Goal: Task Accomplishment & Management: Complete application form

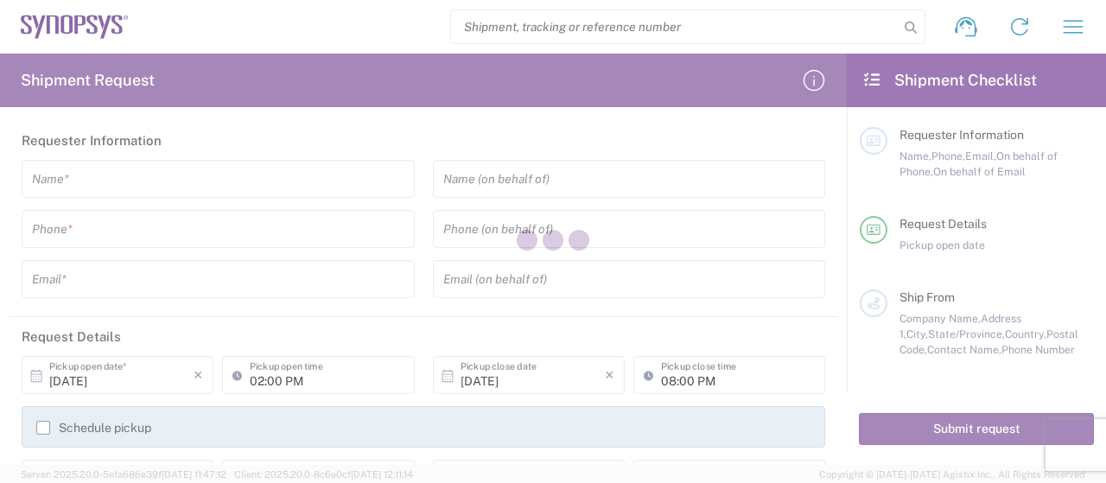
click at [141, 194] on div at bounding box center [553, 241] width 1106 height 483
type input "[GEOGRAPHIC_DATA]"
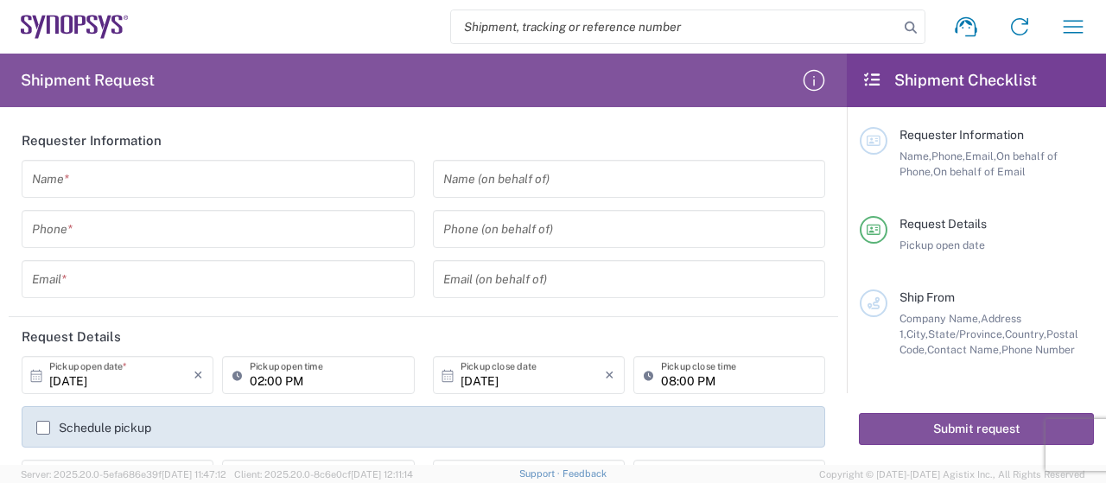
click at [575, 34] on input "search" at bounding box center [675, 26] width 448 height 33
paste input "56342166"
type input "56342166"
click at [909, 27] on icon at bounding box center [911, 28] width 24 height 24
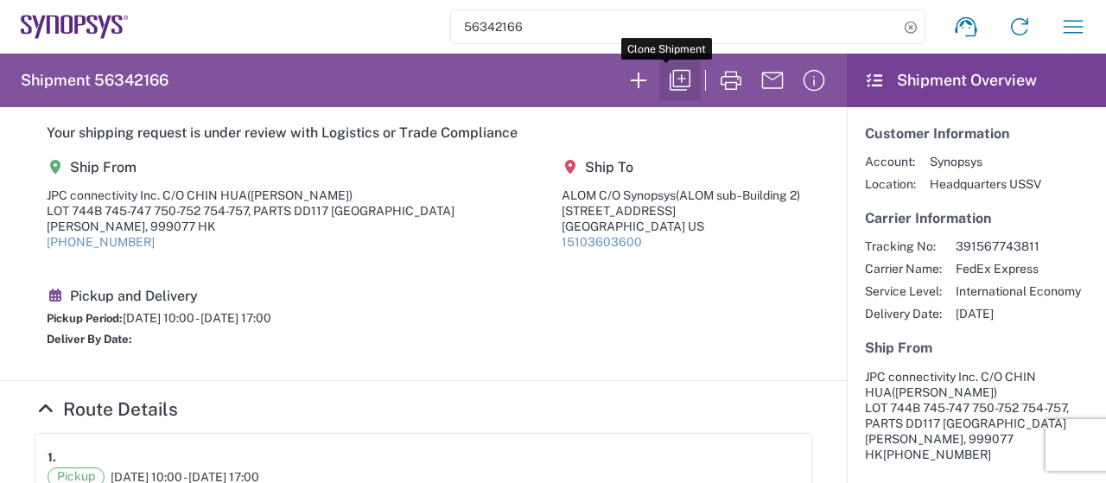
click at [666, 82] on icon "button" at bounding box center [680, 81] width 28 height 28
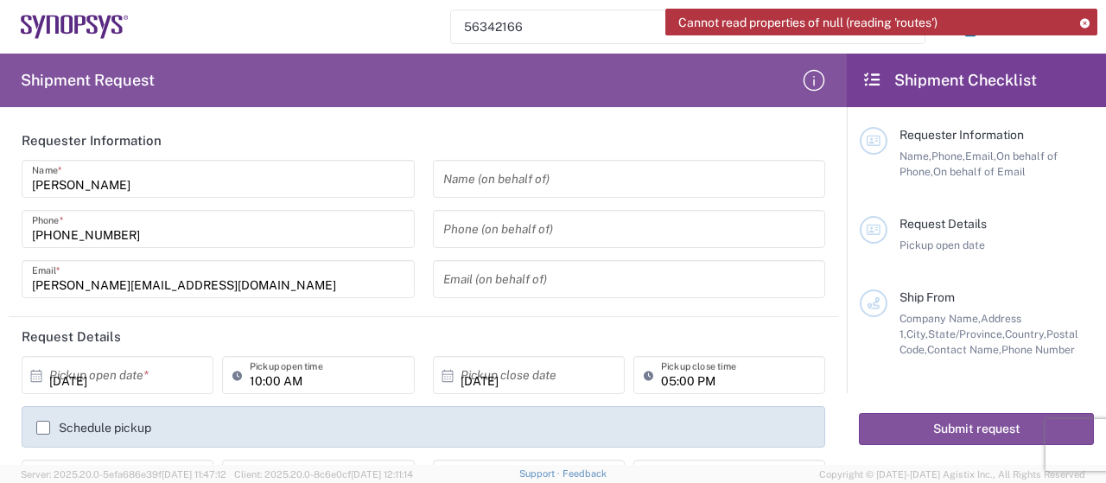
type input "[US_STATE]"
type input "Your Packaging"
type input "Delivered at Place"
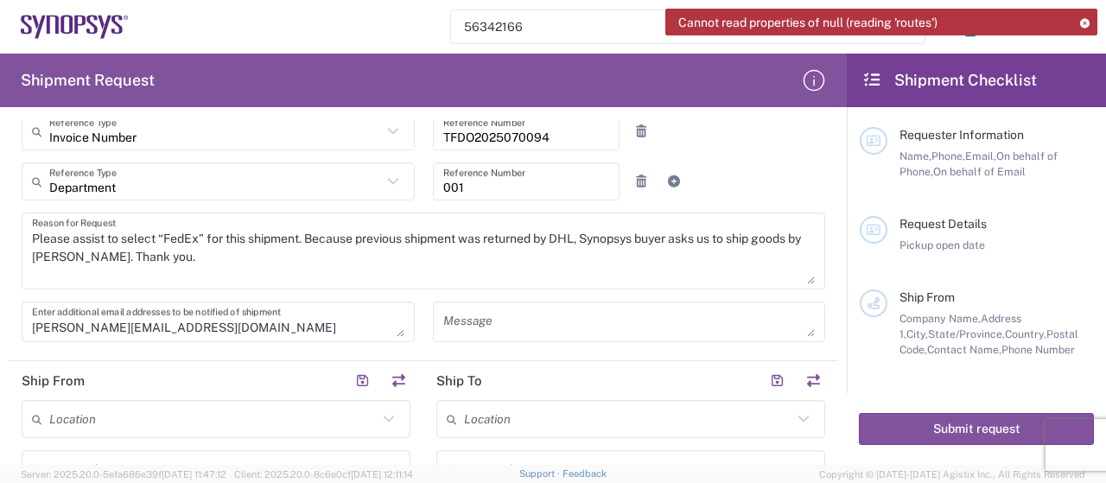
scroll to position [346, 0]
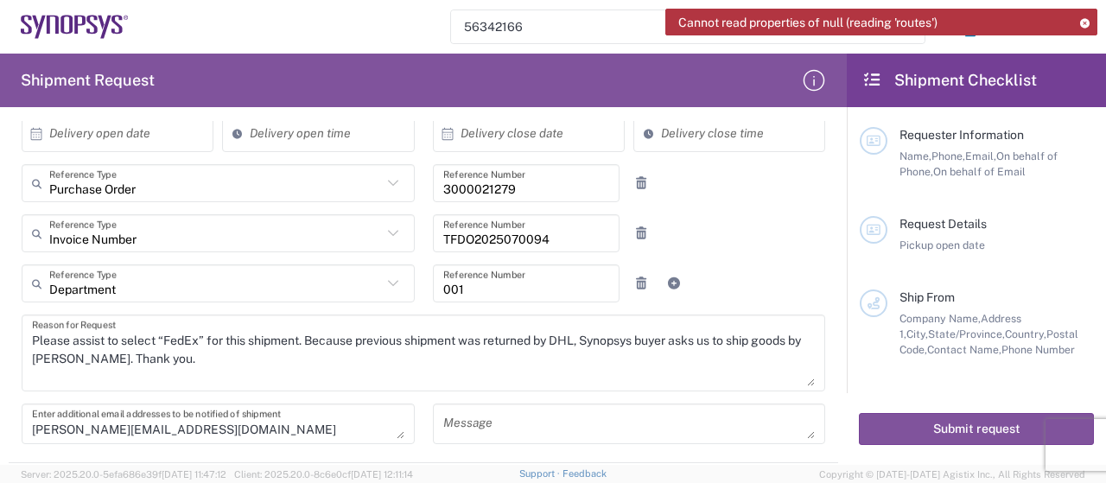
click at [166, 366] on textarea "Please assist to select “FedEx” for this shipment. Because previous shipment wa…" at bounding box center [423, 353] width 783 height 67
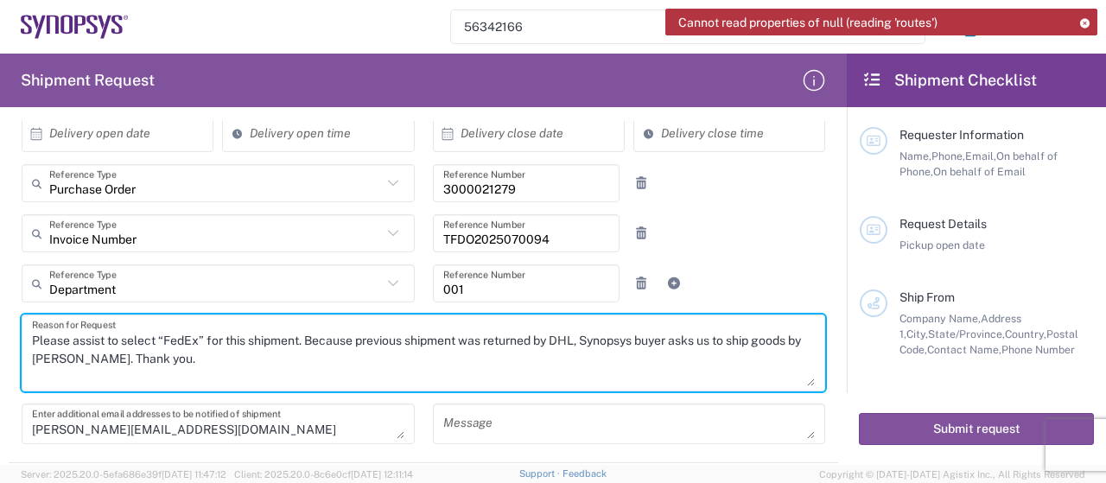
click at [211, 358] on textarea "Please assist to select “FedEx” for this shipment. Because previous shipment wa…" at bounding box center [423, 353] width 783 height 67
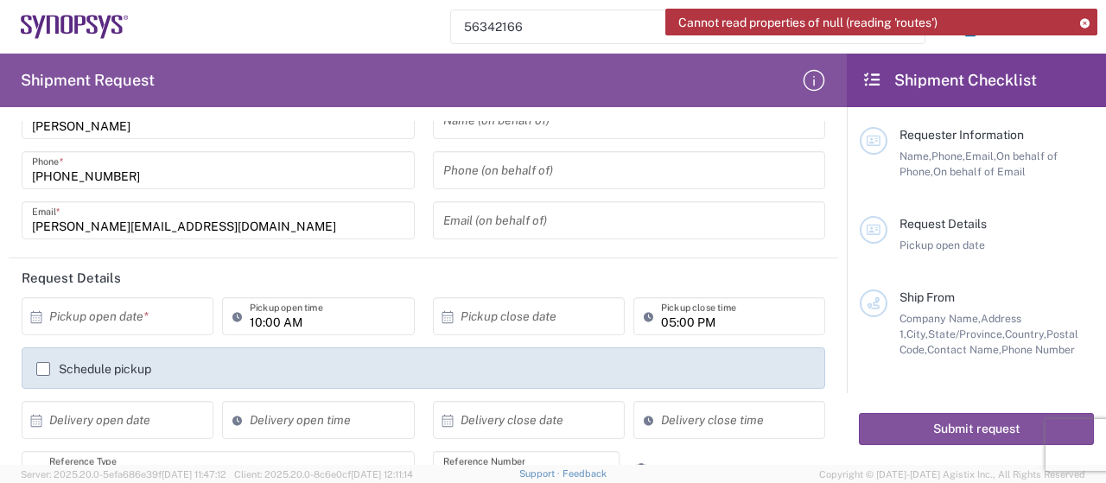
scroll to position [86, 0]
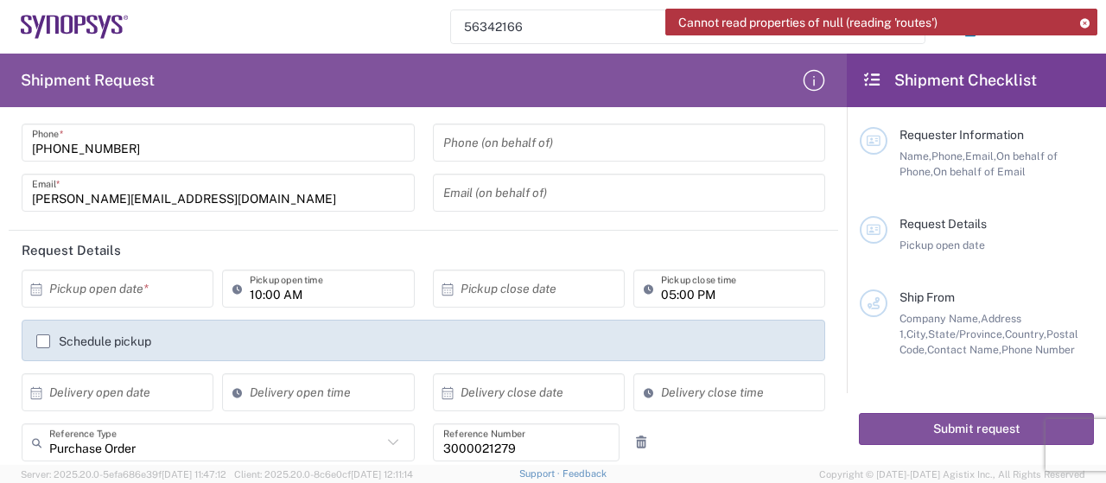
click at [138, 299] on input "text" at bounding box center [121, 289] width 144 height 30
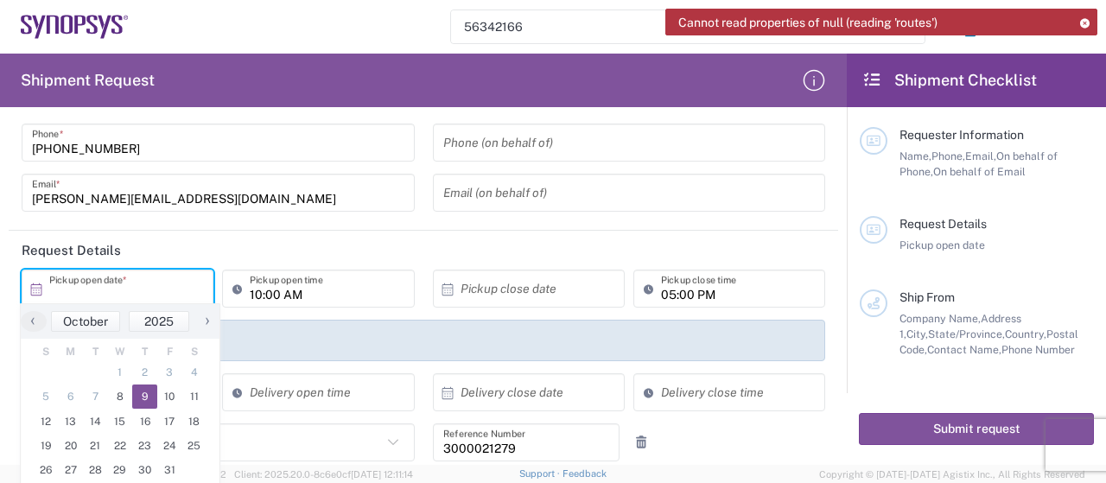
drag, startPoint x: 150, startPoint y: 400, endPoint x: 205, endPoint y: 364, distance: 66.2
click at [149, 400] on span "9" at bounding box center [144, 397] width 25 height 24
type input "[DATE]"
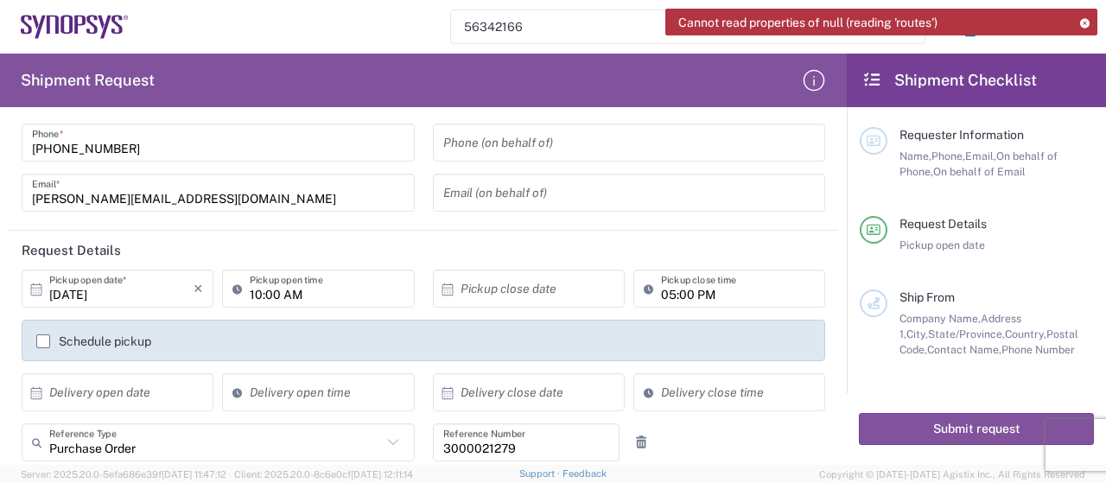
click at [270, 296] on input "10:00 AM" at bounding box center [327, 289] width 154 height 30
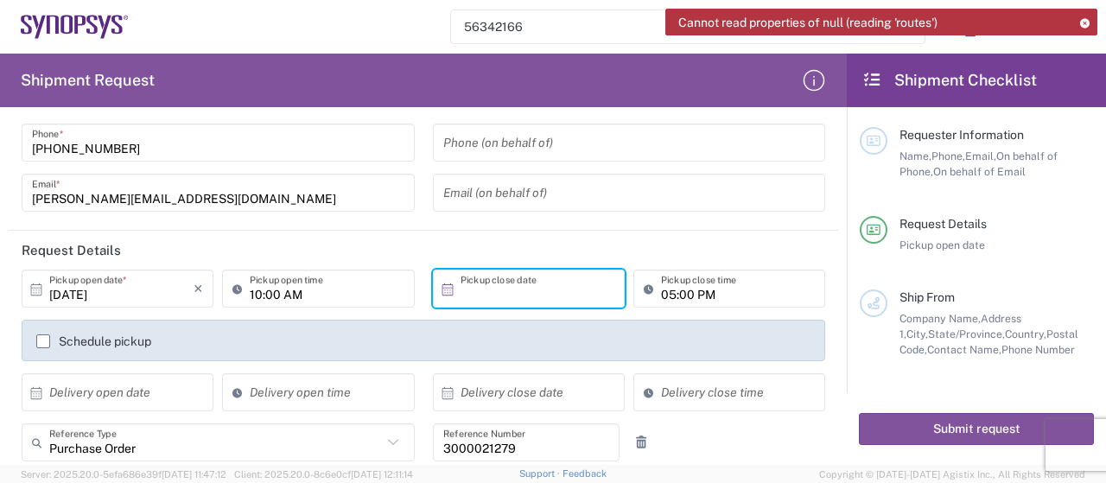
click at [486, 284] on input "text" at bounding box center [533, 289] width 144 height 30
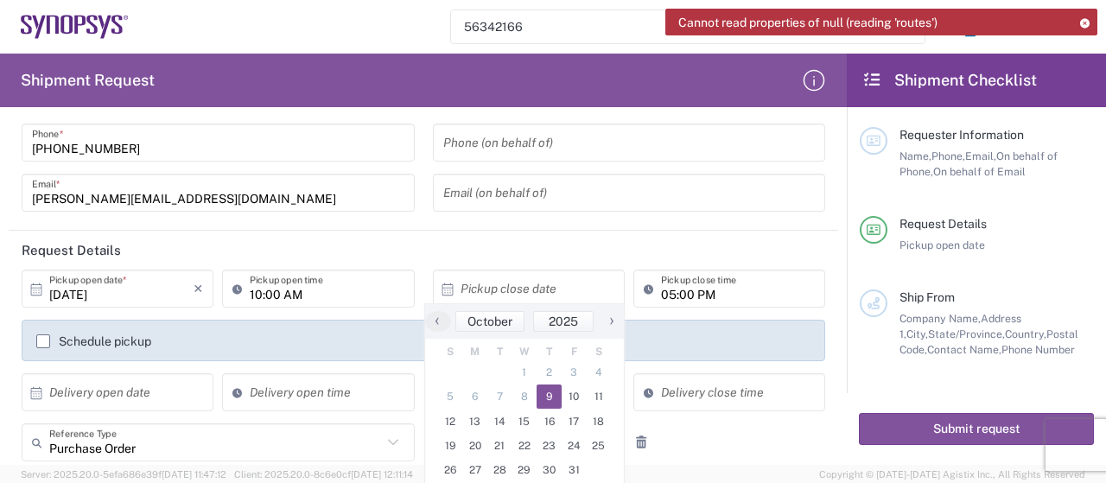
click at [555, 398] on span "9" at bounding box center [549, 397] width 25 height 24
type input "[DATE]"
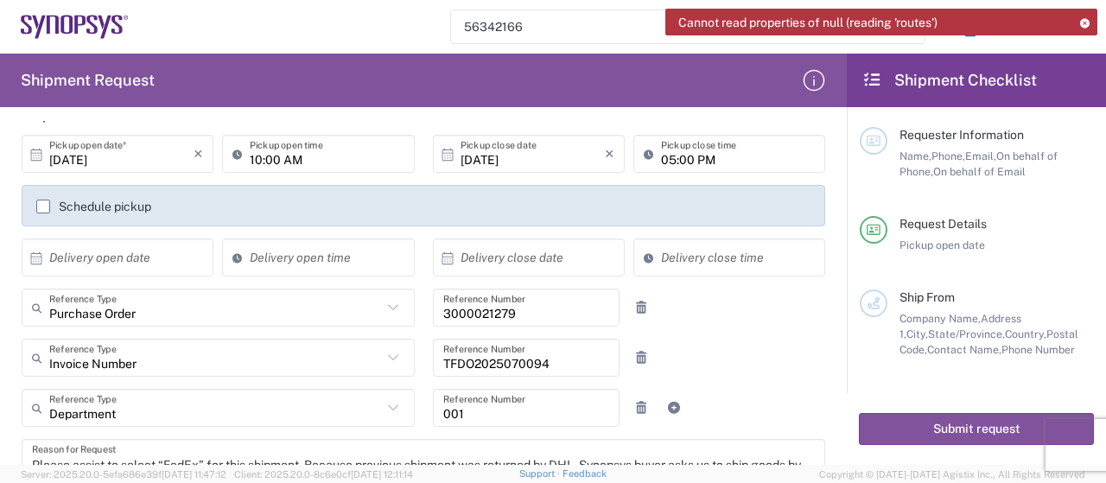
scroll to position [259, 0]
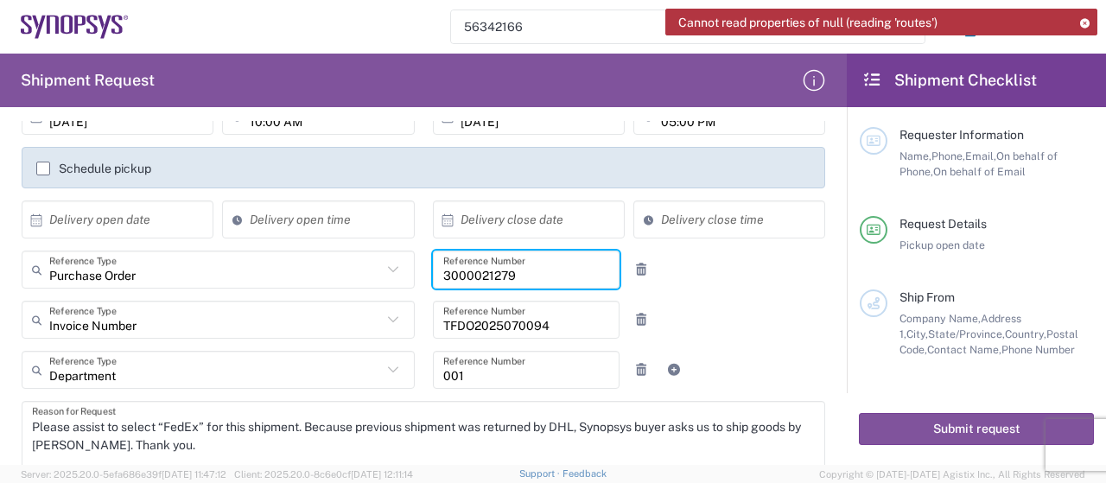
click at [570, 277] on input "3000021279" at bounding box center [526, 270] width 167 height 30
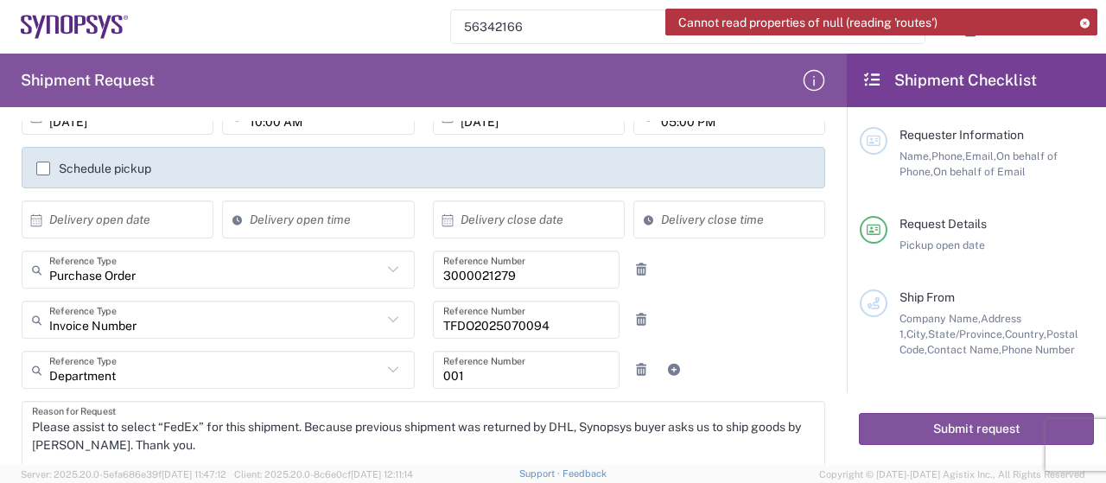
click at [515, 281] on input "3000021279" at bounding box center [526, 270] width 167 height 30
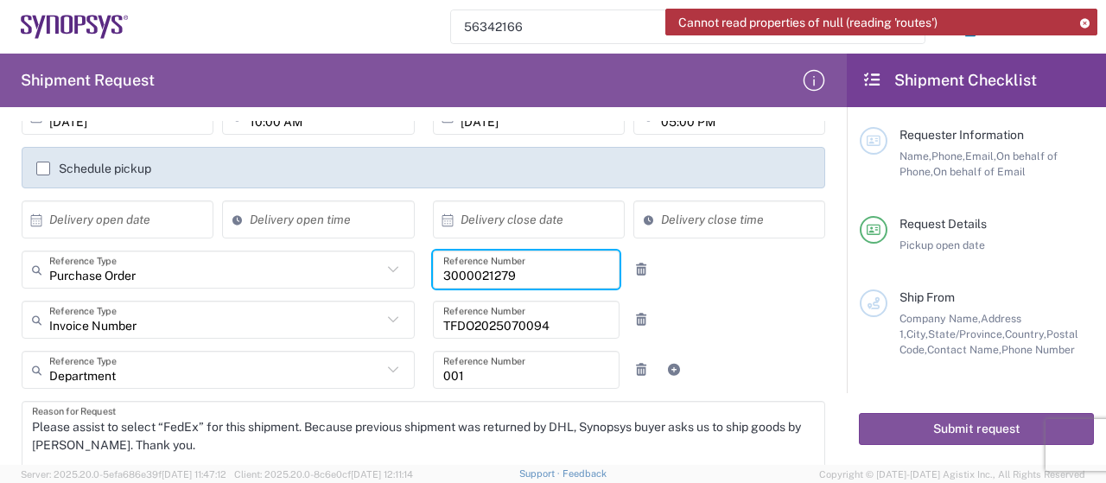
drag, startPoint x: 520, startPoint y: 278, endPoint x: 477, endPoint y: 322, distance: 61.7
click at [328, 264] on div "Purchase Order Reference Type Purchase Order Customer Ref Department Invoice Nu…" at bounding box center [424, 276] width 822 height 50
paste input "763"
type input "3000021763"
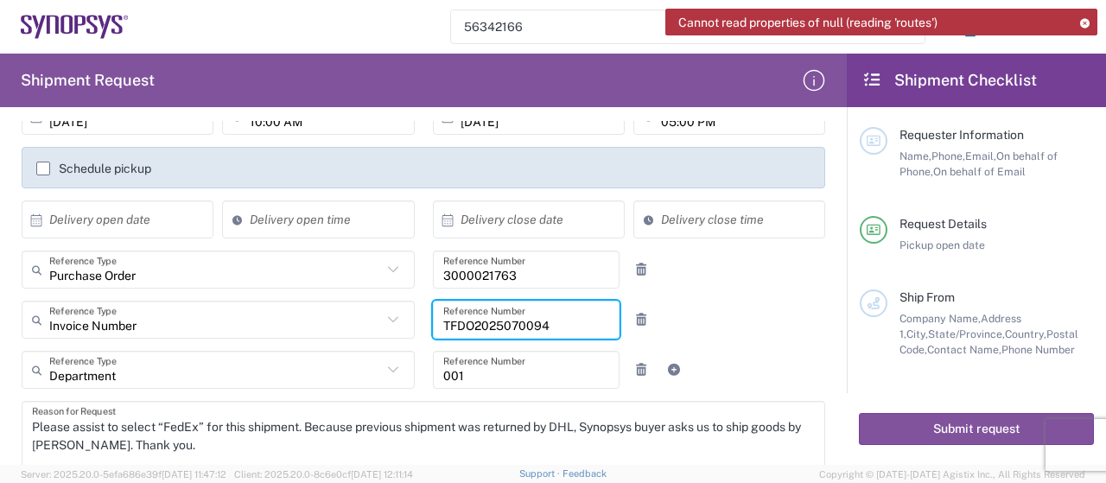
click at [544, 326] on input "TFDO2025070094" at bounding box center [526, 320] width 167 height 30
drag, startPoint x: 568, startPoint y: 323, endPoint x: 412, endPoint y: 315, distance: 155.8
click at [358, 319] on div "Invoice Number Reference Type Invoice Number Customer Ref Department Purchase O…" at bounding box center [424, 326] width 822 height 50
paste input "XDO2025100011"
type input "TXDO2025100011"
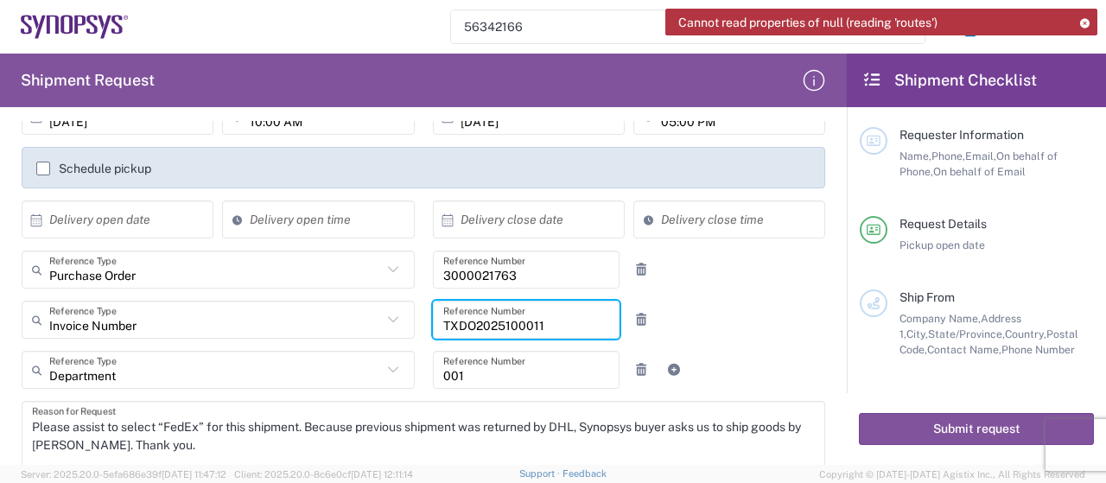
click at [740, 321] on div "Invoice Number Reference Type Invoice Number Customer Ref Department Purchase O…" at bounding box center [424, 326] width 822 height 50
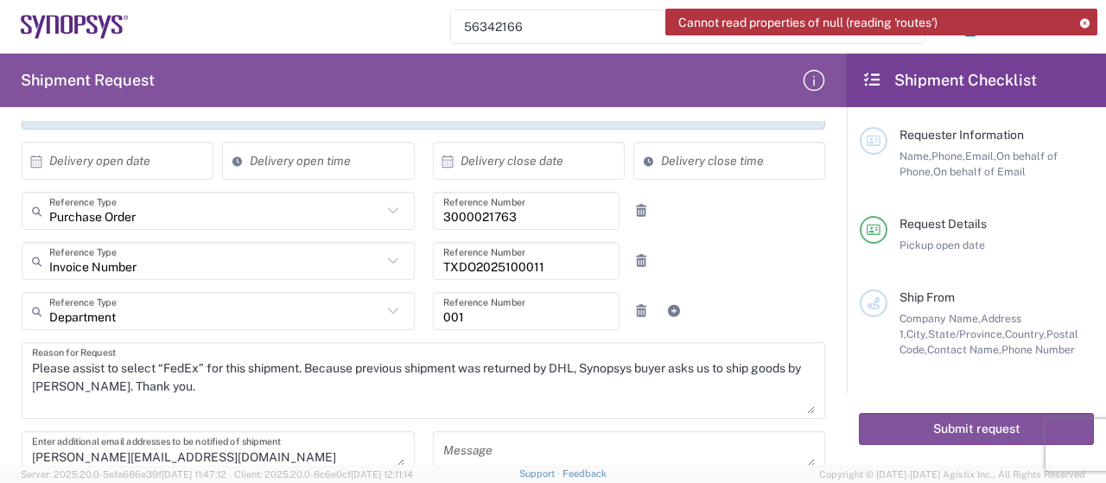
scroll to position [346, 0]
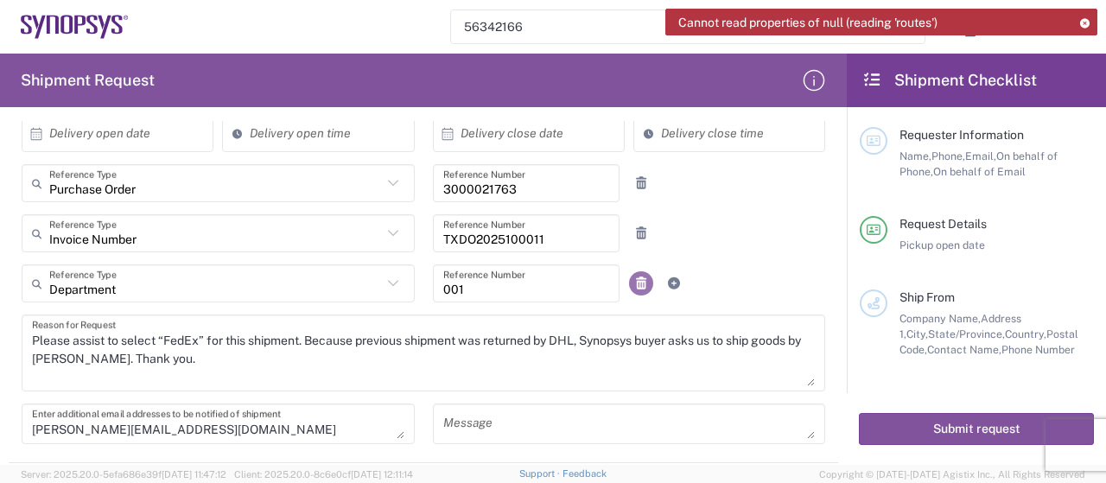
click at [634, 281] on icon at bounding box center [642, 283] width 16 height 12
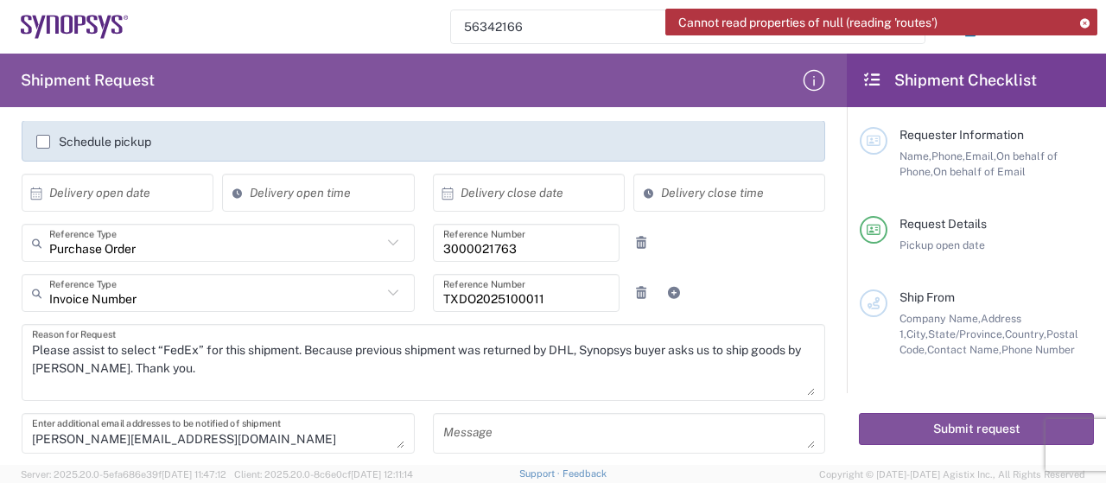
scroll to position [259, 0]
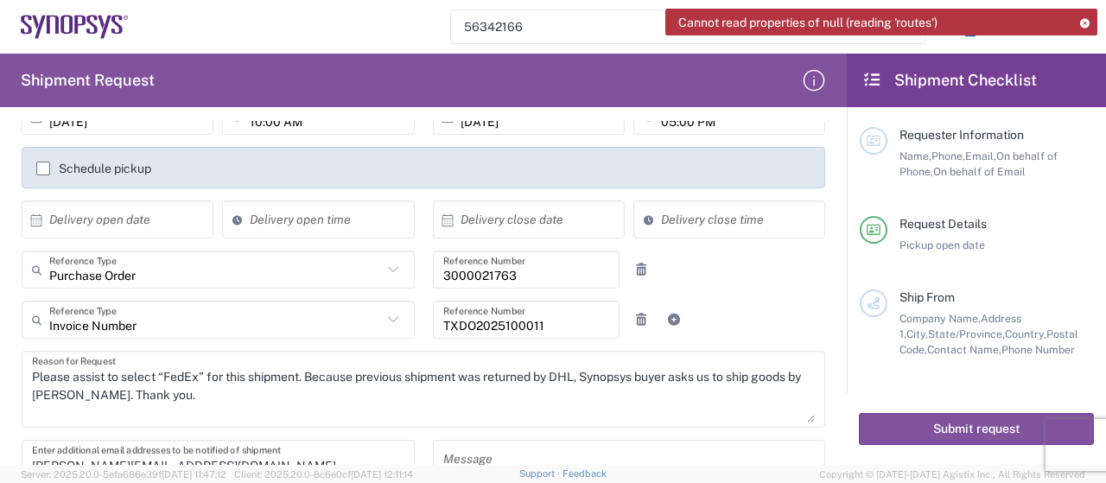
click at [252, 322] on input "Invoice Number" at bounding box center [215, 320] width 333 height 30
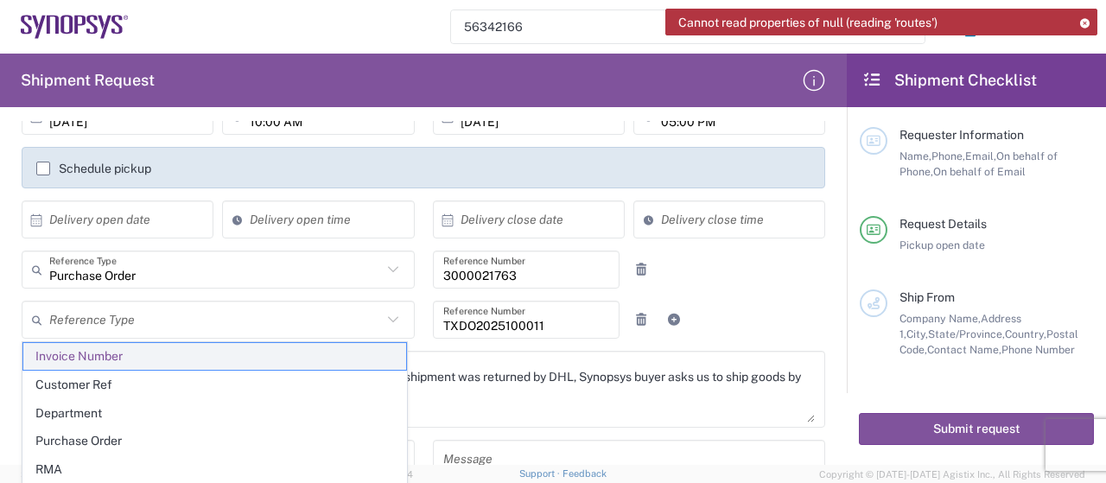
click at [207, 356] on span "Invoice Number" at bounding box center [214, 356] width 383 height 27
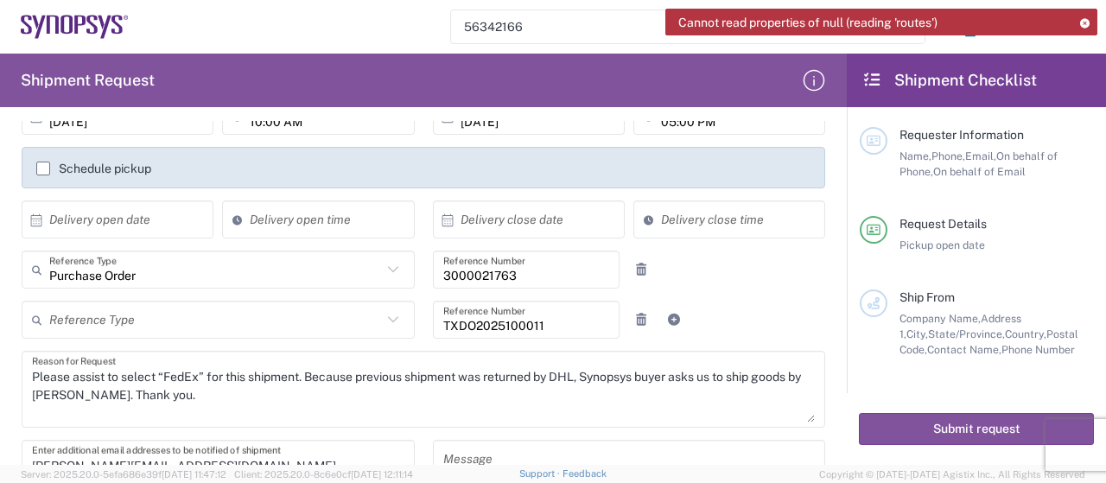
click at [259, 330] on input "text" at bounding box center [215, 320] width 333 height 30
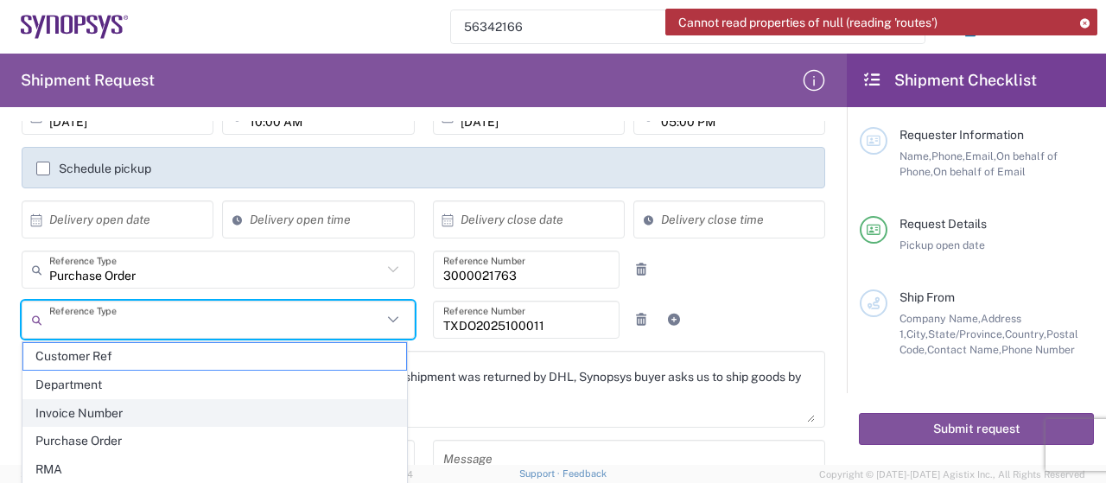
click at [86, 409] on span "Invoice Number" at bounding box center [214, 413] width 383 height 27
type input "Invoice Number"
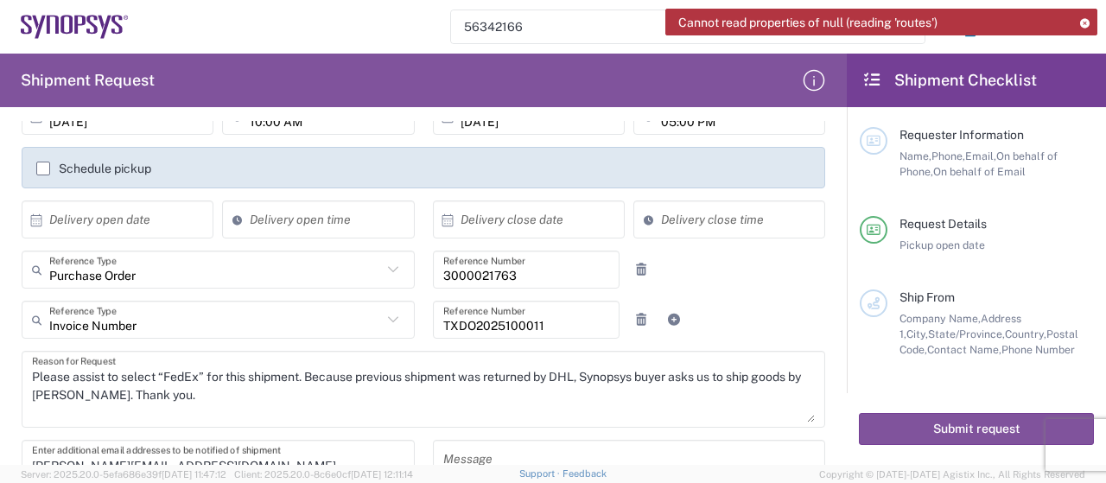
click at [760, 286] on div "Purchase Order Reference Type Purchase Order Customer Ref Department Invoice Nu…" at bounding box center [424, 276] width 822 height 50
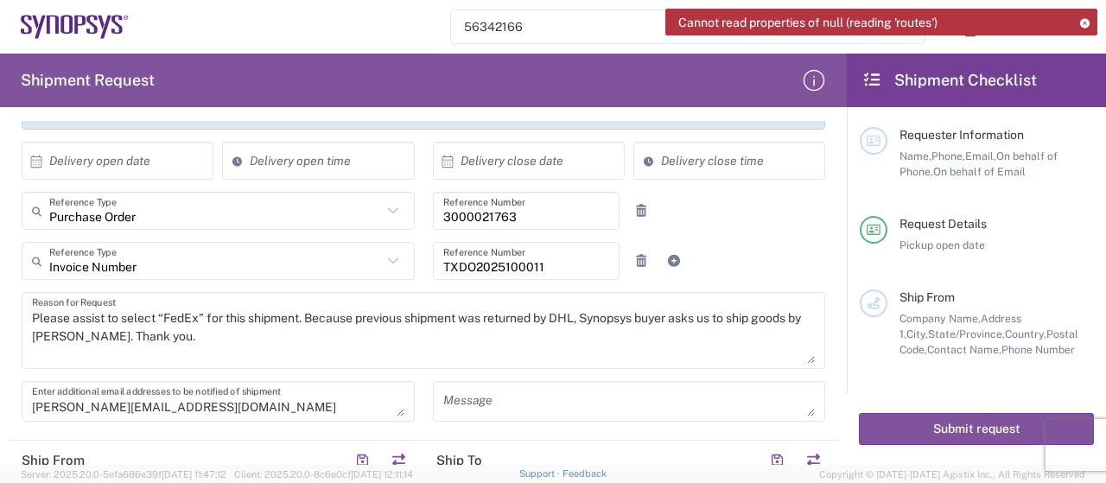
scroll to position [346, 0]
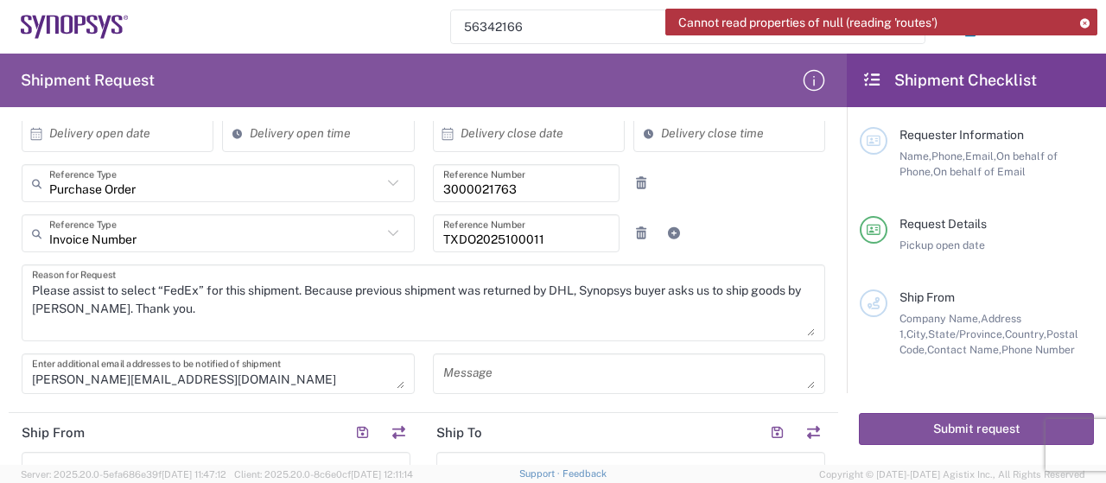
click at [666, 233] on icon at bounding box center [674, 233] width 16 height 12
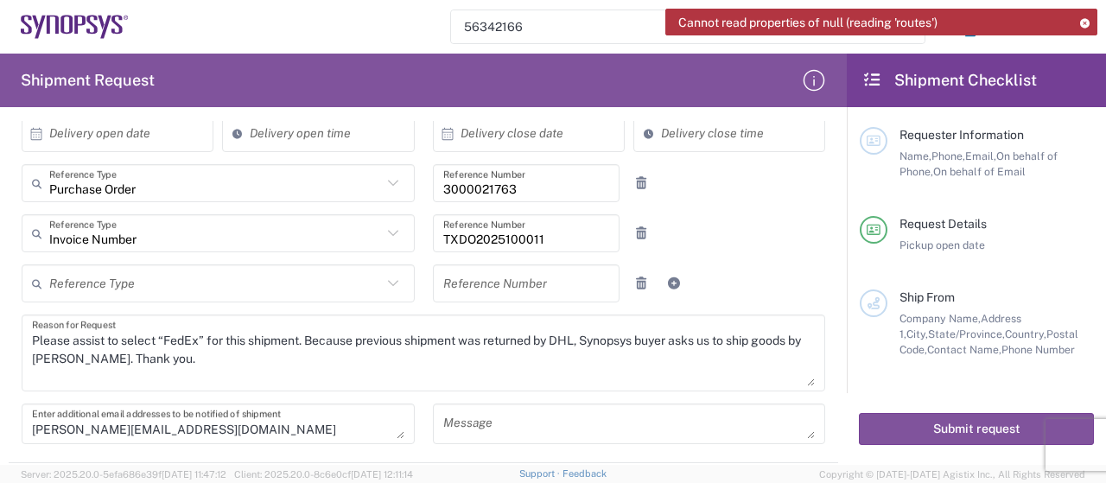
click at [268, 281] on input "text" at bounding box center [215, 284] width 333 height 30
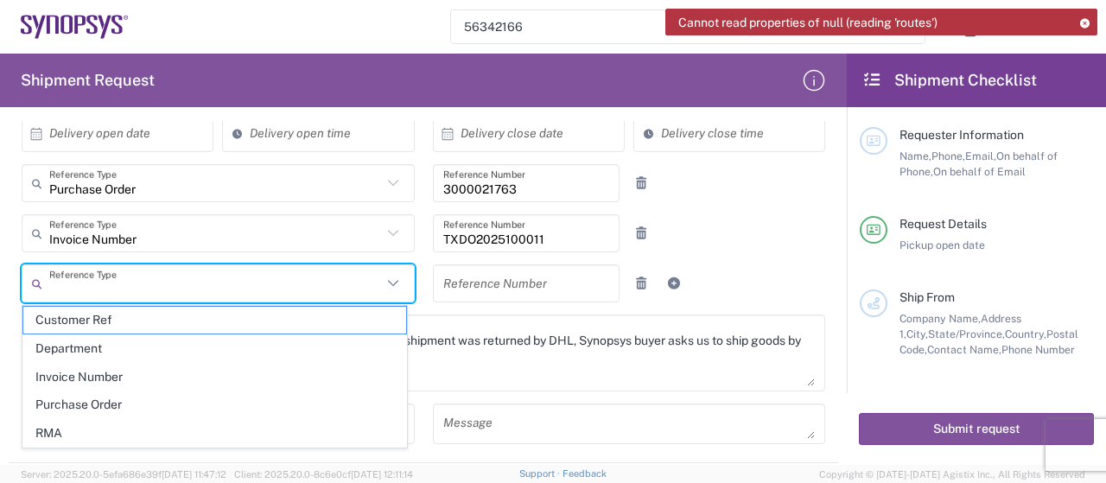
click at [800, 277] on div "Reference Type Customer Ref Department Invoice Number Purchase Order RMA Refere…" at bounding box center [424, 289] width 822 height 50
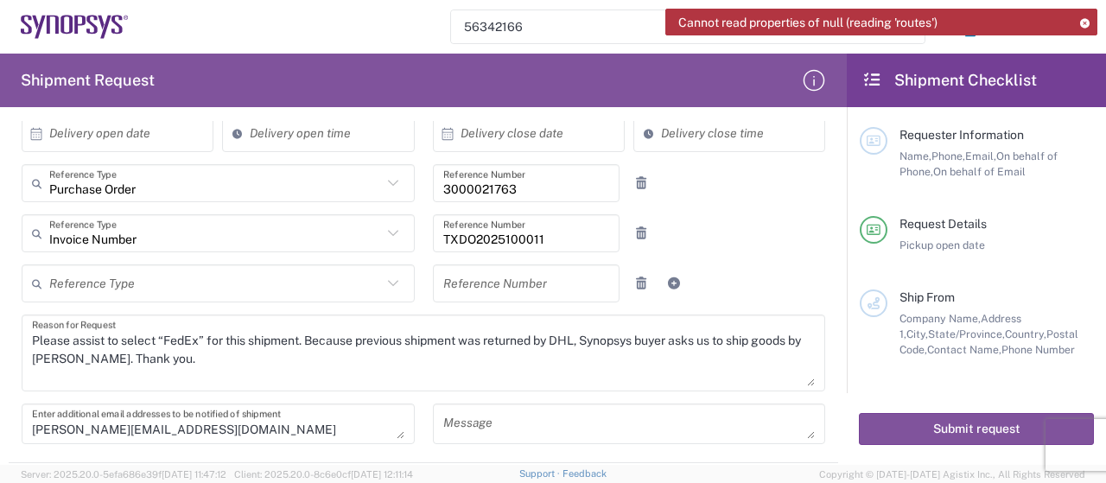
click at [237, 287] on input "text" at bounding box center [215, 284] width 333 height 30
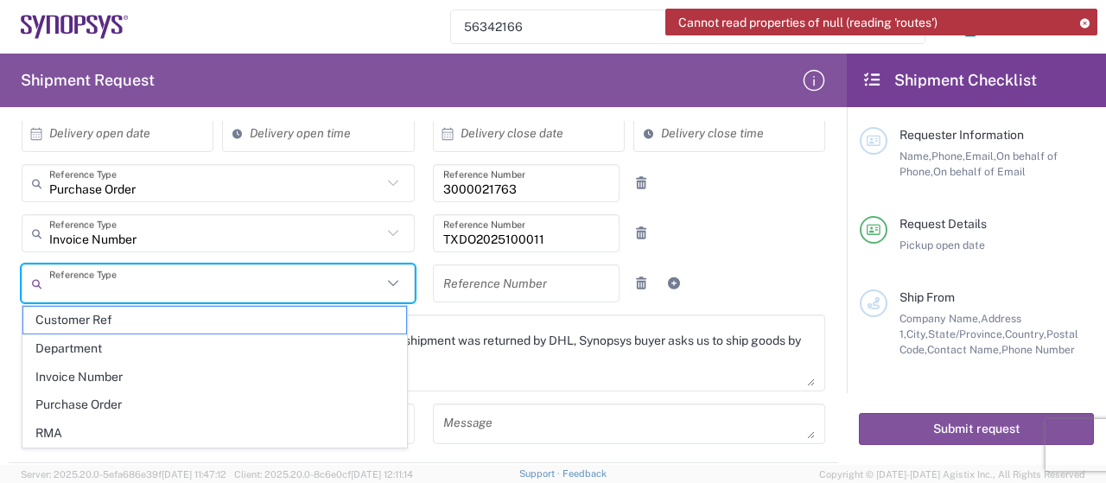
drag, startPoint x: 730, startPoint y: 277, endPoint x: 687, endPoint y: 291, distance: 45.6
click at [727, 279] on div "Reference Type Customer Ref Department Invoice Number Purchase Order RMA Refere…" at bounding box center [424, 289] width 822 height 50
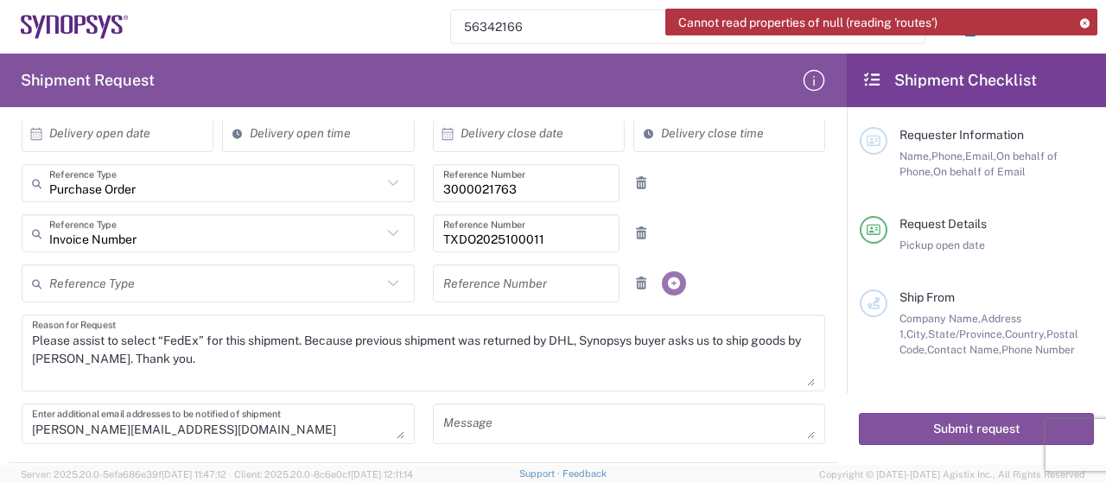
click at [666, 286] on icon at bounding box center [674, 283] width 16 height 12
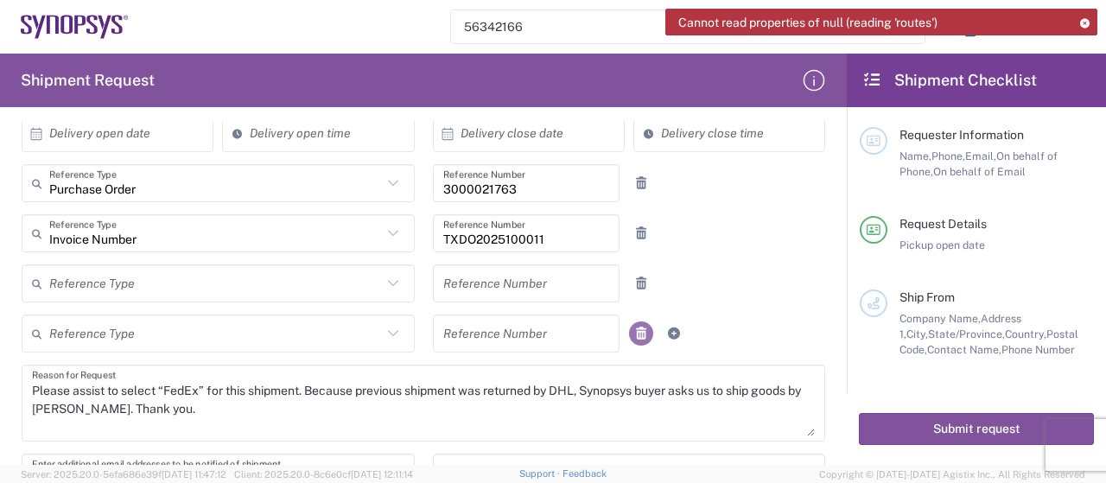
click at [634, 339] on link at bounding box center [641, 334] width 24 height 24
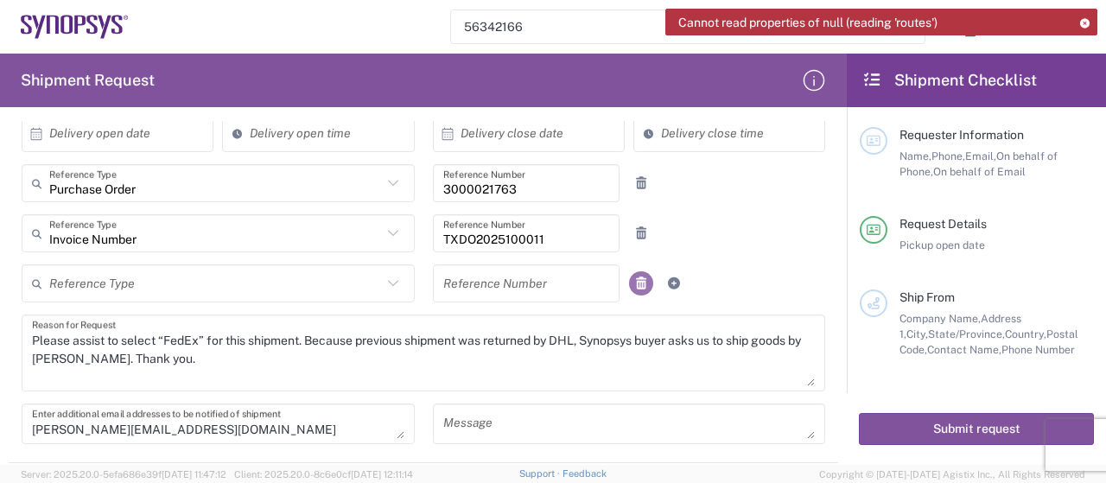
click at [634, 283] on icon at bounding box center [642, 283] width 16 height 12
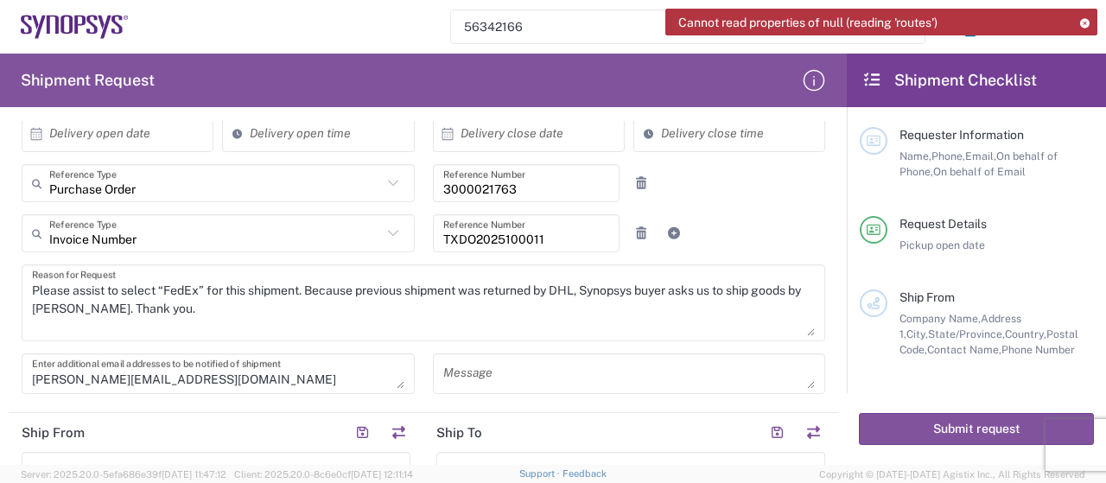
click at [656, 307] on textarea "Please assist to select “FedEx” for this shipment. Because previous shipment wa…" at bounding box center [423, 303] width 783 height 67
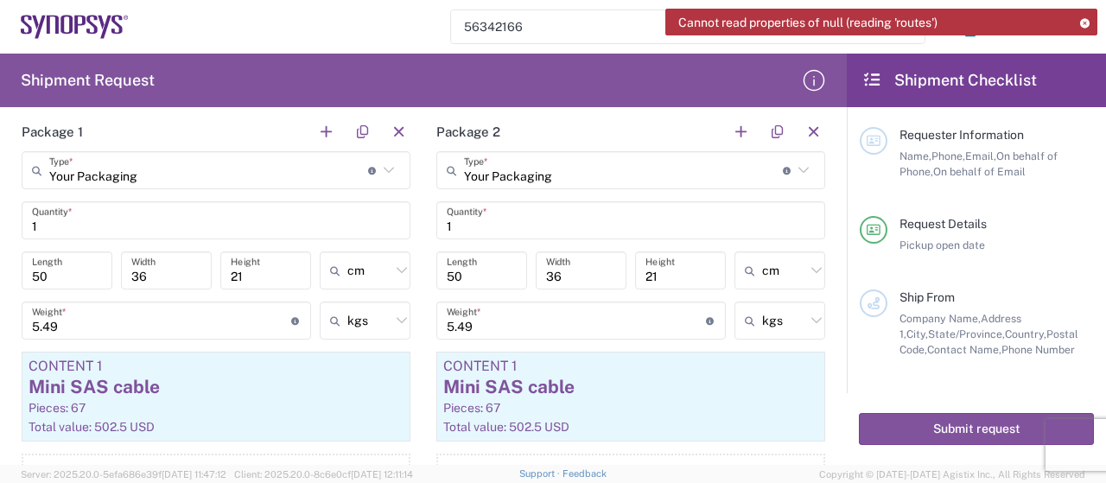
scroll to position [1383, 0]
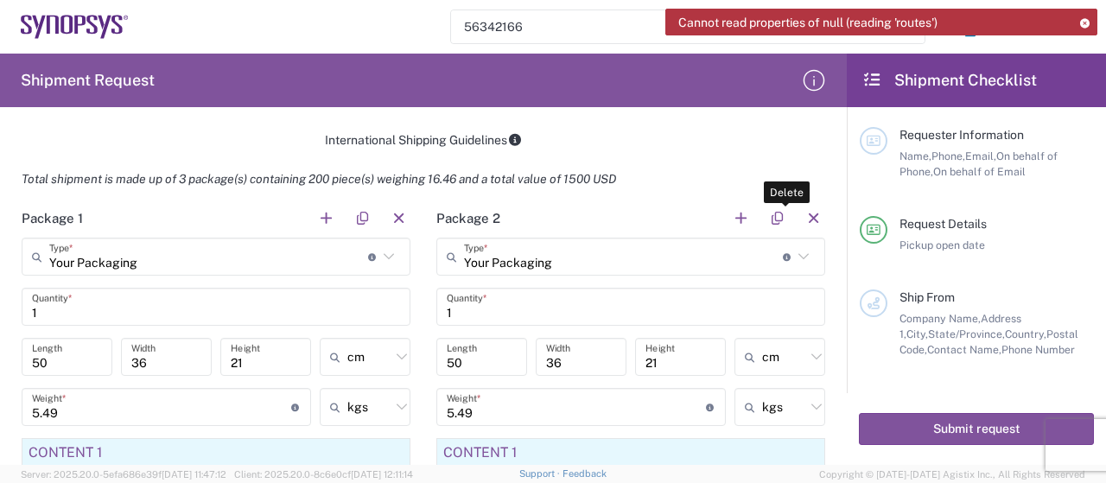
drag, startPoint x: 793, startPoint y: 213, endPoint x: 277, endPoint y: 295, distance: 523.2
click at [801, 213] on button "button" at bounding box center [813, 219] width 24 height 24
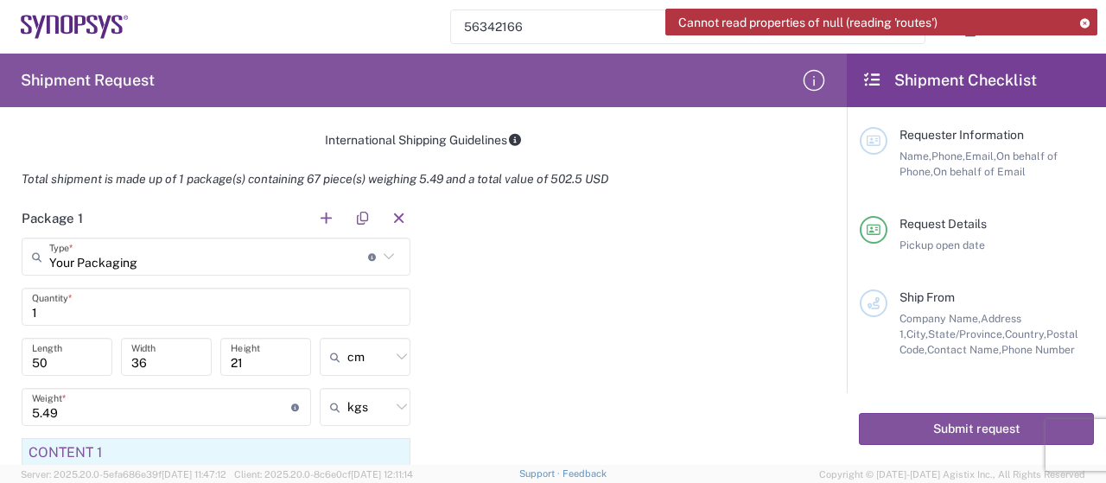
scroll to position [1469, 0]
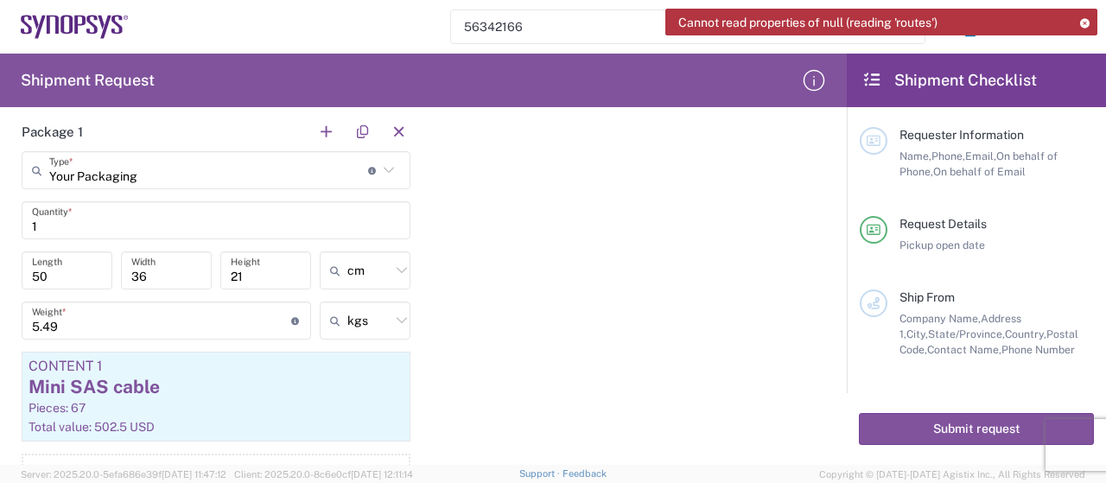
click at [95, 222] on input "1" at bounding box center [216, 221] width 368 height 30
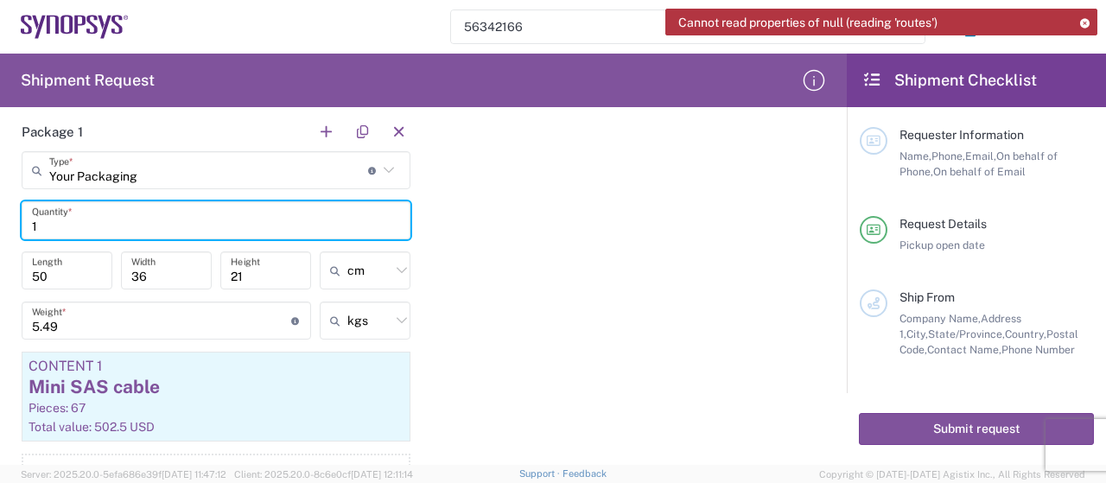
click at [67, 274] on input "50" at bounding box center [67, 271] width 70 height 30
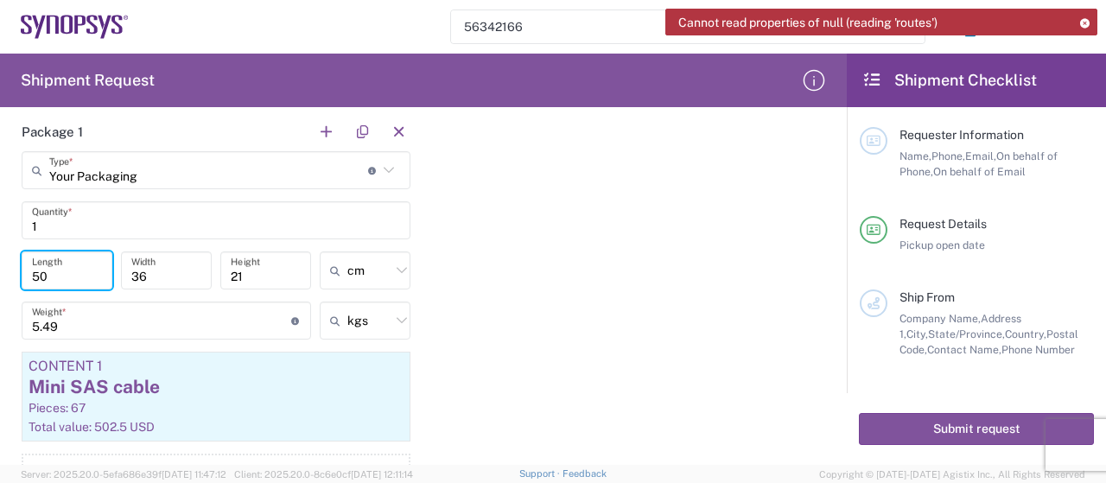
type input "5"
type input "45"
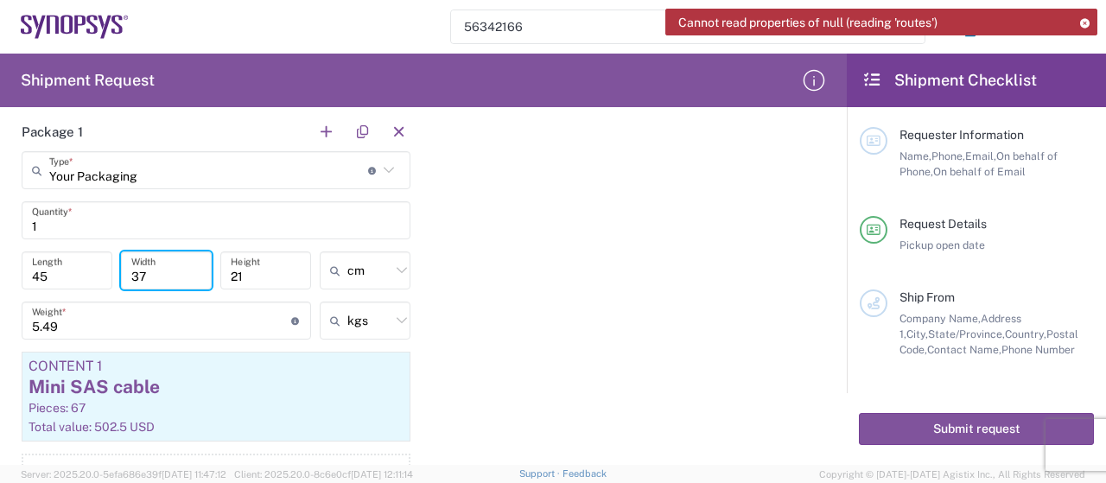
type input "37"
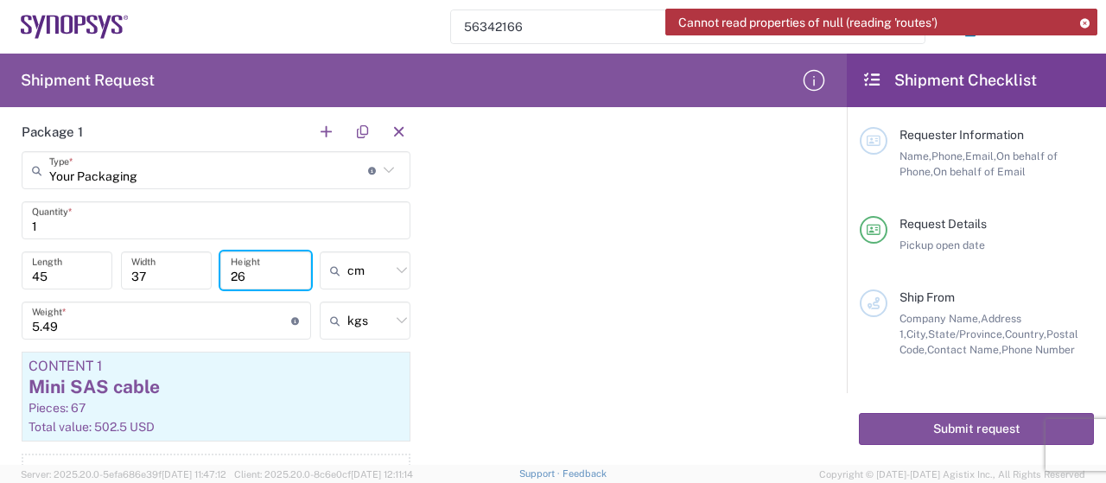
type input "26"
drag, startPoint x: 596, startPoint y: 411, endPoint x: 375, endPoint y: 378, distance: 223.8
click at [596, 411] on div "Package 1 Your Packaging Type * Material used to package goods Your Packaging B…" at bounding box center [424, 324] width 830 height 425
click at [197, 315] on input "5.49" at bounding box center [161, 321] width 259 height 30
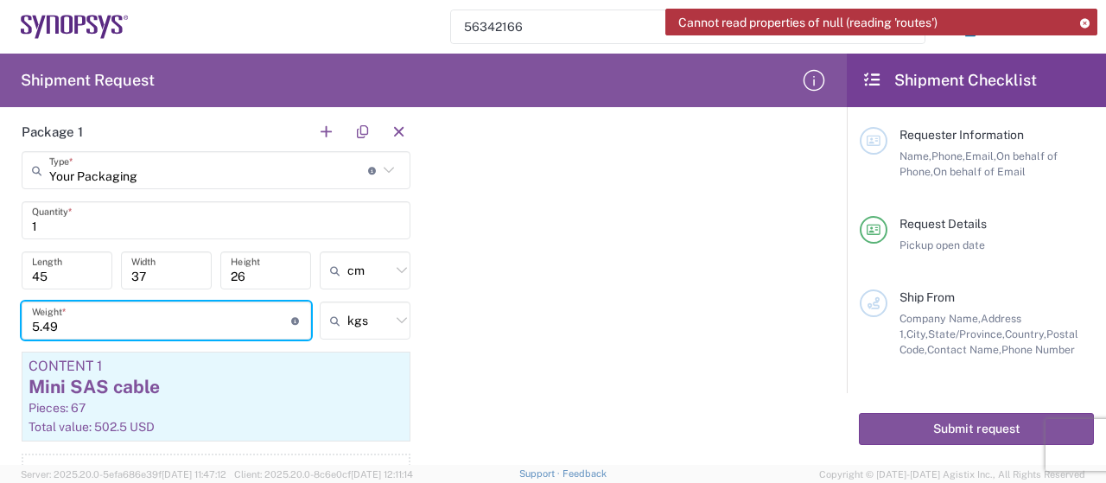
drag, startPoint x: 157, startPoint y: 319, endPoint x: 0, endPoint y: 313, distance: 157.4
click at [0, 313] on form "Requester Information [PERSON_NAME] Name * [PHONE_NUMBER] Phone * [PERSON_NAME]…" at bounding box center [423, 293] width 847 height 344
type input "7.8"
click at [213, 387] on div "Mini SAS cable" at bounding box center [216, 387] width 375 height 26
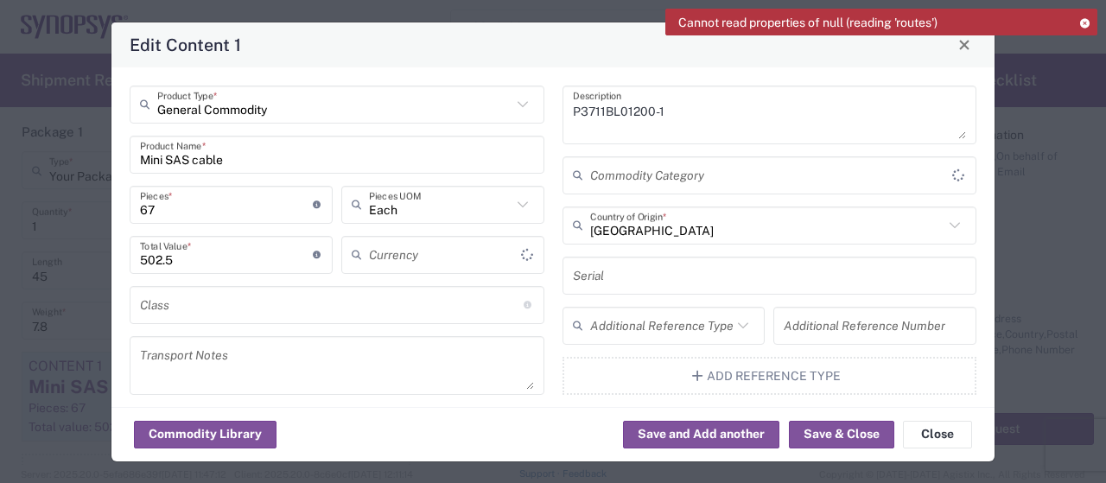
type input "US Dollar"
click at [251, 165] on input "Mini SAS cable" at bounding box center [337, 154] width 394 height 30
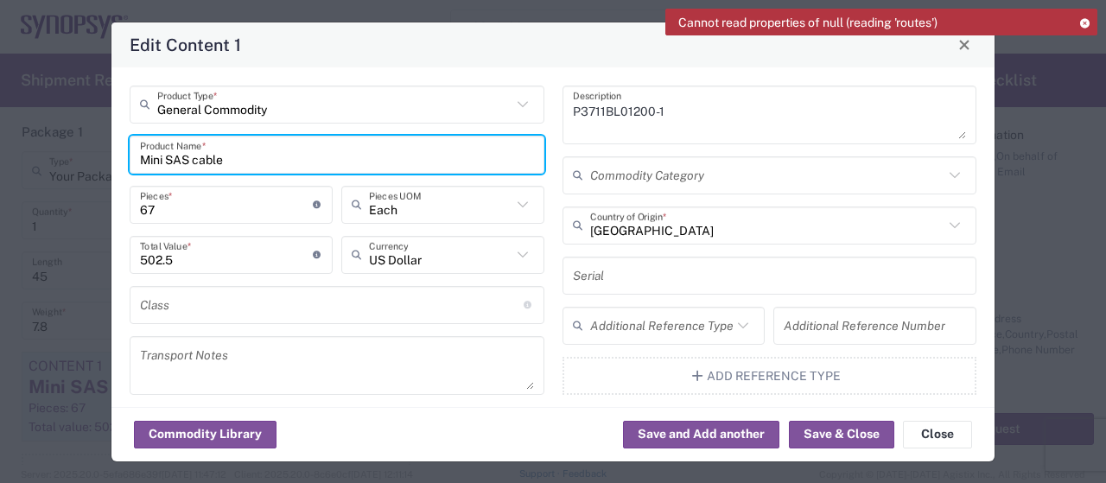
click at [243, 160] on input "Mini SAS cable" at bounding box center [337, 154] width 394 height 30
drag, startPoint x: 190, startPoint y: 160, endPoint x: 230, endPoint y: 163, distance: 39.9
click at [39, 159] on div "Edit Content 1 General Commodity Product Type * Mini SAS cable Product Name * 6…" at bounding box center [553, 241] width 1106 height 483
paste input "USB 2.0"
click at [243, 162] on input "USB 2.0 cable" at bounding box center [329, 154] width 379 height 30
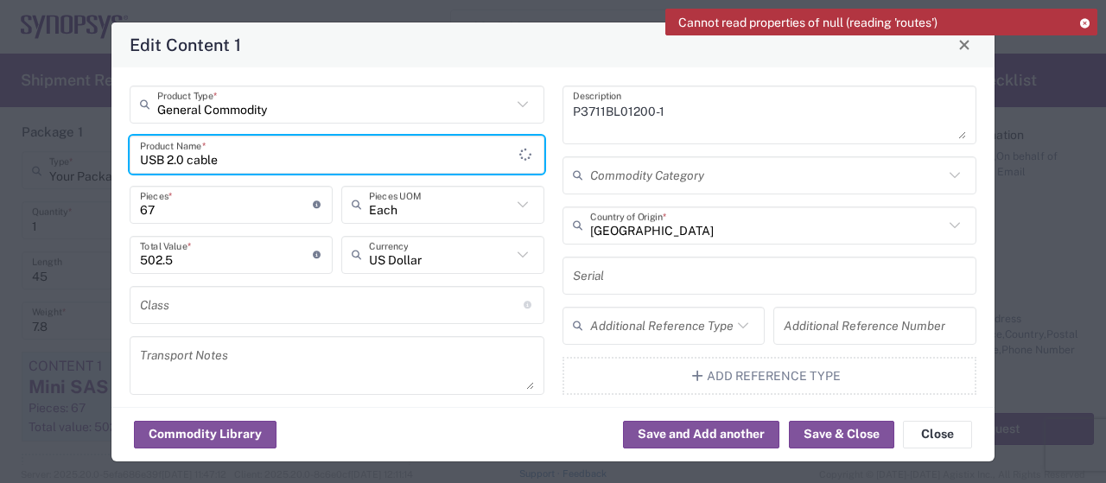
type input "USB 2.0 cable"
drag, startPoint x: 228, startPoint y: 208, endPoint x: 197, endPoint y: 224, distance: 34.8
click at [228, 209] on input "67" at bounding box center [226, 204] width 173 height 30
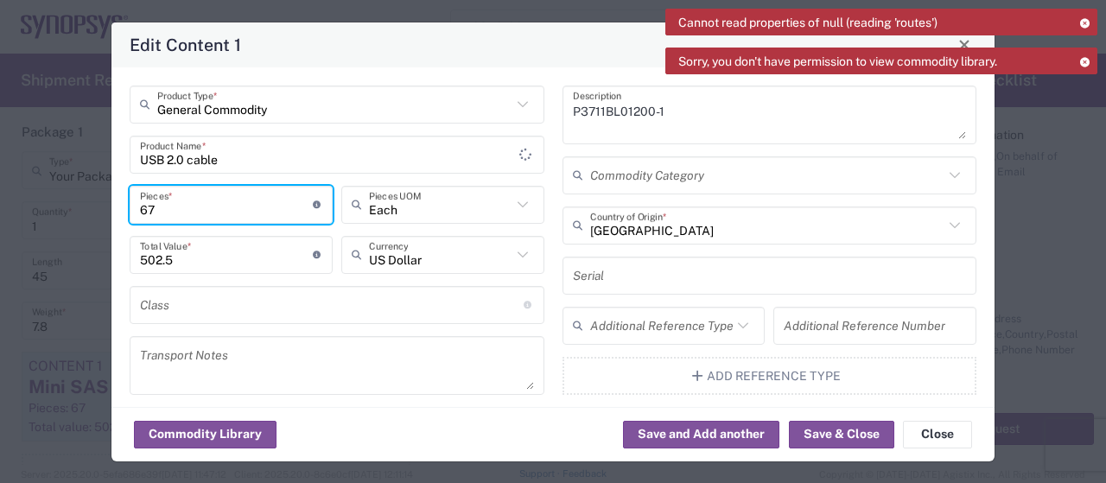
drag, startPoint x: 148, startPoint y: 209, endPoint x: 83, endPoint y: 208, distance: 64.8
click at [83, 208] on div "Edit Content 1 General Commodity Product Type * USB 2.0 cable Product Name * 67…" at bounding box center [553, 241] width 1106 height 483
type input "1"
type input "7.5"
type input "10"
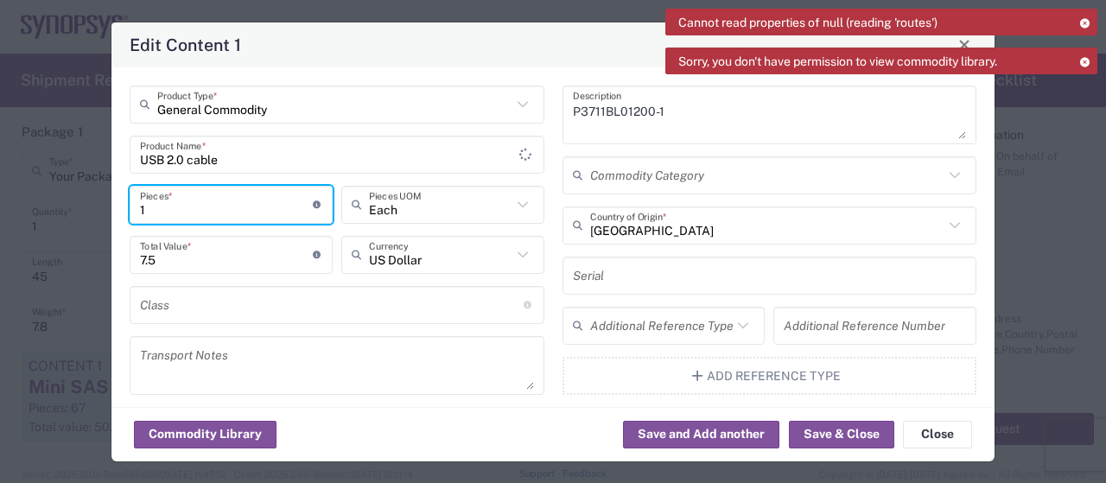
type input "75"
type input "100"
type input "750"
type input "100"
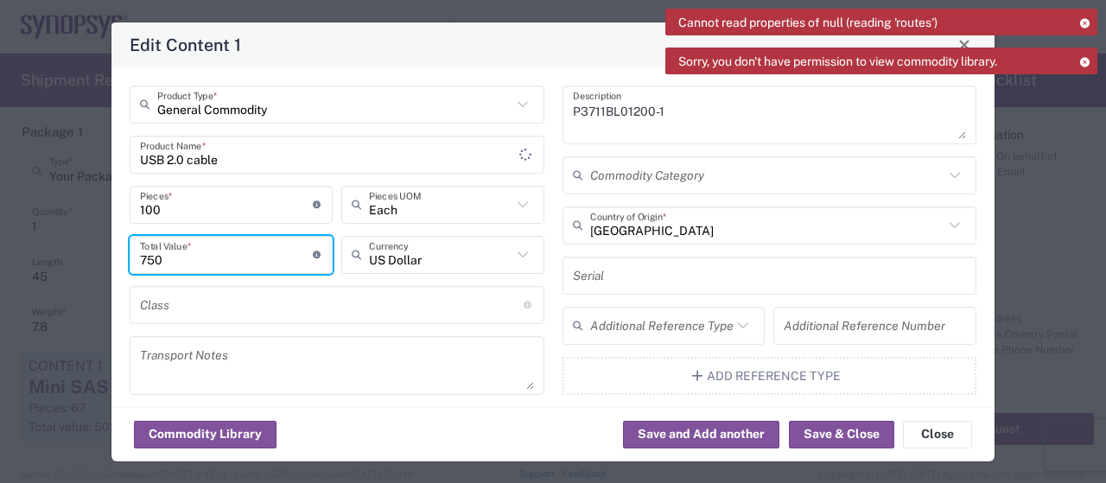
click at [257, 260] on input "750" at bounding box center [226, 254] width 173 height 30
drag, startPoint x: 232, startPoint y: 256, endPoint x: 204, endPoint y: 264, distance: 28.7
click at [231, 256] on input "750" at bounding box center [226, 254] width 173 height 30
drag, startPoint x: 202, startPoint y: 264, endPoint x: 59, endPoint y: 245, distance: 144.7
click at [59, 245] on div "Edit Content 1 General Commodity Product Type * USB 2.0 cable Product Name * 10…" at bounding box center [553, 241] width 1106 height 483
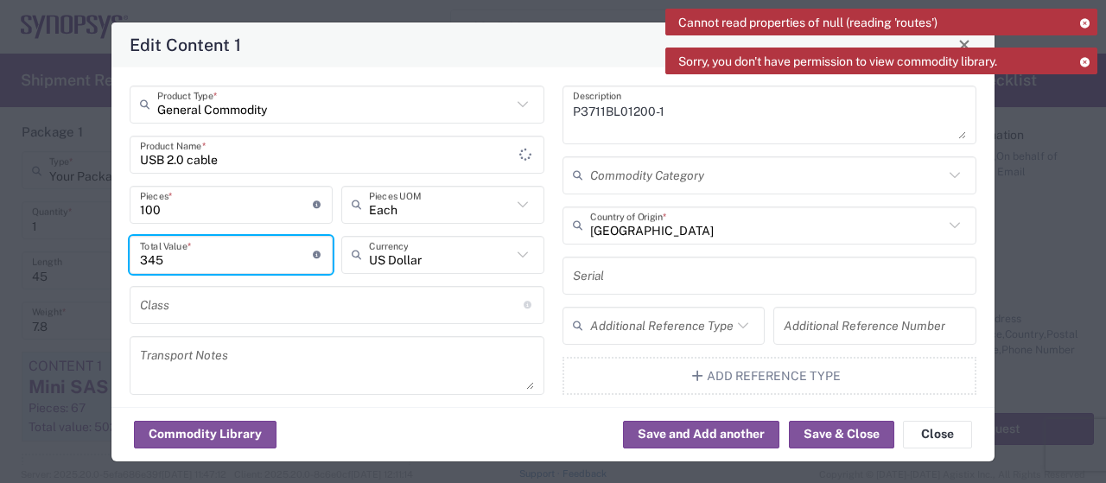
type input "345"
click at [553, 240] on div "P3711BL01200-1 Description Commodity Category China Country of Origin * Serial …" at bounding box center [769, 361] width 433 height 551
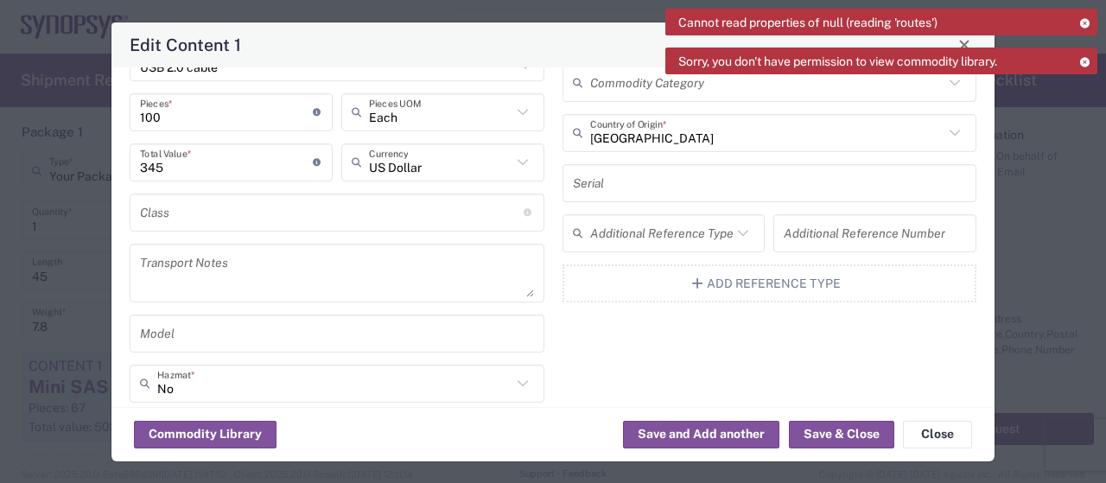
scroll to position [0, 0]
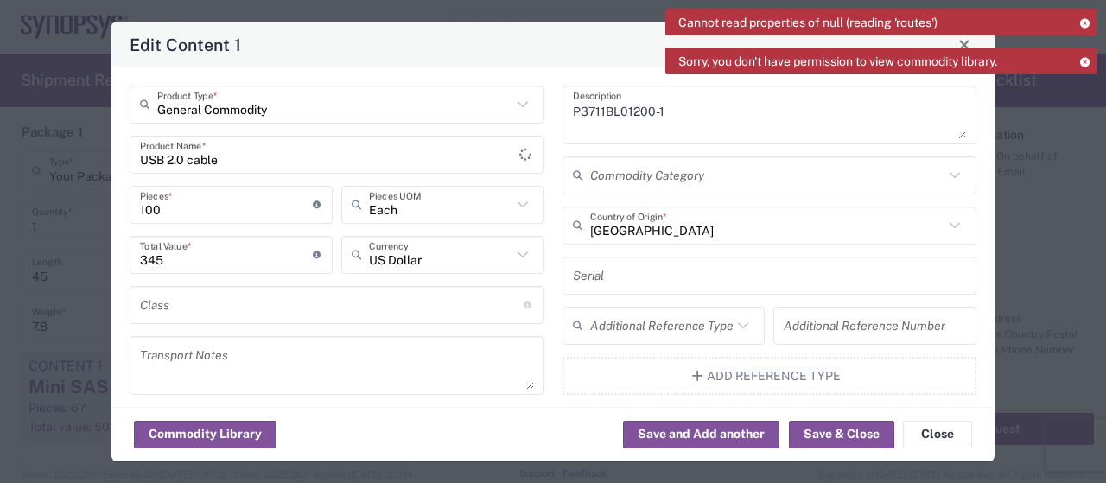
click at [653, 105] on textarea "P3711BL01200-1" at bounding box center [770, 115] width 394 height 48
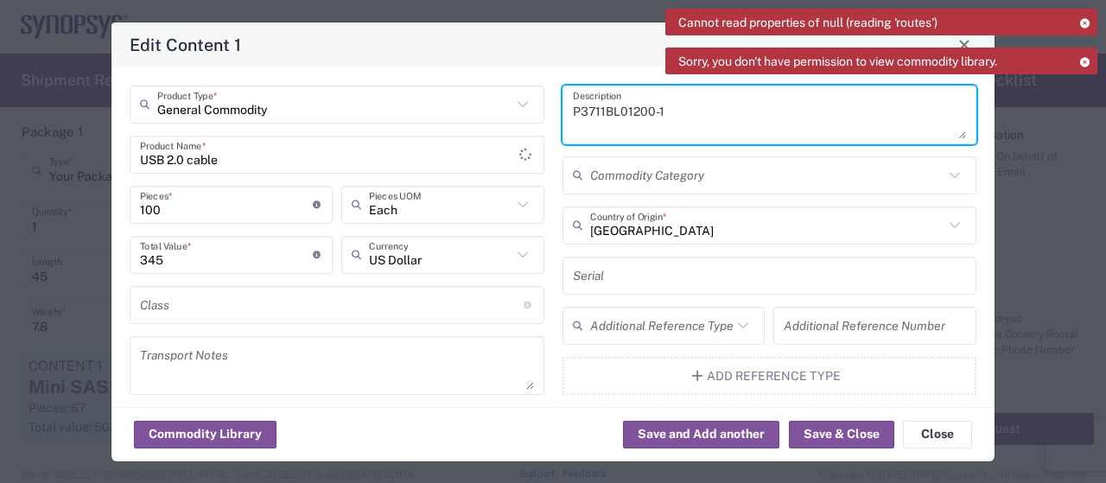
click at [666, 111] on textarea "P3711BL01200-1" at bounding box center [770, 115] width 394 height 48
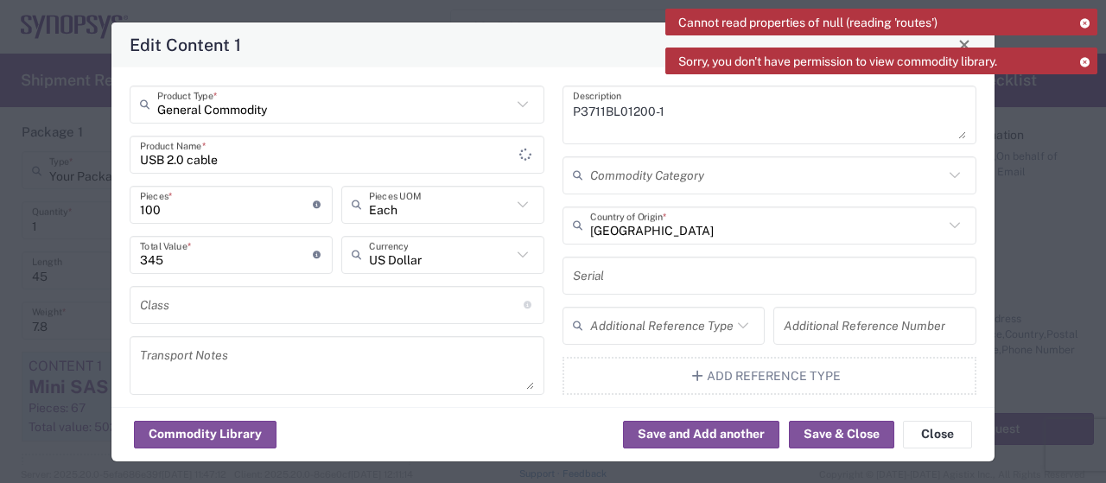
click at [653, 115] on textarea "P3711BL01200-1" at bounding box center [770, 115] width 394 height 48
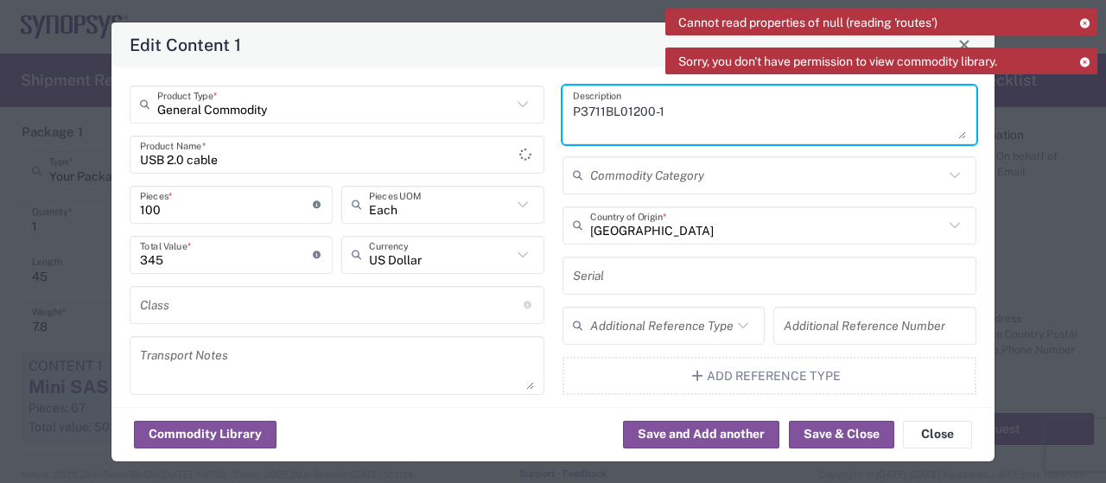
drag, startPoint x: 617, startPoint y: 110, endPoint x: 574, endPoint y: 127, distance: 46.5
click at [422, 94] on div "General Commodity Product Type * USB 2.0 cable Product Name * 100 Pieces * Numb…" at bounding box center [553, 361] width 865 height 551
paste textarea "SH100007158"
click at [695, 118] on textarea "SH100007158" at bounding box center [770, 115] width 394 height 48
click at [639, 118] on textarea "SH100007158" at bounding box center [770, 115] width 394 height 48
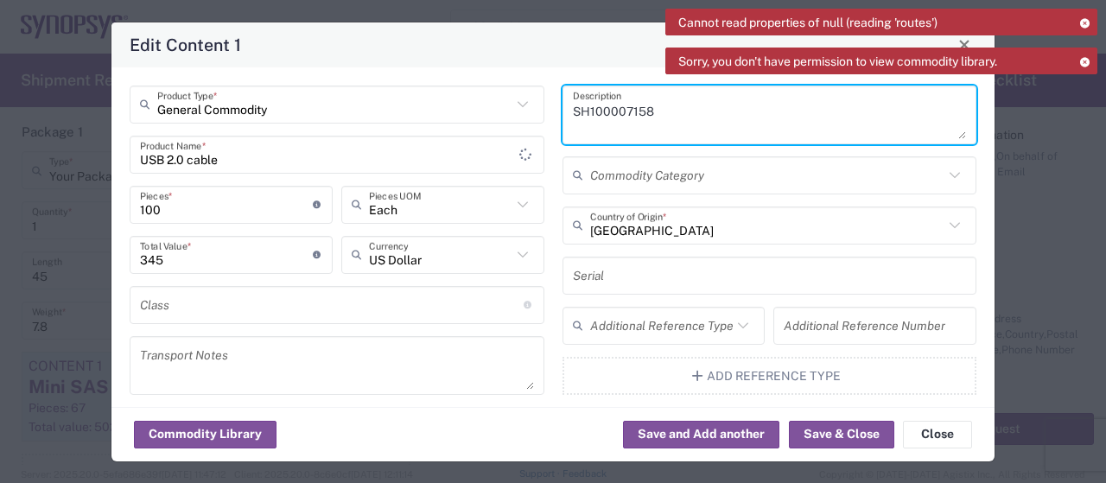
click at [662, 120] on textarea "SH100007158" at bounding box center [770, 115] width 394 height 48
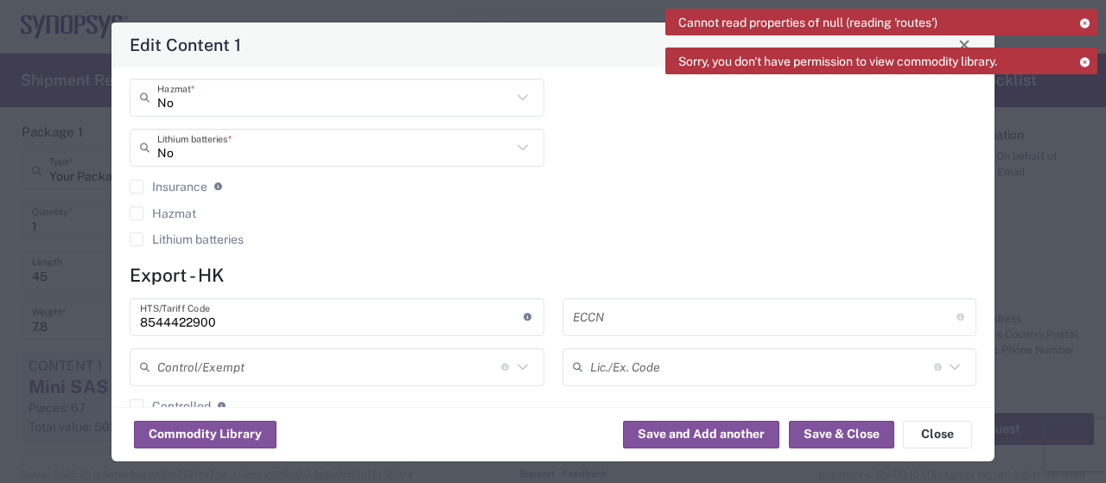
scroll to position [519, 0]
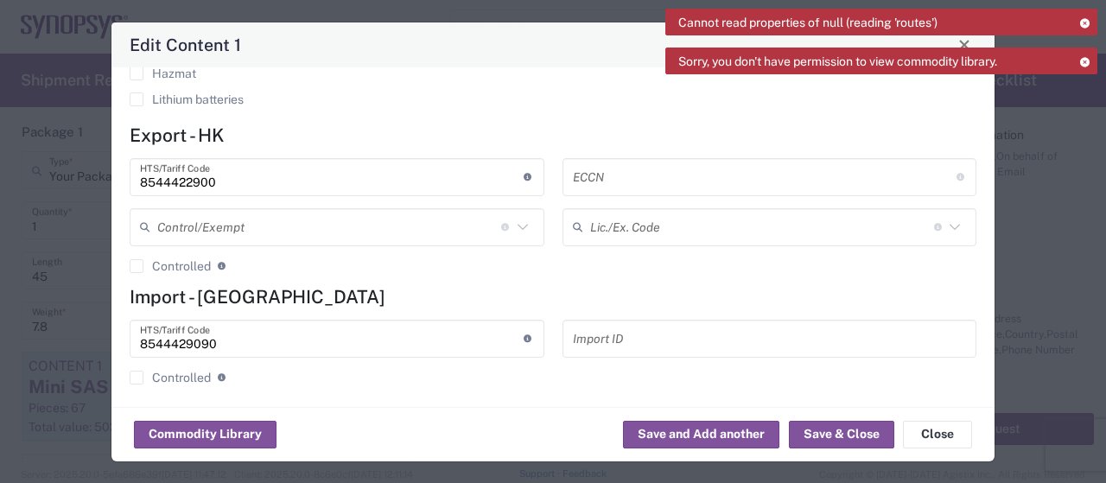
type textarea "SH100007158"
click at [368, 188] on input "8544422900" at bounding box center [332, 177] width 384 height 30
drag, startPoint x: 223, startPoint y: 187, endPoint x: 236, endPoint y: 187, distance: 13.0
click at [223, 187] on input "8544422900" at bounding box center [332, 177] width 384 height 30
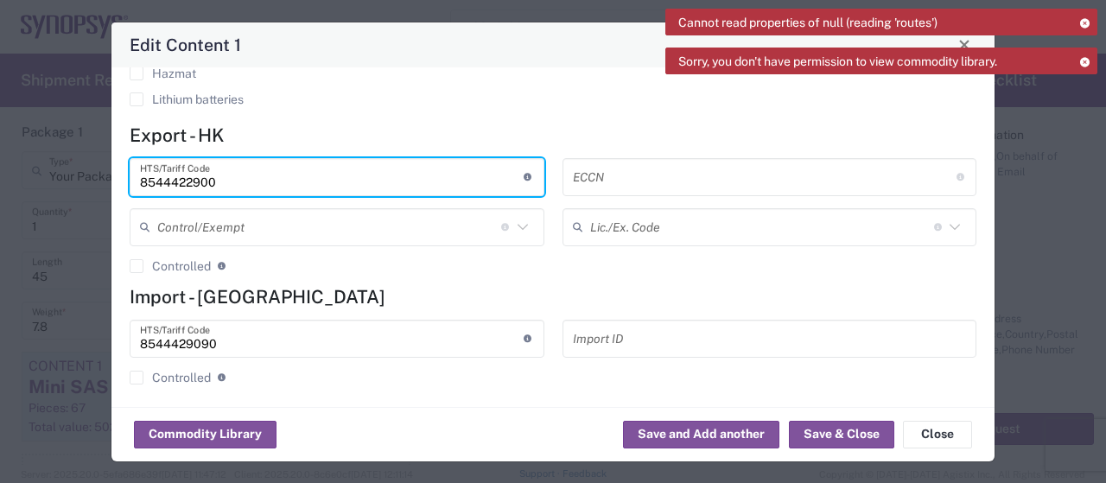
drag, startPoint x: 239, startPoint y: 187, endPoint x: 102, endPoint y: 175, distance: 137.0
click at [89, 175] on div "Edit Content 1 General Commodity Product Type * USB 2.0 cable Product Name * 10…" at bounding box center [553, 241] width 1106 height 483
paste input "909"
type input "8544429090"
click at [322, 131] on h4 "Export - HK" at bounding box center [553, 135] width 847 height 22
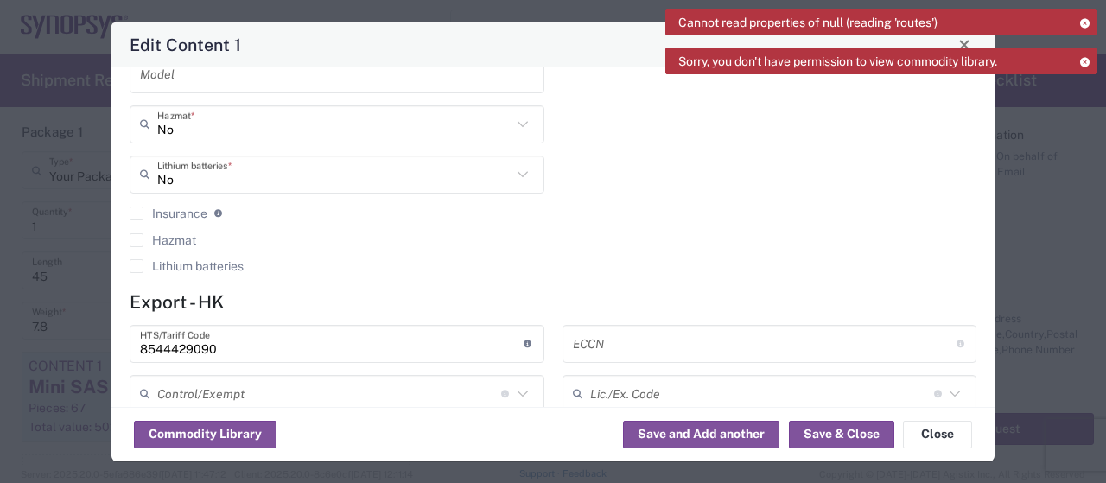
scroll to position [525, 0]
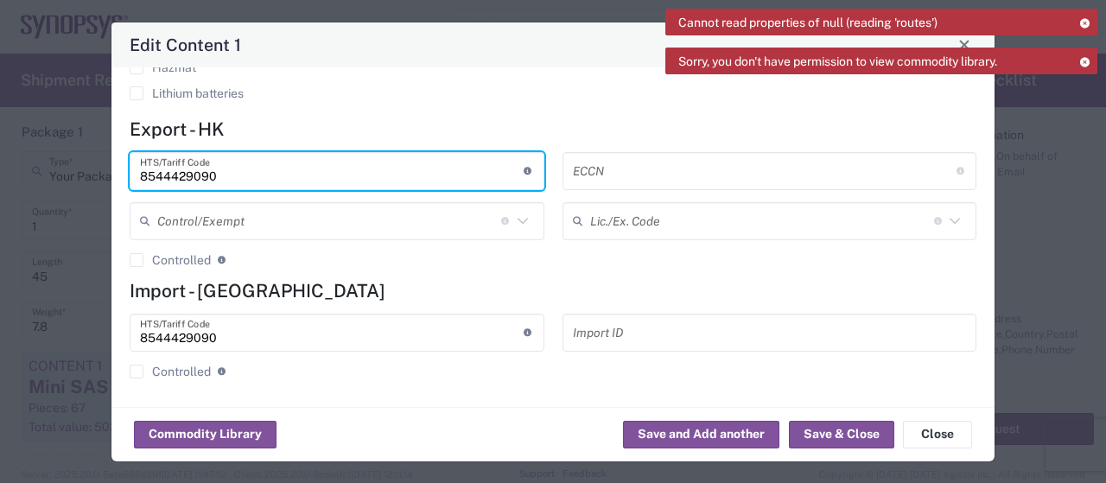
click at [220, 172] on input "8544429090" at bounding box center [332, 171] width 384 height 30
click at [223, 334] on input "8544429090" at bounding box center [332, 332] width 384 height 30
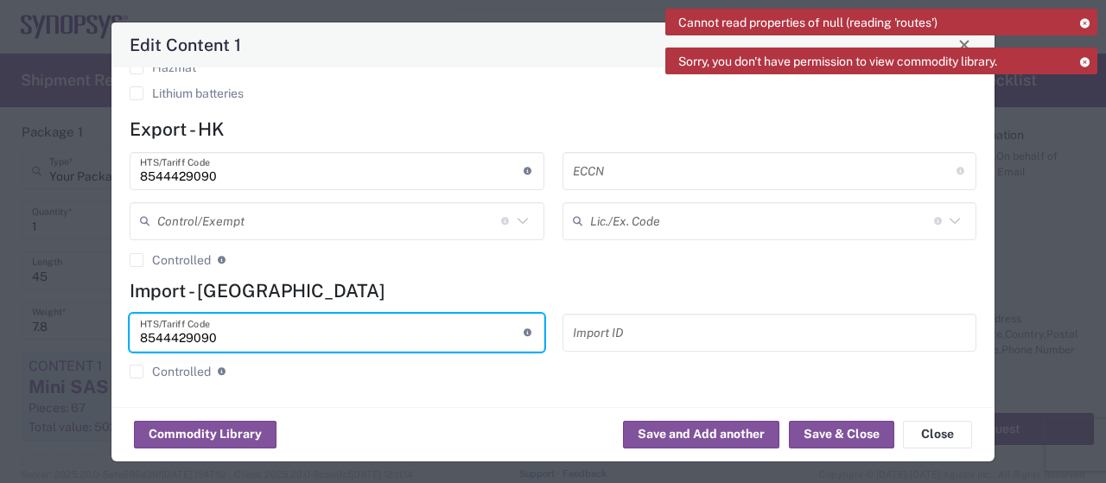
click at [271, 178] on input "8544429090" at bounding box center [332, 171] width 384 height 30
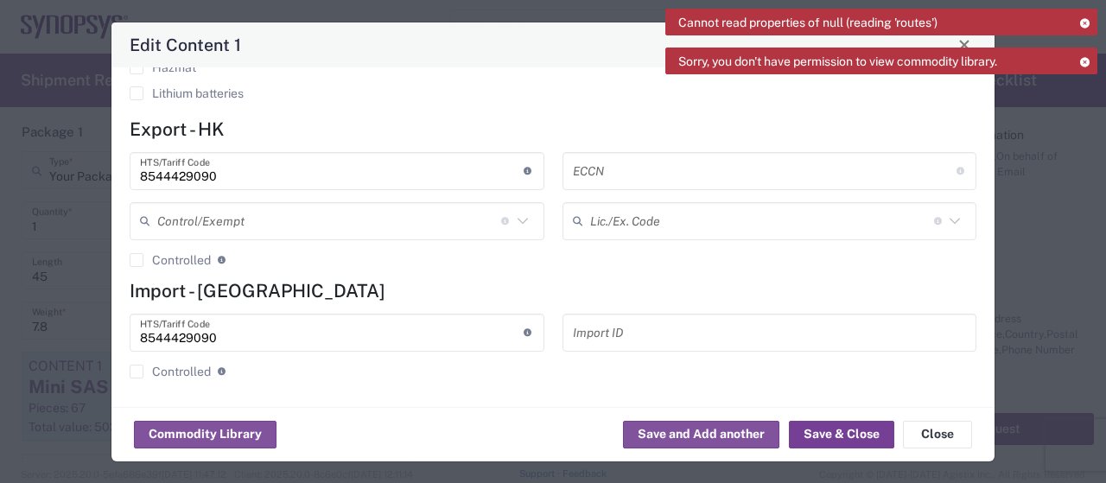
click at [849, 433] on button "Save & Close" at bounding box center [841, 435] width 105 height 28
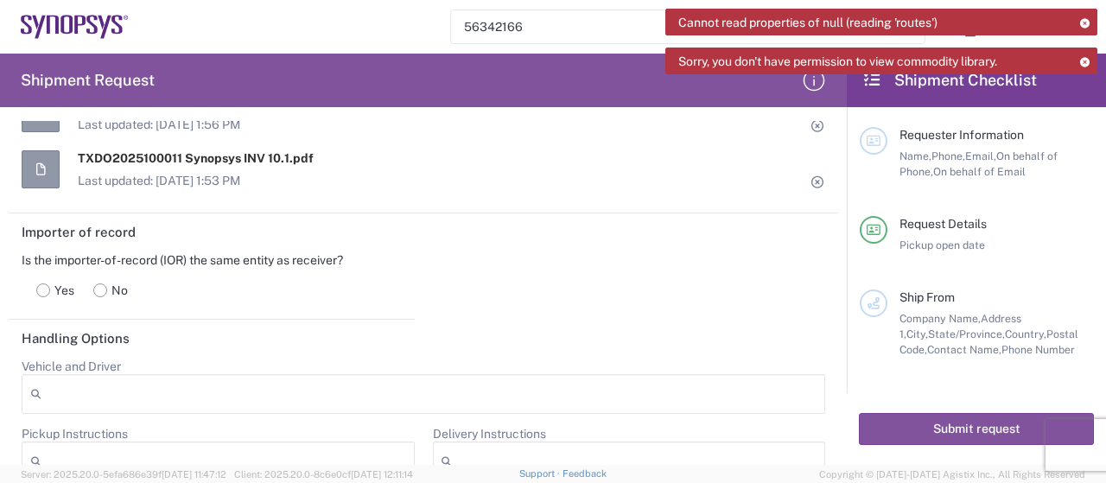
scroll to position [2161, 0]
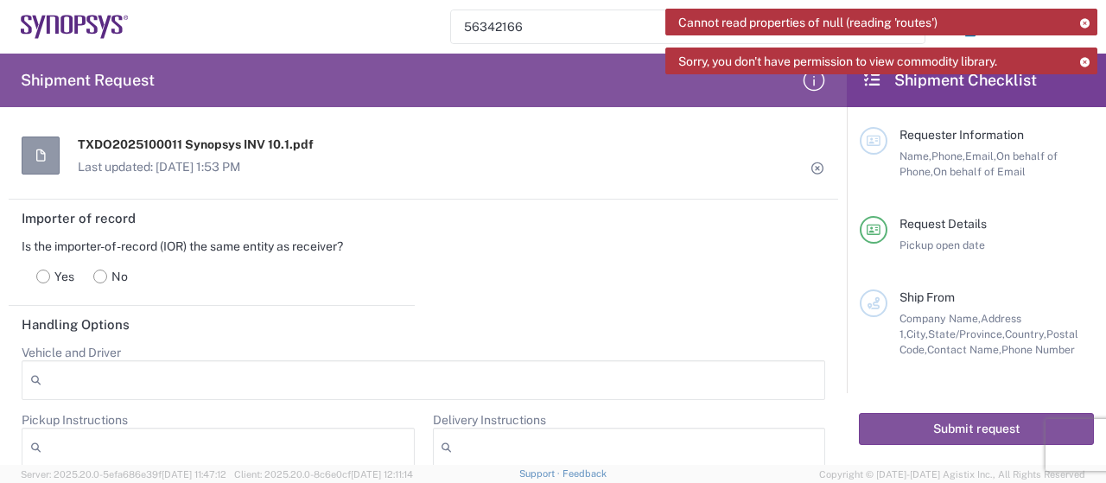
click at [517, 269] on div "Importer of record Is the importer-of-record (IOR) the same entity as receiver?…" at bounding box center [424, 253] width 848 height 106
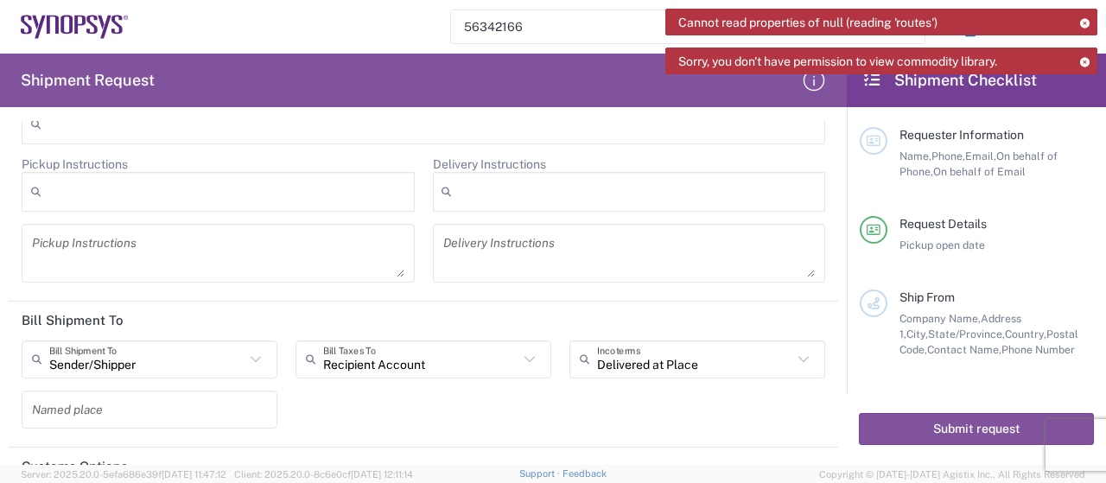
scroll to position [2503, 0]
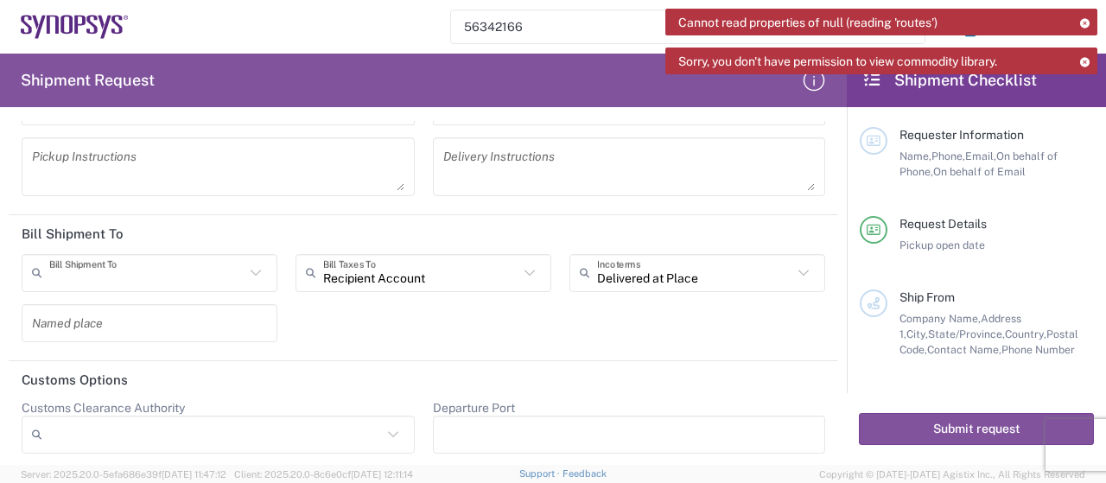
click at [166, 276] on input "text" at bounding box center [146, 273] width 195 height 30
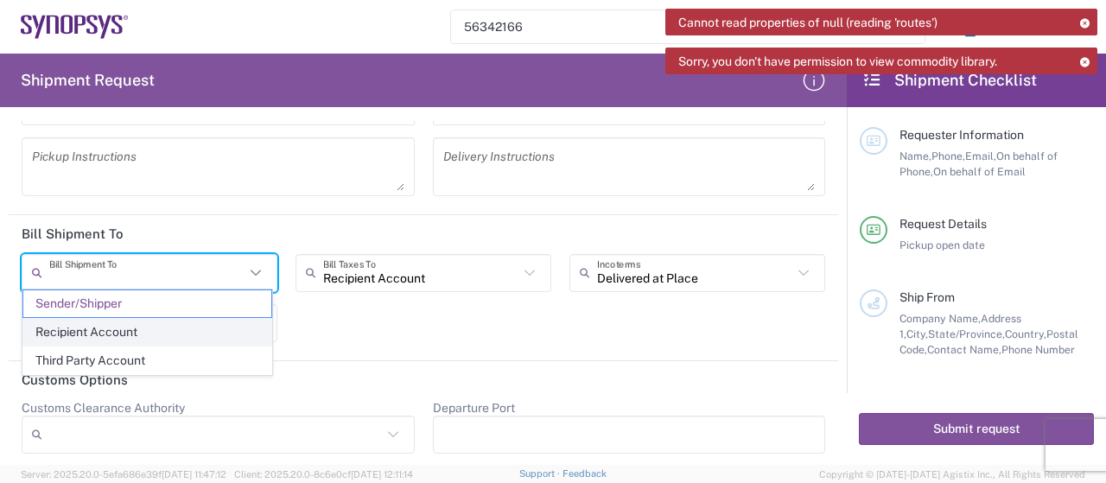
click at [179, 338] on span "Recipient Account" at bounding box center [147, 332] width 248 height 27
type input "Recipient Account"
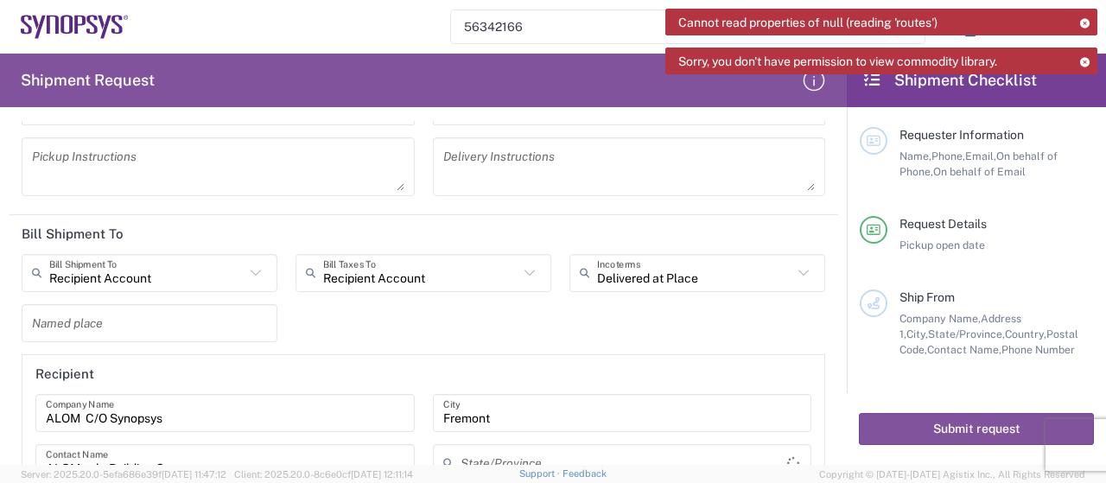
type input "[US_STATE]"
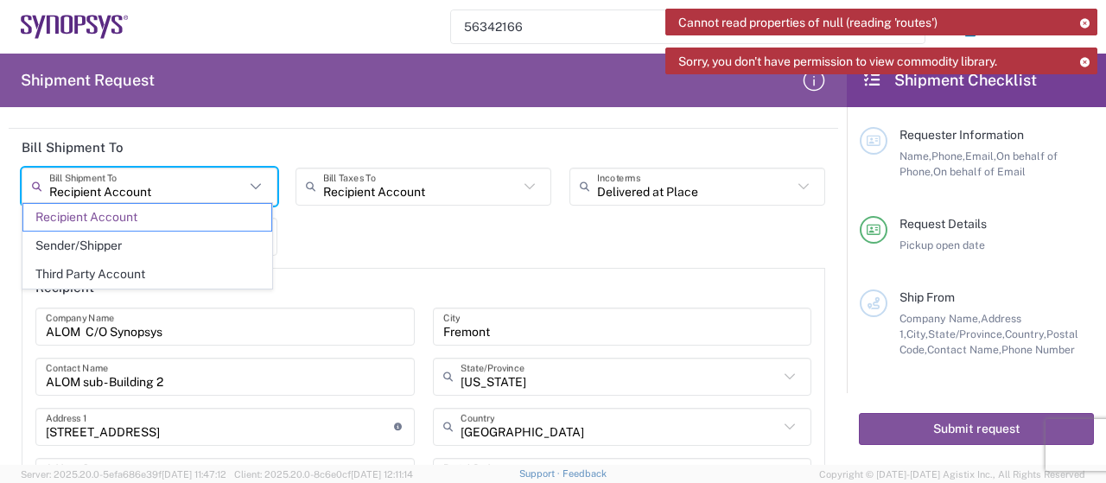
click at [210, 183] on input "Recipient Account" at bounding box center [146, 186] width 195 height 30
click at [171, 270] on span "Third Party Account" at bounding box center [147, 274] width 248 height 27
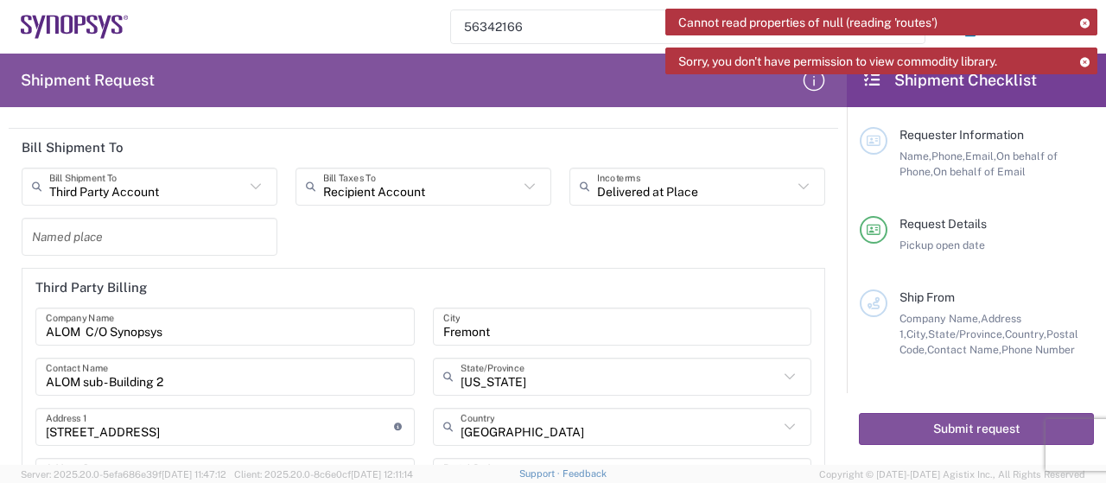
type input "Third Party Account"
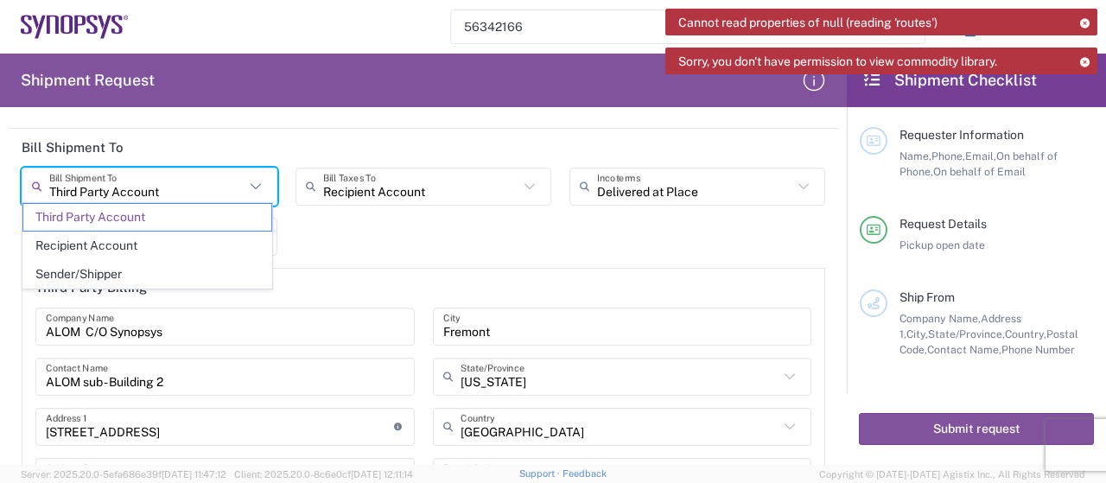
click at [192, 179] on input "Third Party Account" at bounding box center [146, 186] width 195 height 30
click at [435, 244] on div "Third Party Account Bill Shipment To Third Party Account Recipient Account Send…" at bounding box center [424, 367] width 822 height 398
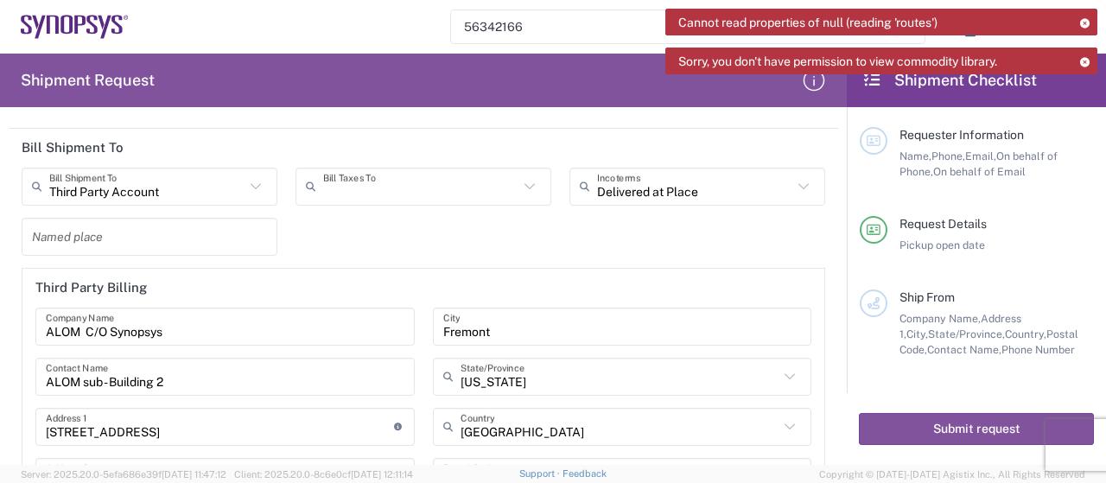
click at [391, 184] on input "text" at bounding box center [420, 186] width 195 height 30
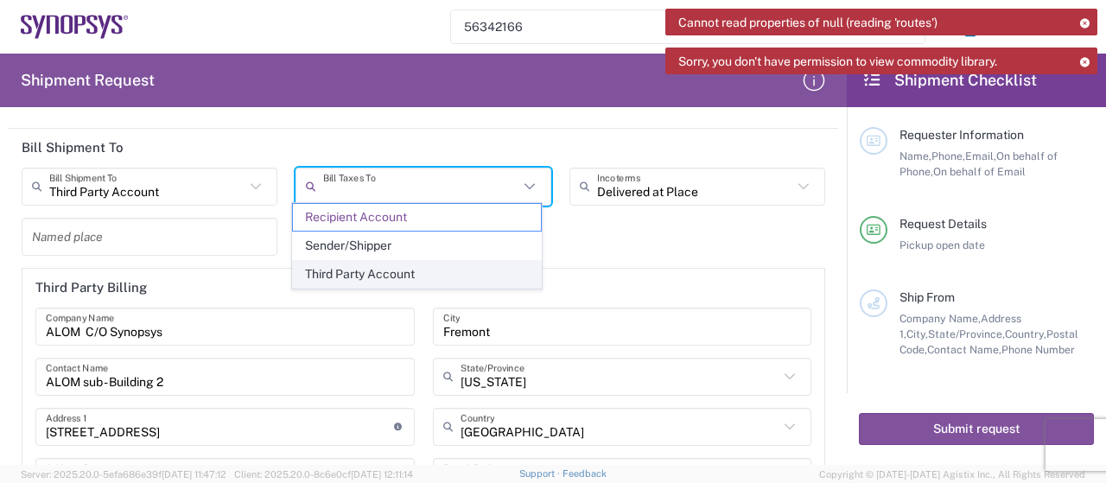
click at [397, 271] on span "Third Party Account" at bounding box center [417, 274] width 248 height 27
type input "Third Party Account"
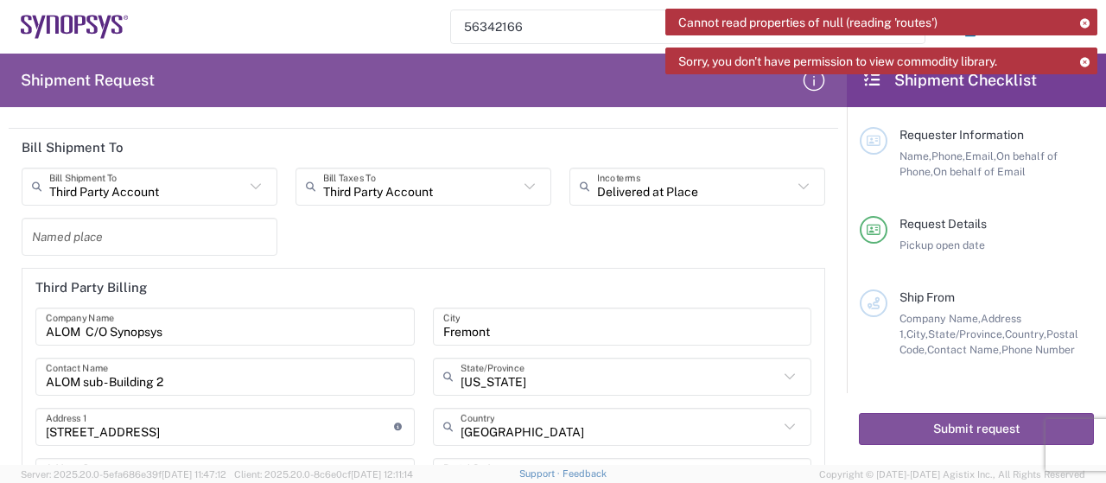
drag, startPoint x: 555, startPoint y: 222, endPoint x: 595, endPoint y: 204, distance: 43.7
click at [559, 219] on div "Third Party Account Bill Shipment To Third Party Account Recipient Account Send…" at bounding box center [424, 367] width 822 height 398
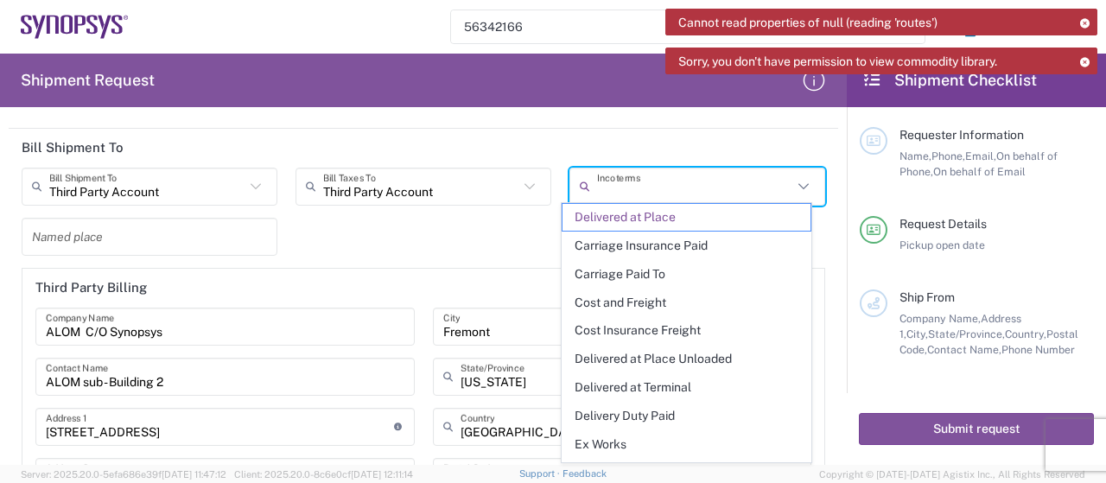
click at [624, 188] on input "text" at bounding box center [694, 186] width 195 height 30
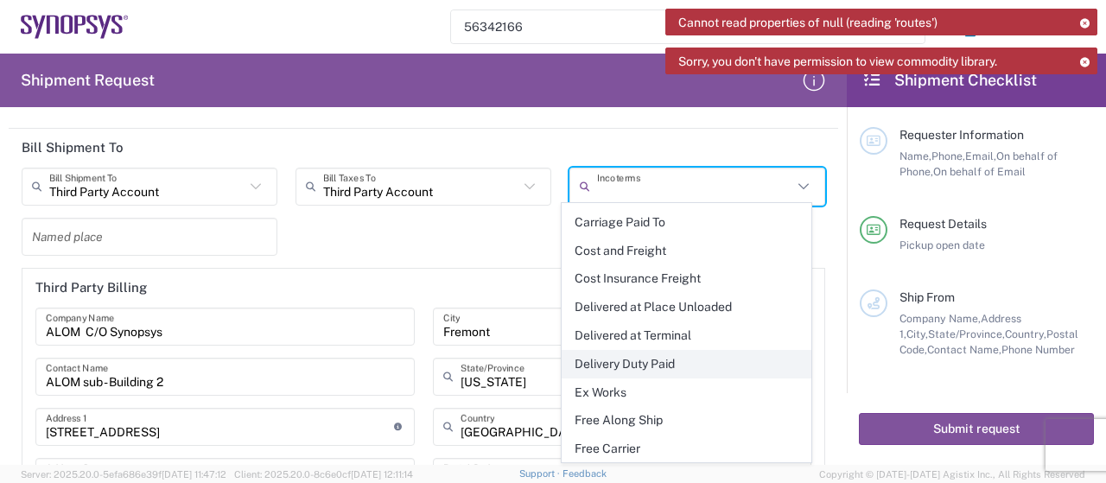
scroll to position [73, 0]
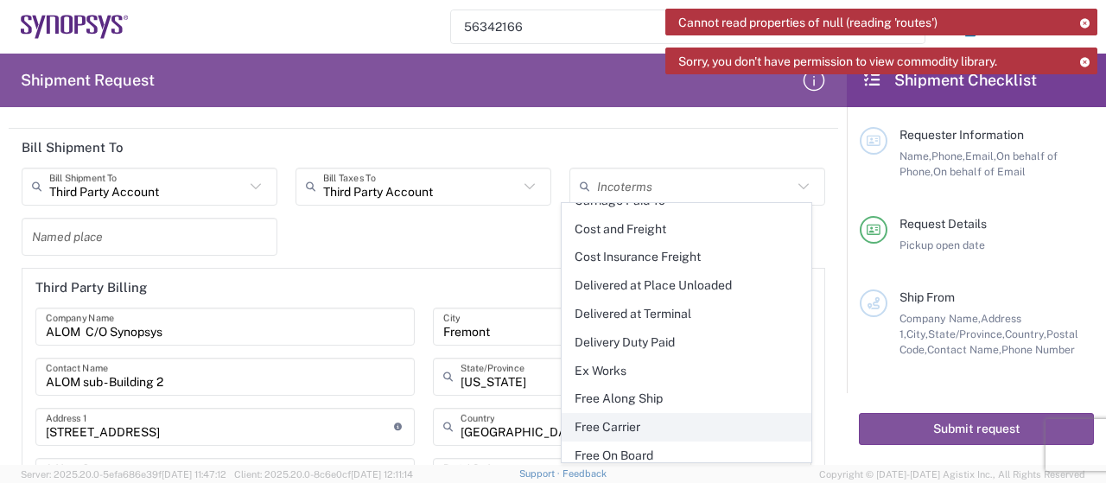
click at [653, 417] on span "Free Carrier" at bounding box center [687, 427] width 248 height 27
type input "Sender/Shipper"
type input "Recipient Account"
type input "Free Carrier"
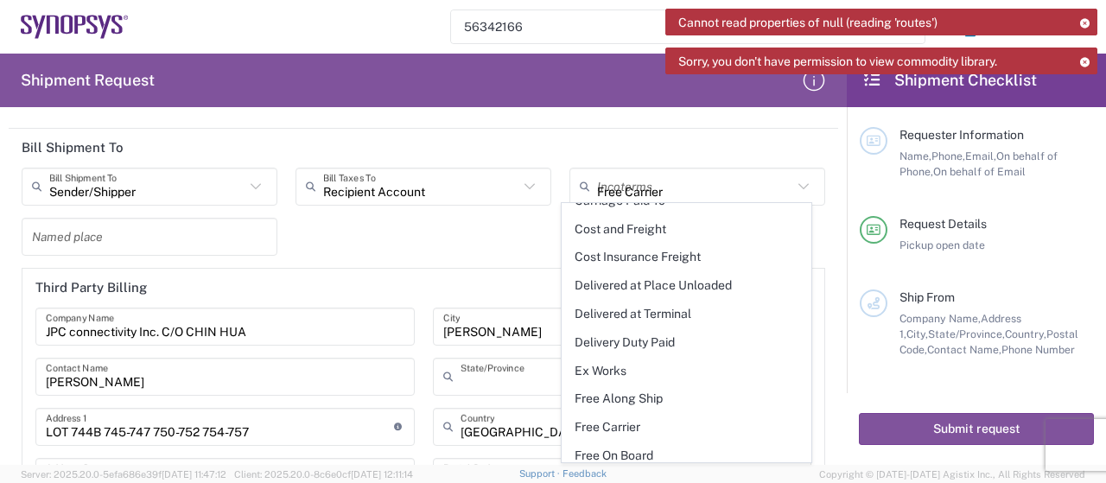
scroll to position [2503, 0]
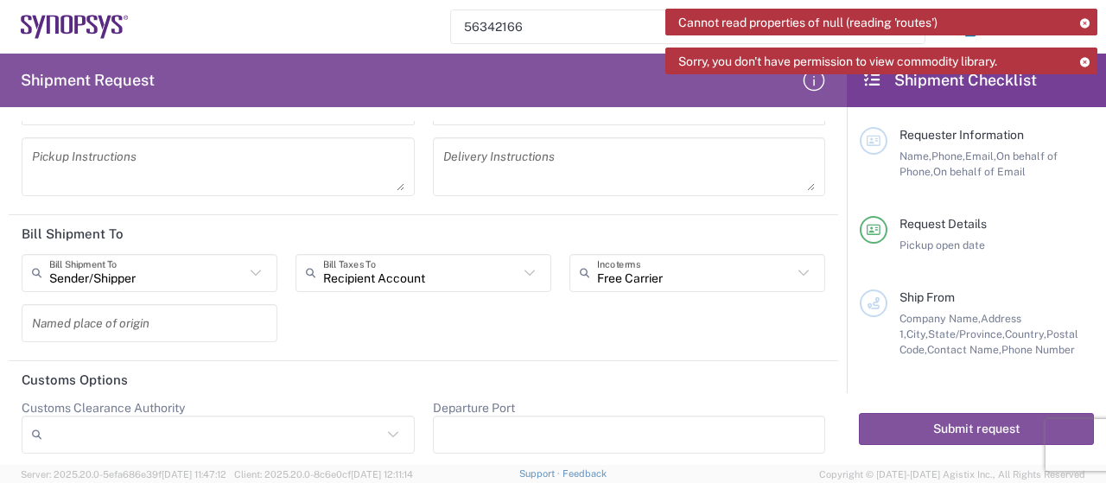
click at [450, 321] on div "Sender/[PERSON_NAME] Shipment To Sender/Shipper Recipient Account Third Party A…" at bounding box center [424, 304] width 822 height 100
click at [180, 281] on input "text" at bounding box center [146, 273] width 195 height 30
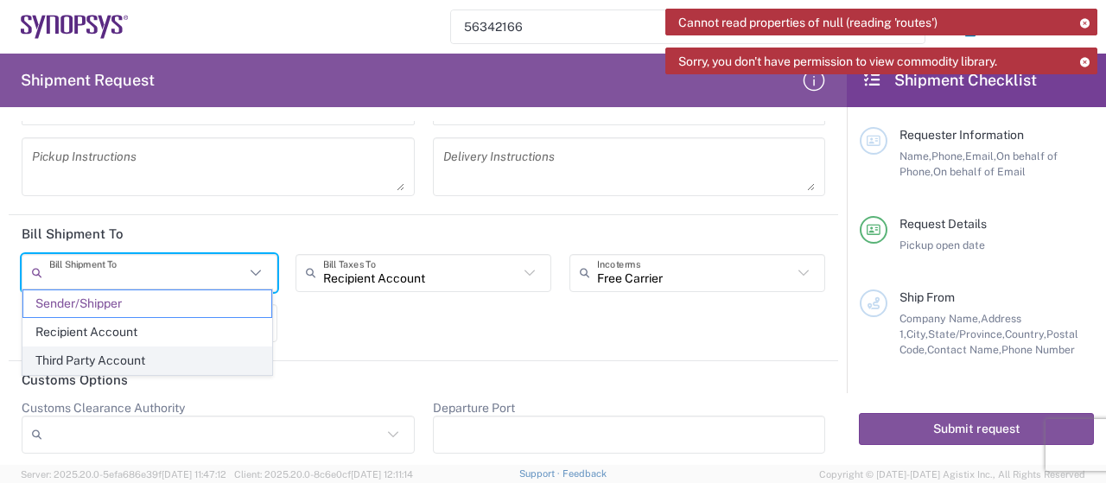
click at [168, 353] on span "Third Party Account" at bounding box center [147, 360] width 248 height 27
type input "Third Party Account"
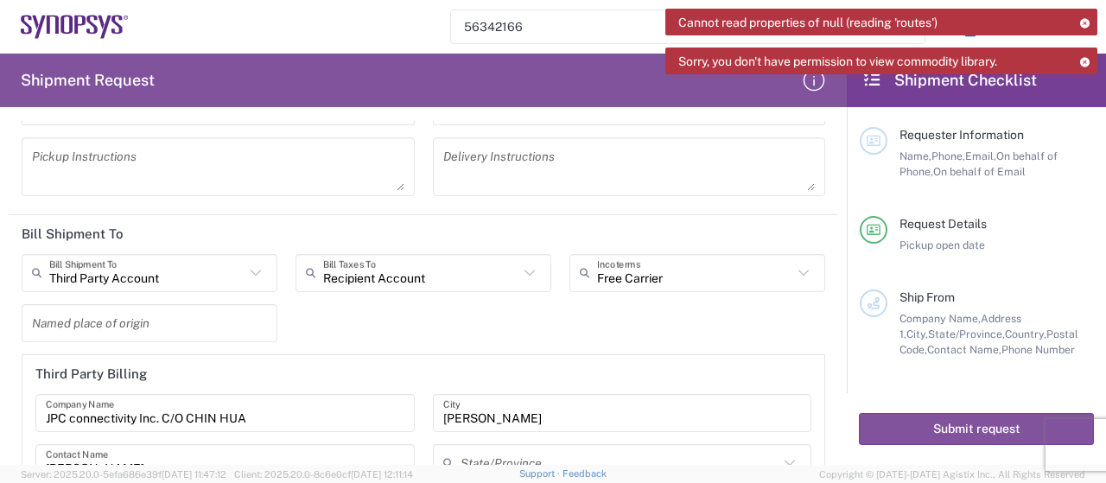
click at [448, 304] on div "Third Party Account Bill Shipment To Sender/Shipper Recipient Account Third Par…" at bounding box center [424, 453] width 822 height 398
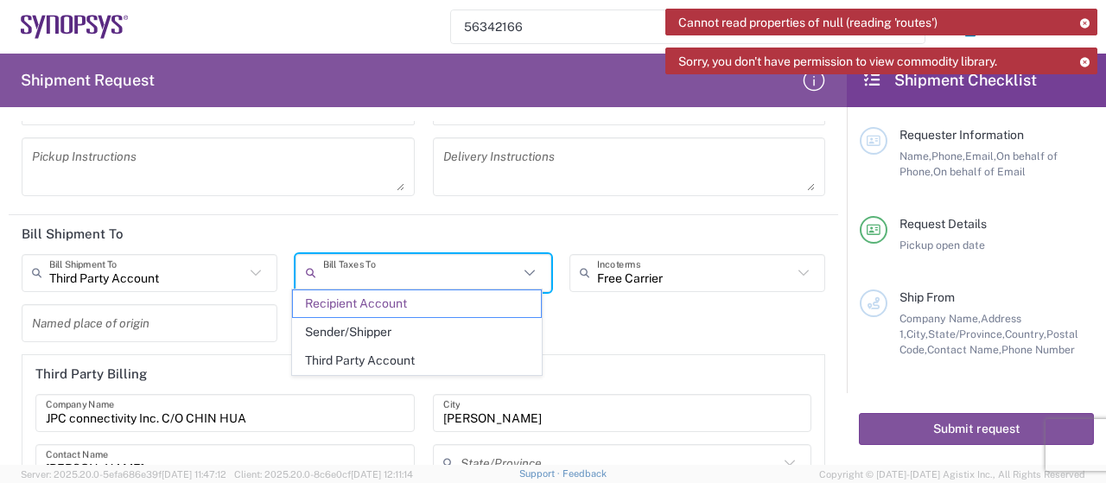
click at [442, 273] on input "text" at bounding box center [420, 273] width 195 height 30
click at [417, 353] on span "Third Party Account" at bounding box center [417, 360] width 248 height 27
type input "Third Party Account"
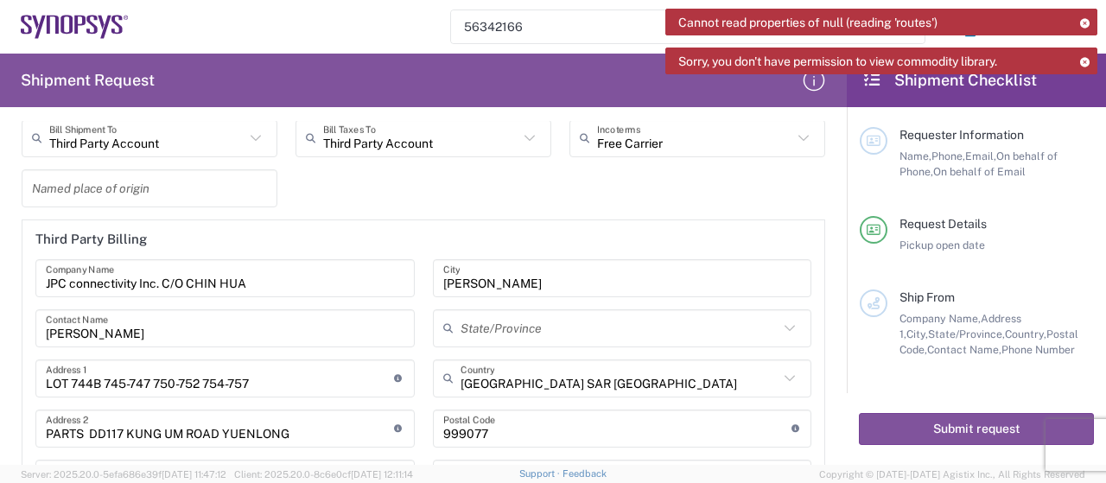
scroll to position [2627, 0]
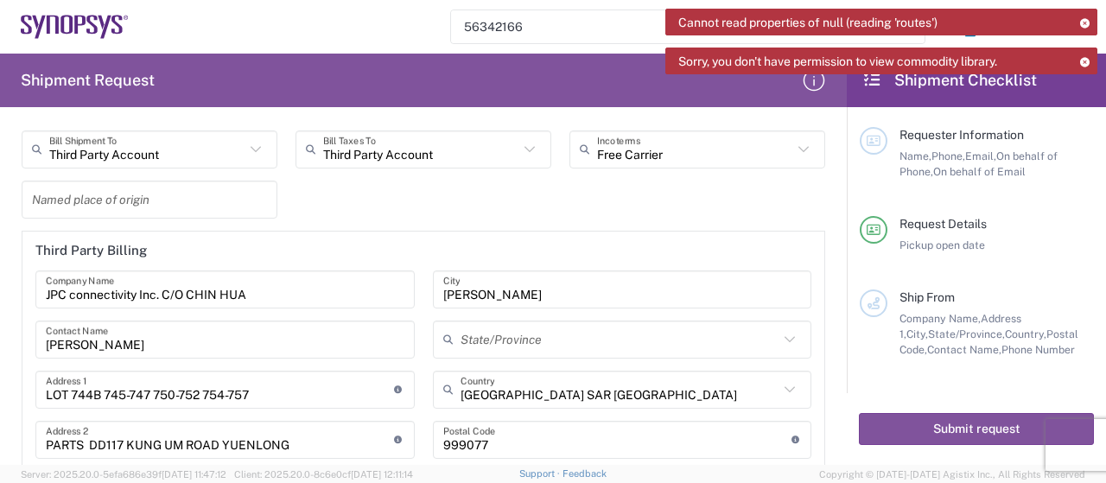
drag, startPoint x: 224, startPoint y: 291, endPoint x: 282, endPoint y: 295, distance: 58.0
click at [228, 291] on input "JPC connectivity Inc. C/O CHIN HUA" at bounding box center [225, 289] width 359 height 30
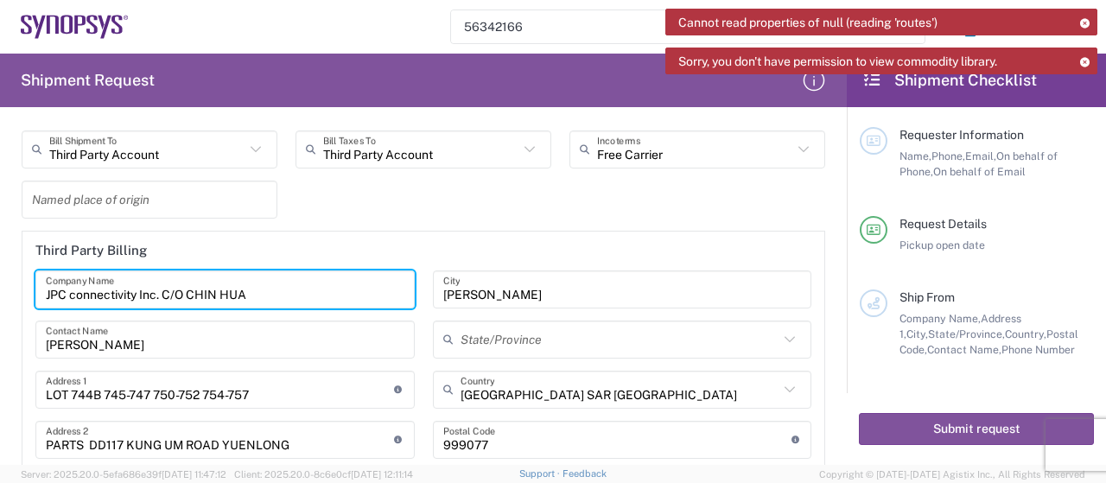
drag, startPoint x: 282, startPoint y: 295, endPoint x: 0, endPoint y: 296, distance: 281.8
click at [0, 296] on form "Requester Information [PERSON_NAME] Name * [PHONE_NUMBER] Phone * [PERSON_NAME]…" at bounding box center [423, 293] width 847 height 344
paste input "Synopsys Inc."
type input "Synopsys Inc."
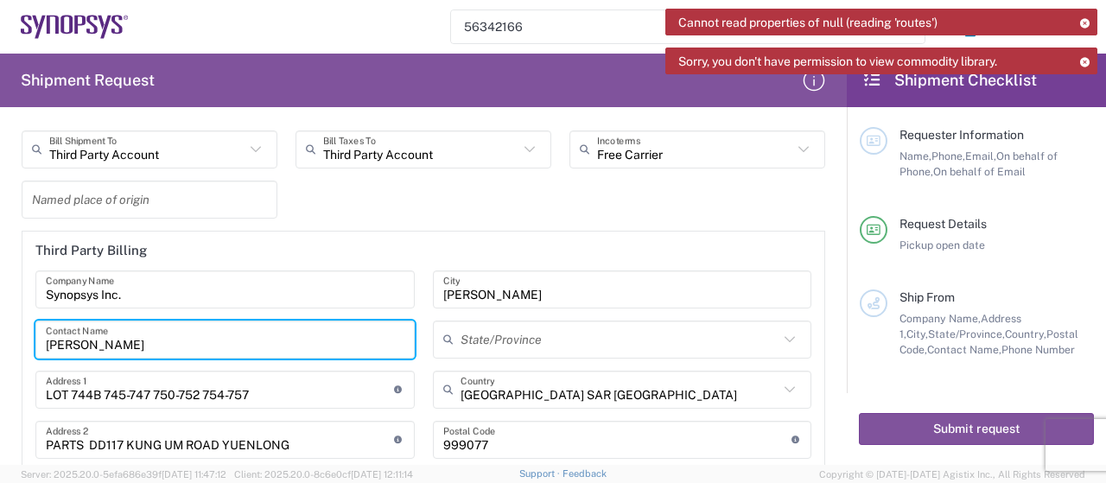
click at [145, 338] on input "[PERSON_NAME]" at bounding box center [225, 339] width 359 height 30
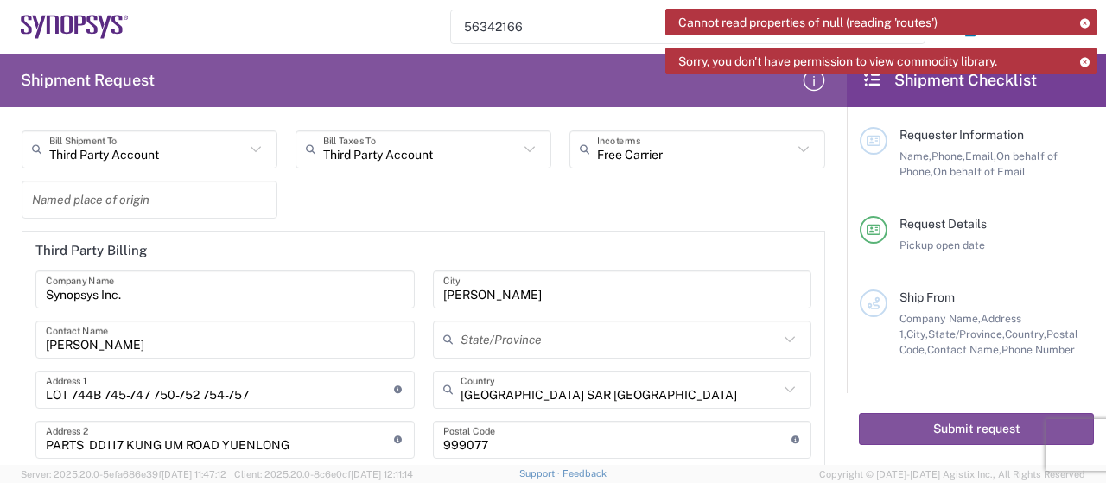
click at [99, 346] on input "[PERSON_NAME]" at bounding box center [225, 339] width 359 height 30
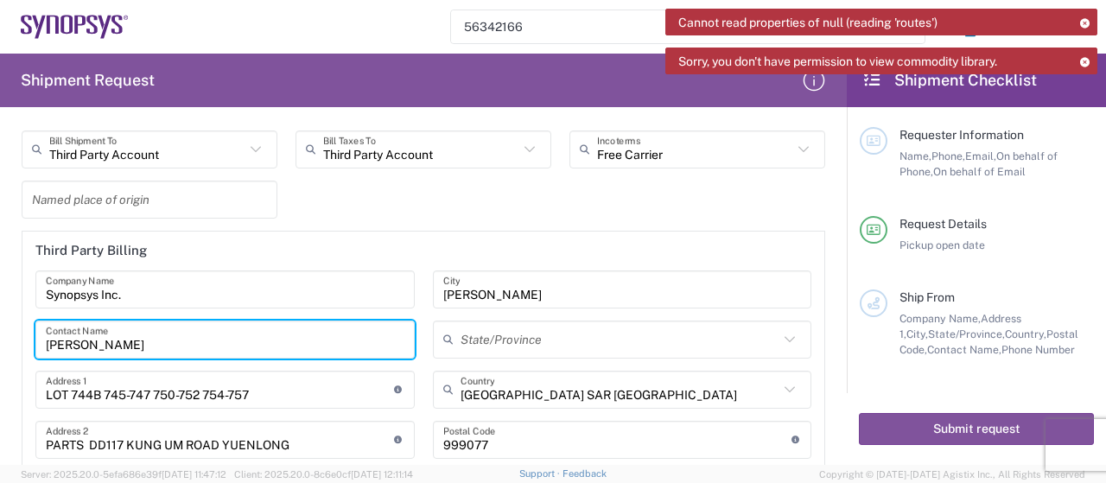
drag, startPoint x: 111, startPoint y: 338, endPoint x: 0, endPoint y: 332, distance: 110.8
click at [0, 332] on form "Requester Information [PERSON_NAME] Name * [PHONE_NUMBER] Phone * [PERSON_NAME]…" at bounding box center [423, 293] width 847 height 344
paste input "Accounts Payable"
type input "Accounts Payable"
click at [251, 381] on input "LOT 744B 745-747 750-752 754-757" at bounding box center [220, 389] width 348 height 30
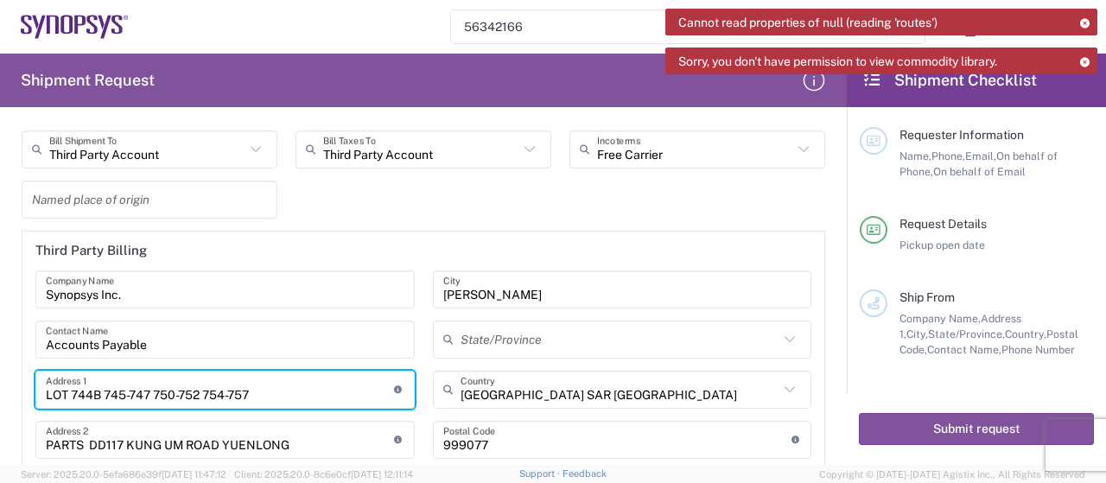
drag, startPoint x: 281, startPoint y: 390, endPoint x: 43, endPoint y: 373, distance: 238.3
click at [0, 388] on form "Requester Information [PERSON_NAME] Name * [PHONE_NUMBER] Phone * [PERSON_NAME]…" at bounding box center [423, 293] width 847 height 344
paste input "[STREET_ADDRESS]"
type input "[STREET_ADDRESS]"
click at [296, 440] on input "PARTS DD117 KUNG UM ROAD YUENLONG" at bounding box center [220, 439] width 348 height 30
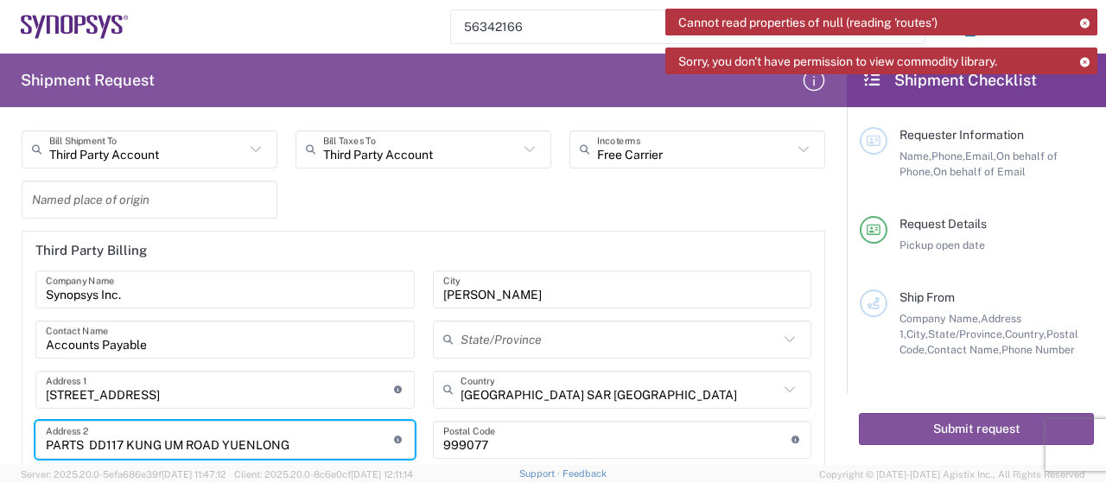
drag, startPoint x: 293, startPoint y: 442, endPoint x: 0, endPoint y: 443, distance: 293.0
click at [0, 443] on form "Requester Information [PERSON_NAME] Name * [PHONE_NUMBER] Phone * [PERSON_NAME]…" at bounding box center [423, 293] width 847 height 344
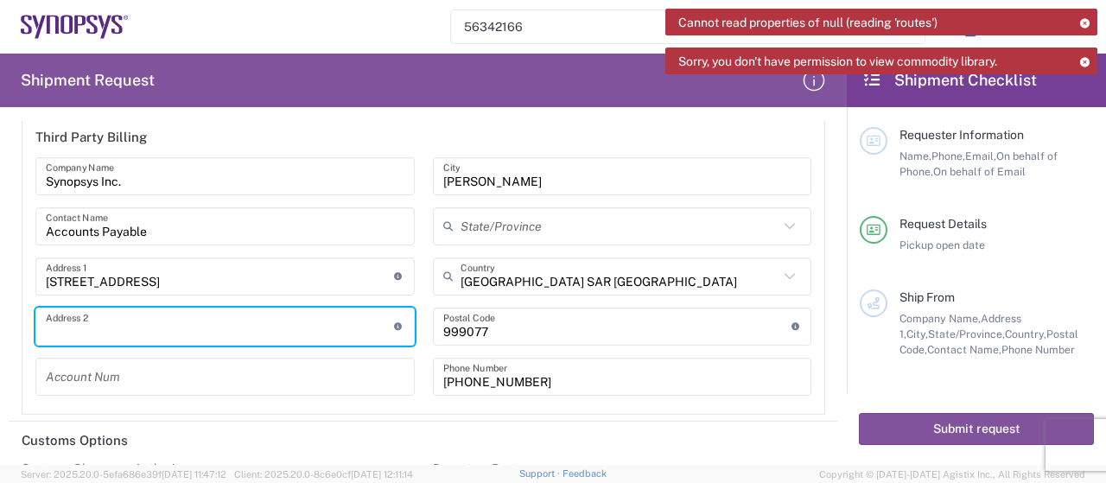
scroll to position [2713, 0]
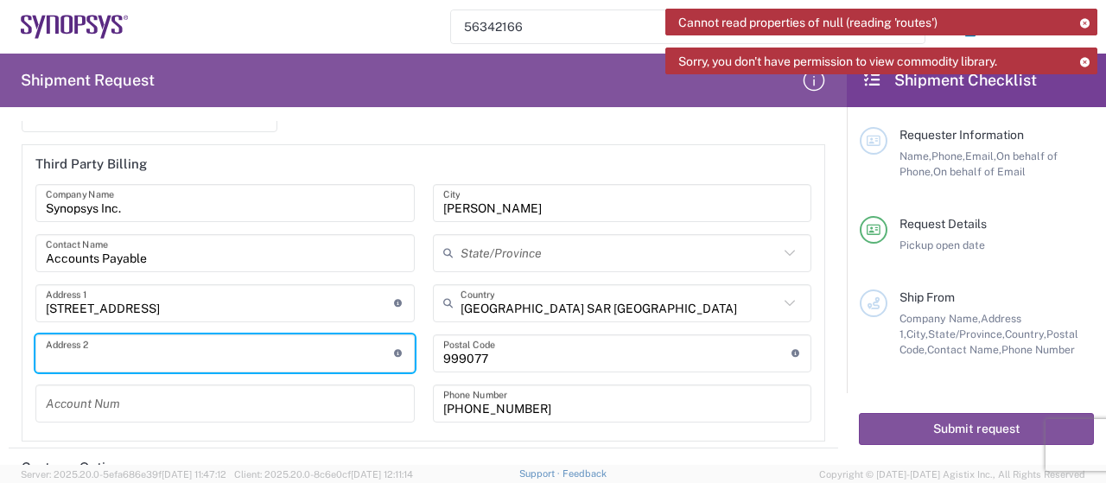
click at [520, 203] on input "[PERSON_NAME]" at bounding box center [622, 203] width 359 height 30
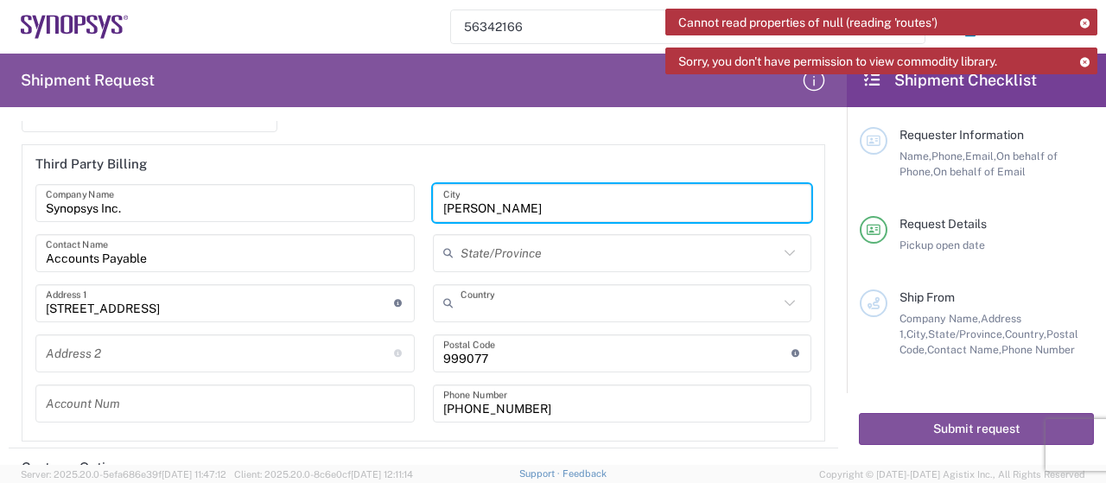
click at [583, 303] on input "text" at bounding box center [620, 303] width 319 height 30
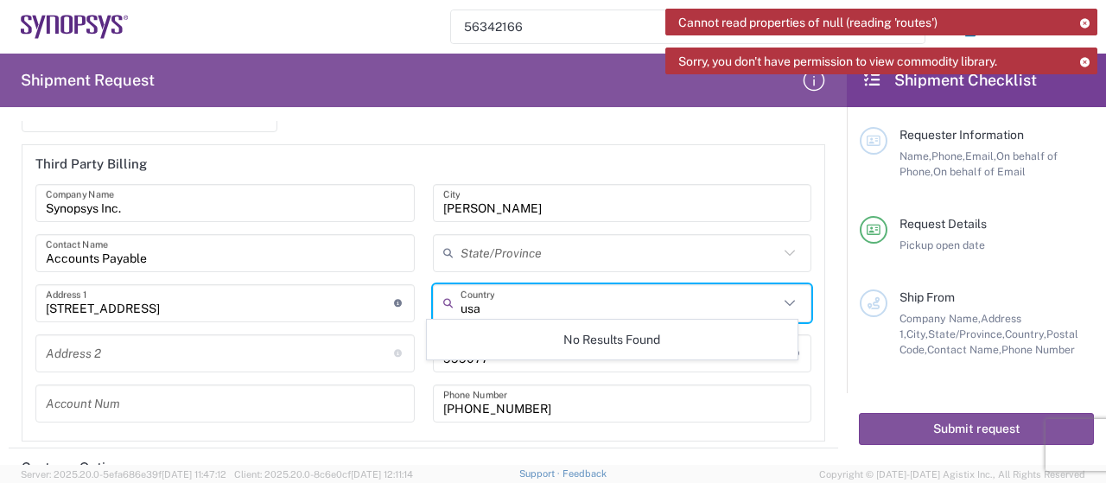
scroll to position [0, 0]
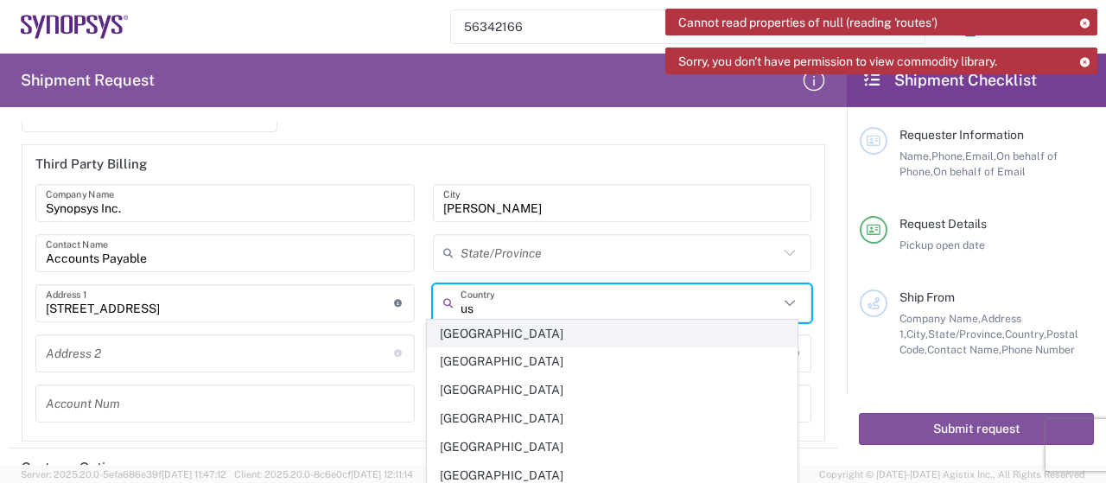
type input "u"
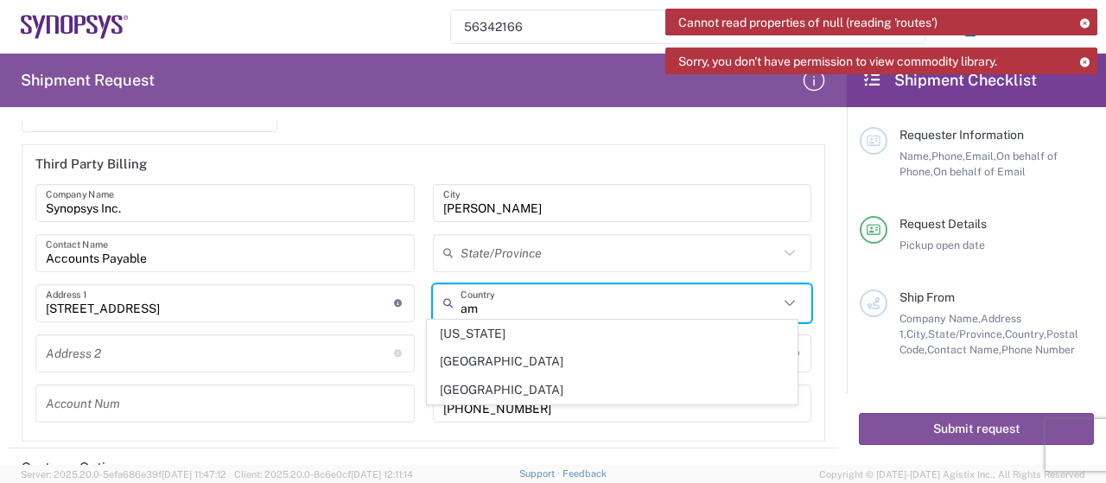
type input "a"
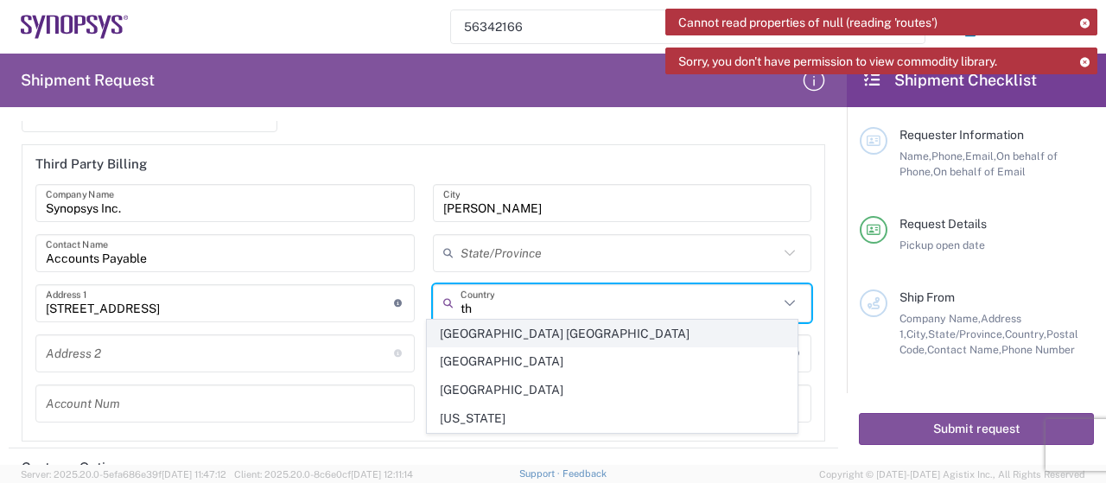
type input "t"
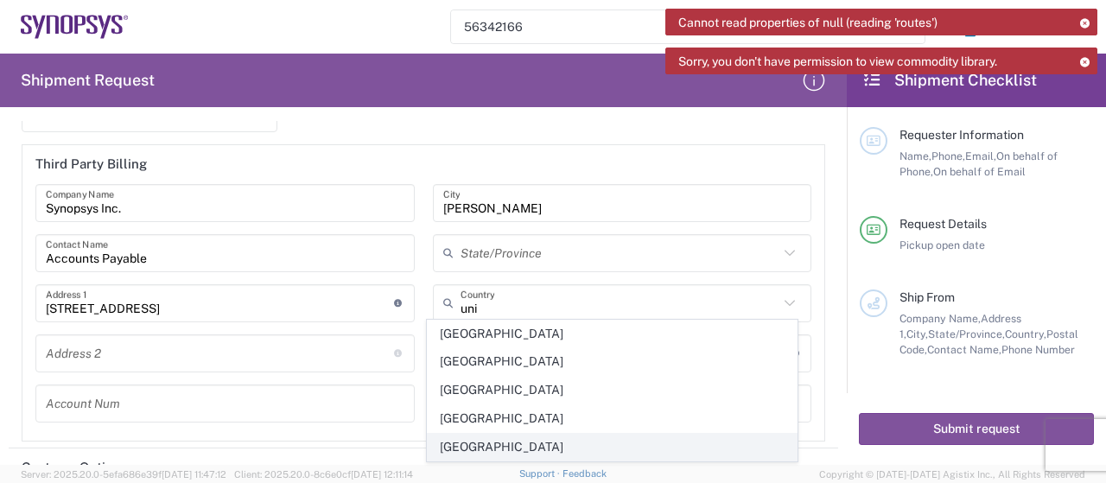
click at [517, 443] on span "[GEOGRAPHIC_DATA]" at bounding box center [612, 447] width 369 height 27
type input "[GEOGRAPHIC_DATA]"
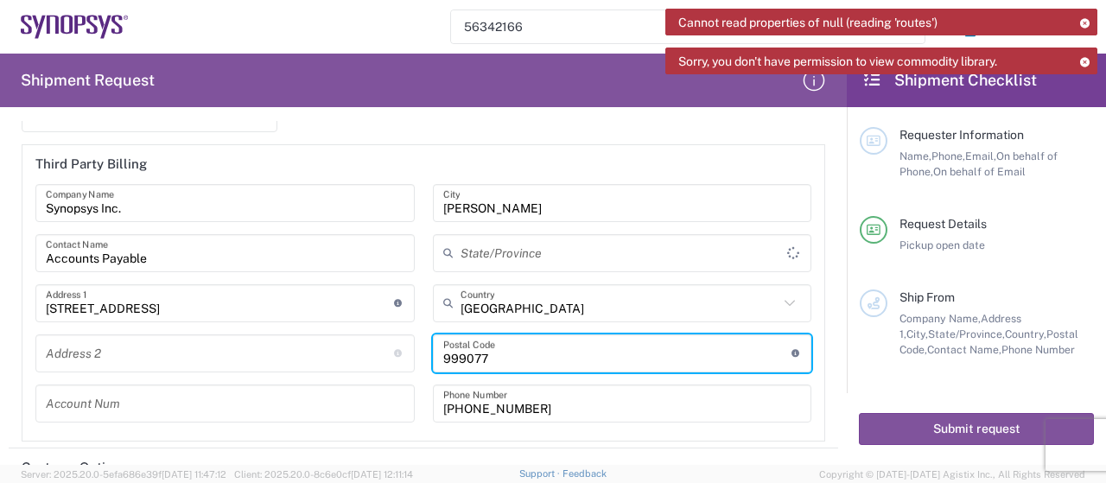
drag, startPoint x: 502, startPoint y: 354, endPoint x: 399, endPoint y: 354, distance: 102.9
click at [399, 354] on div "Synopsys Inc. Company Name Accounts Payable Contact Name [STREET_ADDRESS] Addre…" at bounding box center [424, 309] width 794 height 251
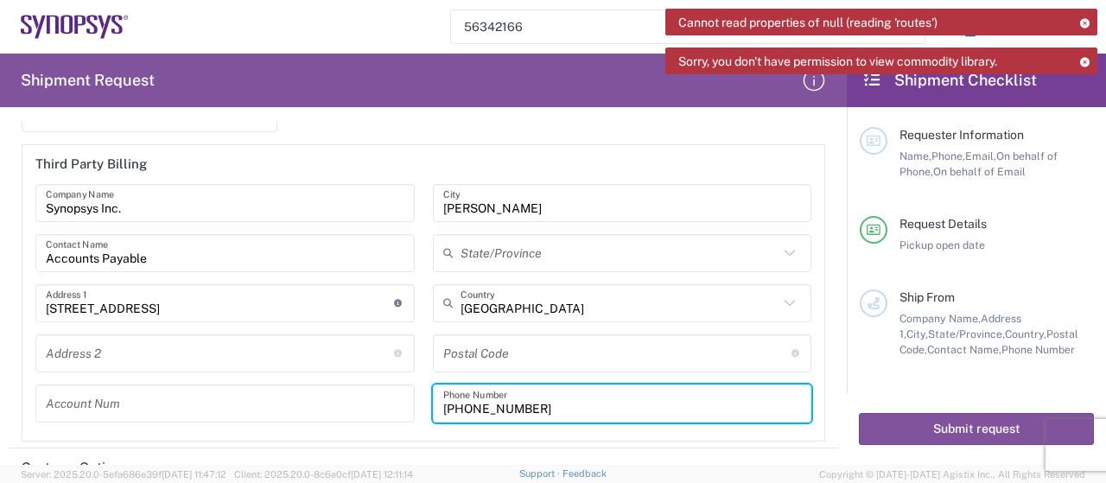
drag, startPoint x: 545, startPoint y: 407, endPoint x: 351, endPoint y: 396, distance: 193.9
click at [351, 396] on div "Synopsys Inc. Company Name Accounts Payable Contact Name [STREET_ADDRESS] Addre…" at bounding box center [424, 309] width 794 height 251
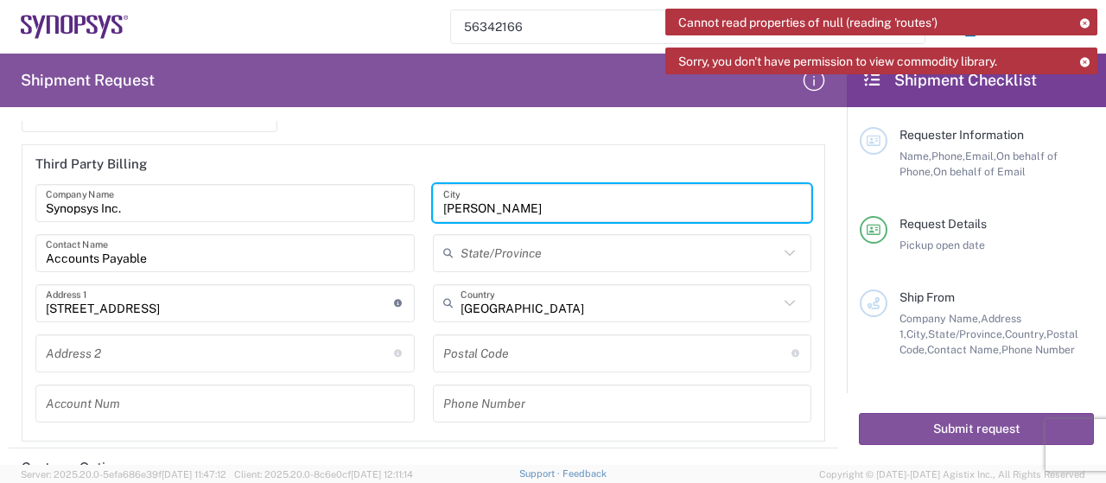
drag, startPoint x: 535, startPoint y: 199, endPoint x: 412, endPoint y: 204, distance: 122.8
click at [412, 204] on div "Synopsys Inc. Company Name Accounts Payable Contact Name [STREET_ADDRESS] Addre…" at bounding box center [424, 309] width 794 height 251
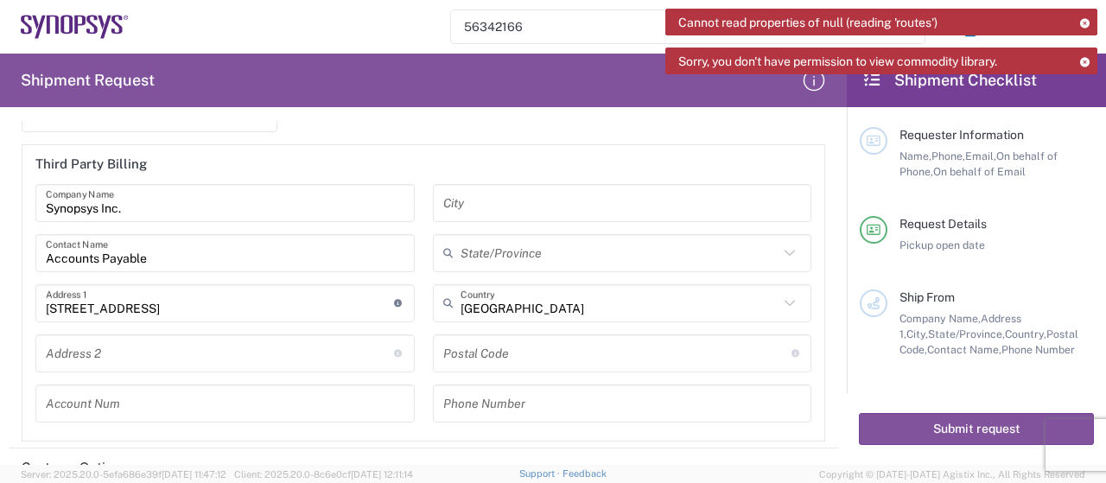
click at [517, 200] on input "text" at bounding box center [622, 203] width 359 height 30
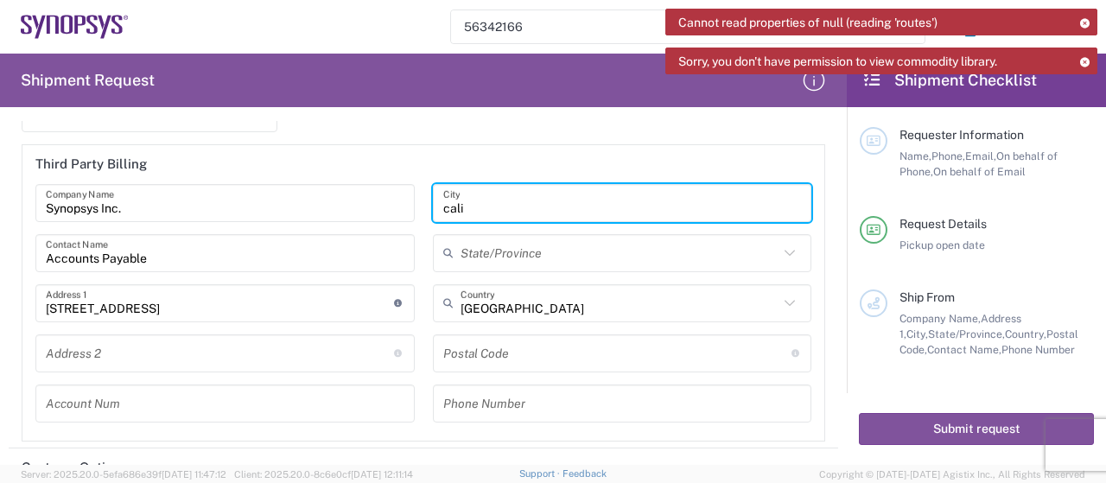
type input "cali"
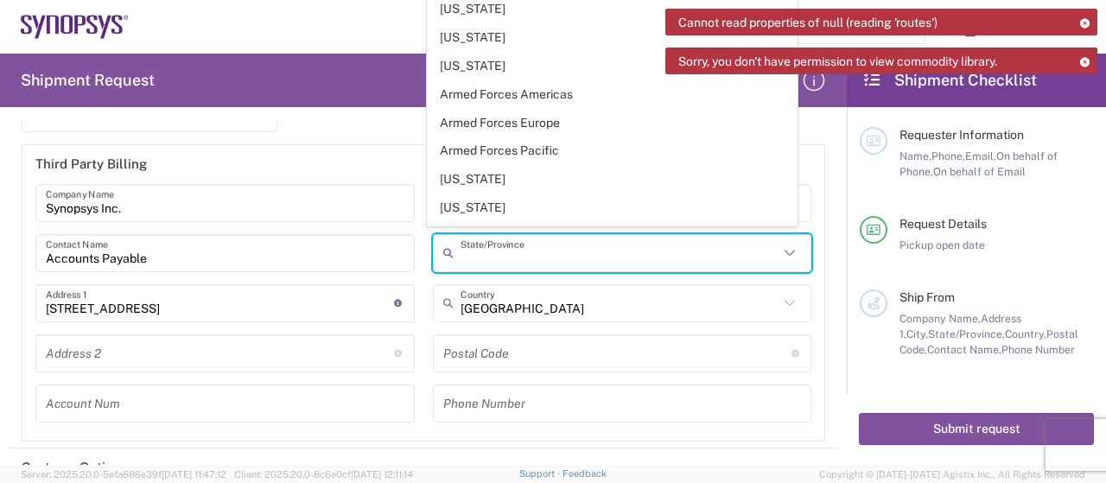
click at [577, 243] on input "text" at bounding box center [620, 253] width 319 height 30
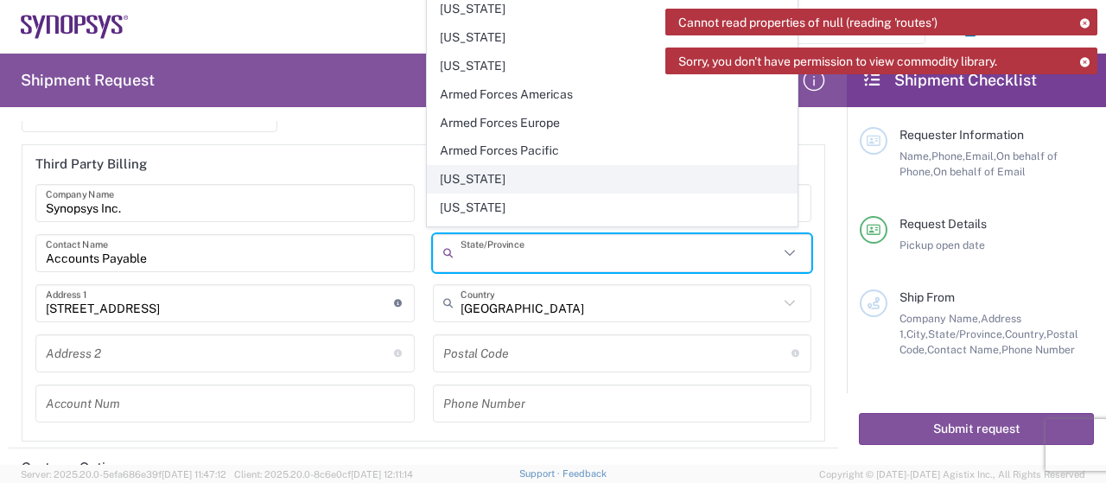
click at [492, 176] on span "[US_STATE]" at bounding box center [612, 179] width 369 height 27
type input "[US_STATE]"
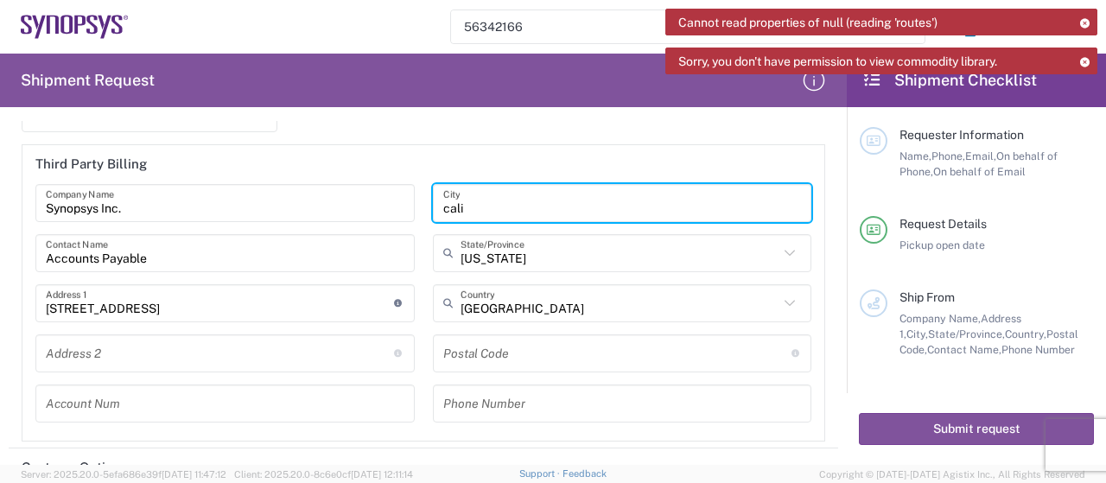
drag, startPoint x: 467, startPoint y: 201, endPoint x: 397, endPoint y: 201, distance: 70.0
click at [400, 201] on div "Synopsys Inc. Company Name Accounts Payable Contact Name [STREET_ADDRESS] Addre…" at bounding box center [424, 309] width 794 height 251
click at [369, 145] on header "Third Party Billing" at bounding box center [423, 164] width 802 height 39
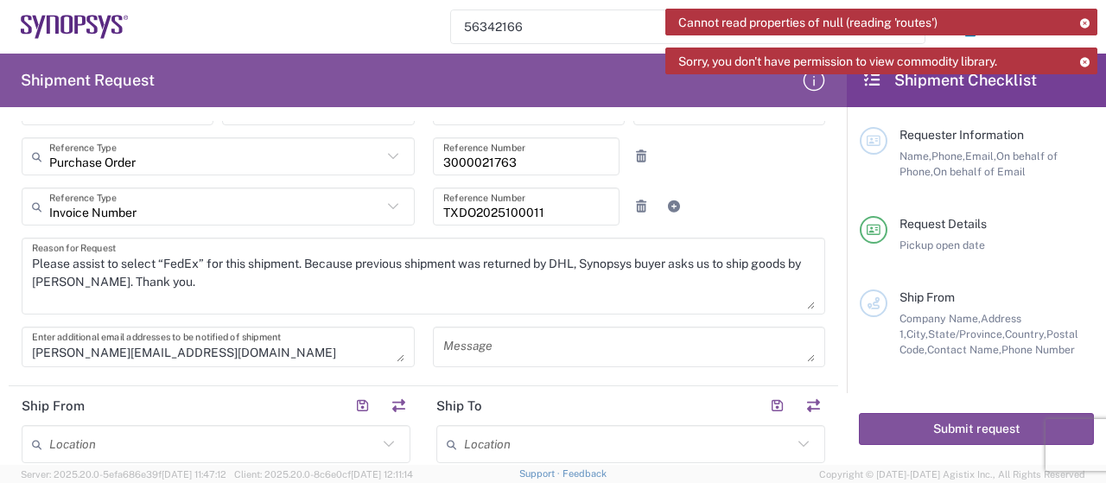
scroll to position [346, 0]
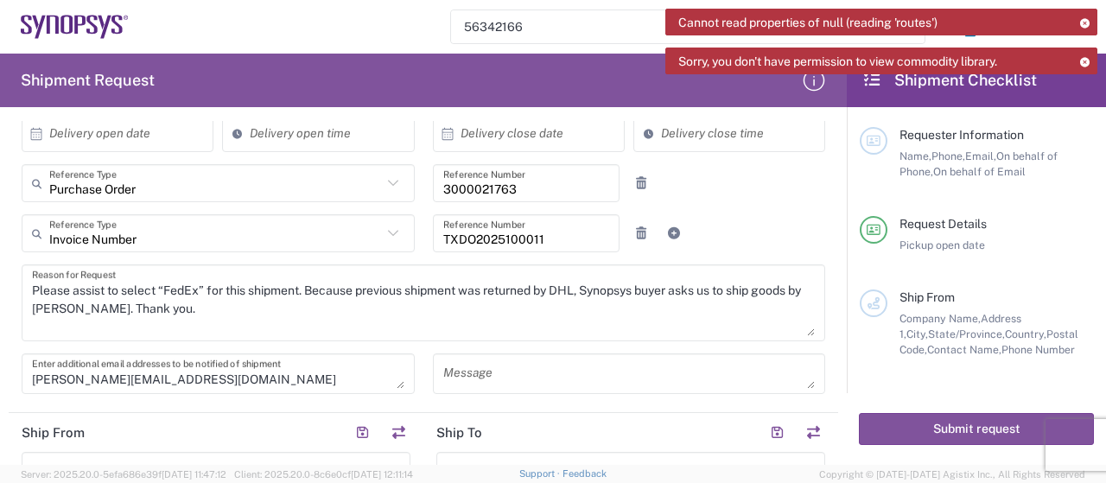
click at [444, 302] on textarea "Please assist to select “FedEx” for this shipment. Because previous shipment wa…" at bounding box center [423, 303] width 783 height 67
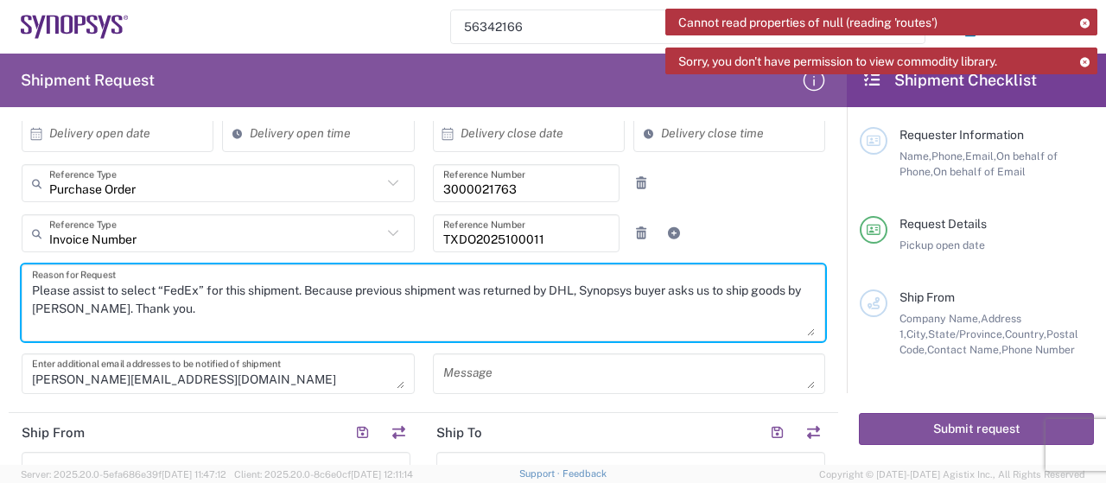
scroll to position [432, 0]
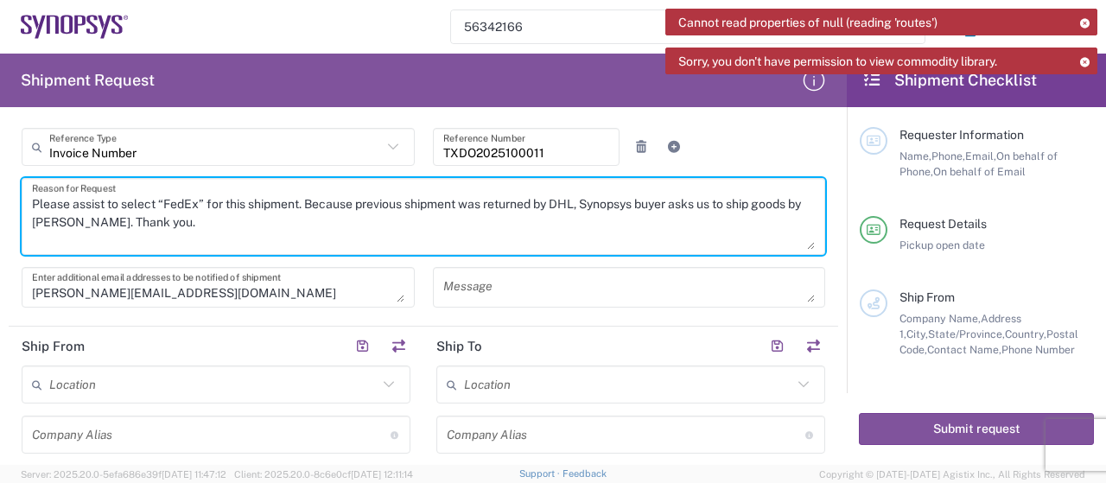
click at [356, 208] on textarea "Please assist to select “FedEx” for this shipment. Because previous shipment wa…" at bounding box center [423, 216] width 783 height 67
click at [363, 229] on textarea "Please assist to select “FedEx” for this shipment. Because previous shipment wa…" at bounding box center [423, 216] width 783 height 67
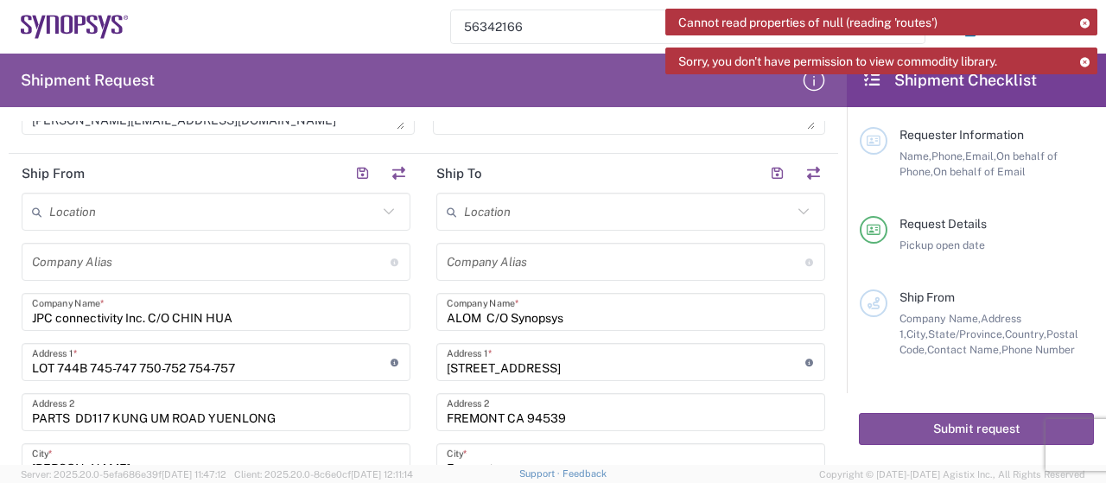
scroll to position [691, 0]
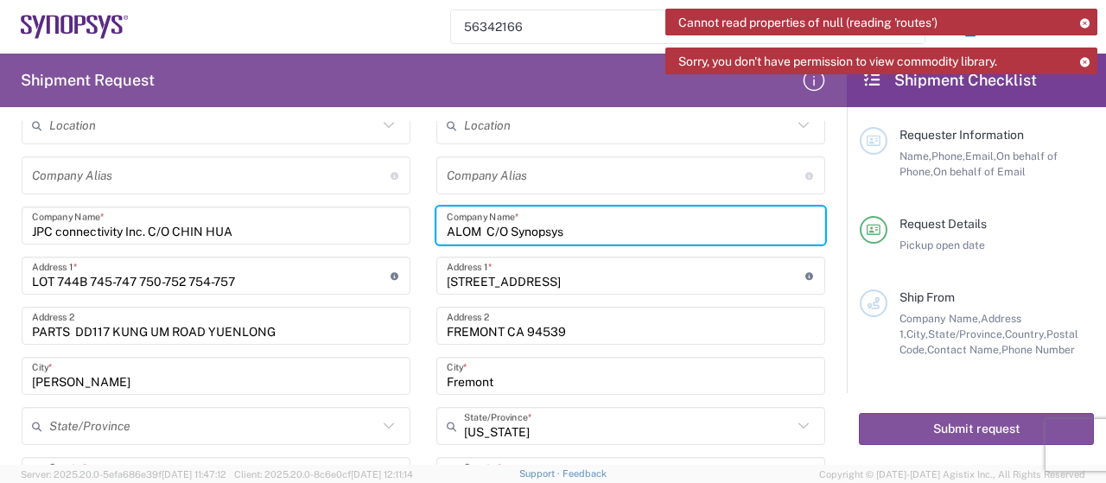
click at [586, 227] on input "ALOM C/O Synopsys" at bounding box center [631, 226] width 368 height 30
click at [601, 235] on input "ALOM C/O Synopsys" at bounding box center [631, 226] width 368 height 30
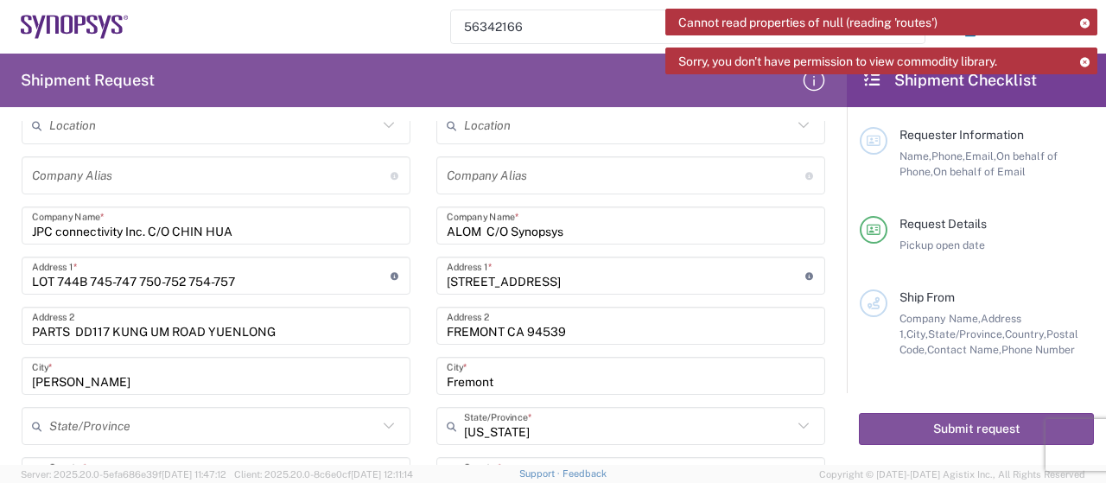
drag, startPoint x: 579, startPoint y: 225, endPoint x: 595, endPoint y: 226, distance: 15.6
click at [579, 225] on input "ALOM C/O Synopsys" at bounding box center [631, 226] width 368 height 30
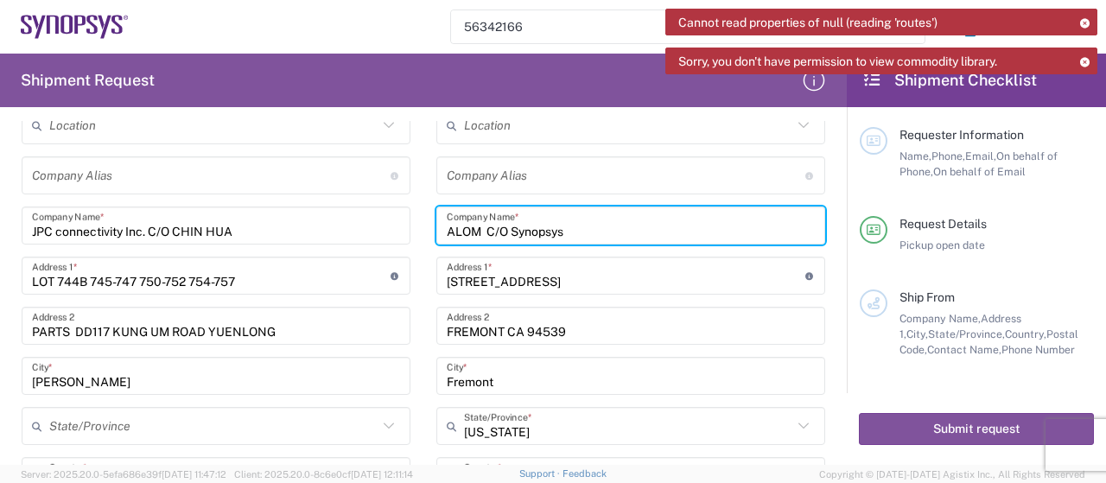
drag, startPoint x: 615, startPoint y: 229, endPoint x: 385, endPoint y: 222, distance: 230.0
click at [385, 222] on div "Ship From Location [GEOGRAPHIC_DATA] DE04 Agrate Brianza IT01 [GEOGRAPHIC_DATA]…" at bounding box center [424, 439] width 830 height 744
paste input "sub - Building 2 (ALOM) C/O Synopsys Inc."
type input "ALOM sub - Building 2 (ALOM) C/O Synopsys Inc."
click at [615, 284] on input "[STREET_ADDRESS]" at bounding box center [626, 276] width 359 height 30
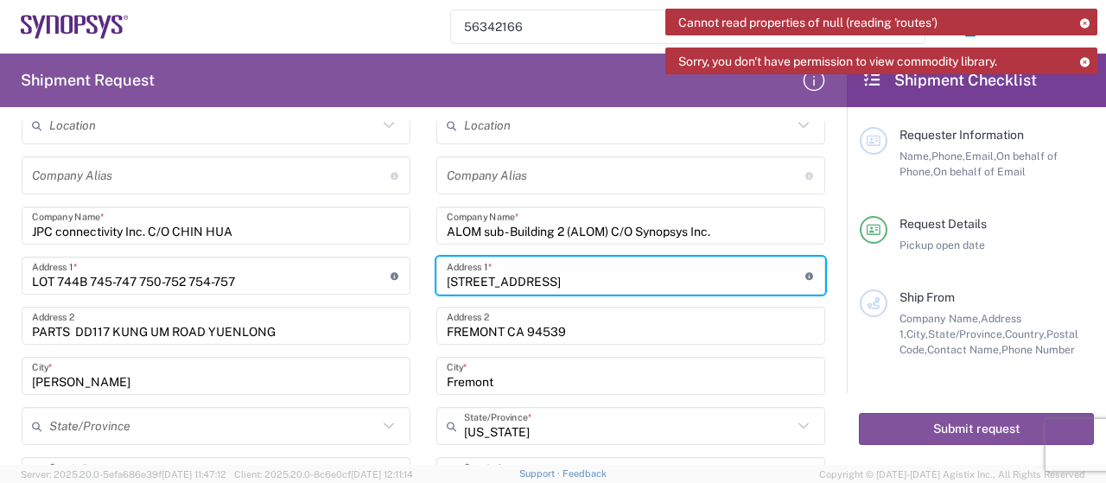
scroll to position [778, 0]
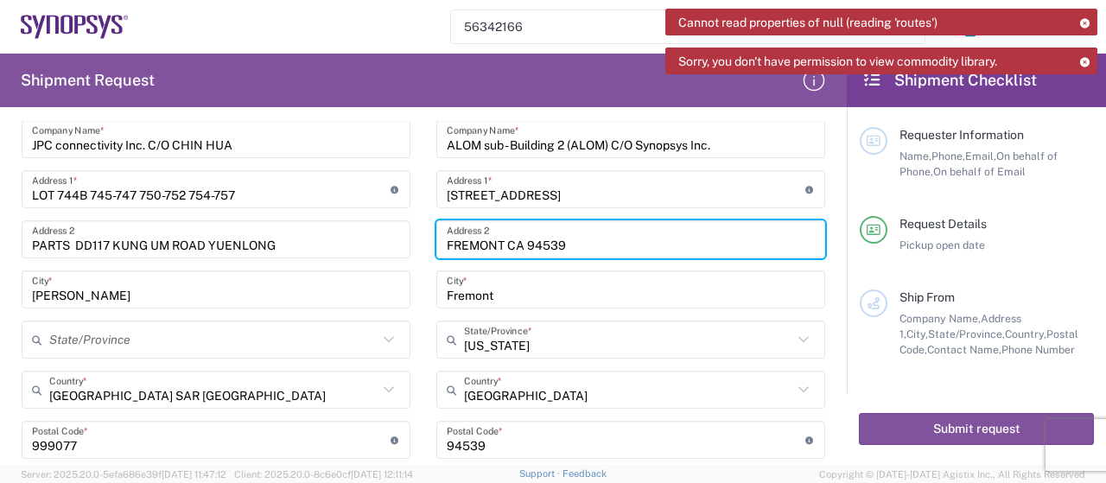
click at [572, 244] on input "FREMONT CA 94539" at bounding box center [631, 240] width 368 height 30
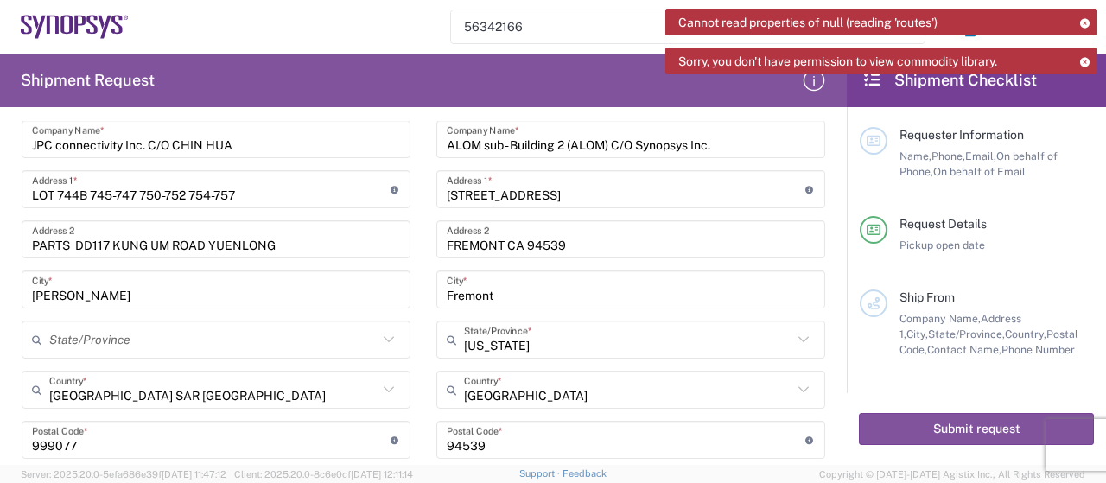
click at [661, 145] on input "ALOM sub - Building 2 (ALOM) C/O Synopsys Inc." at bounding box center [631, 139] width 368 height 30
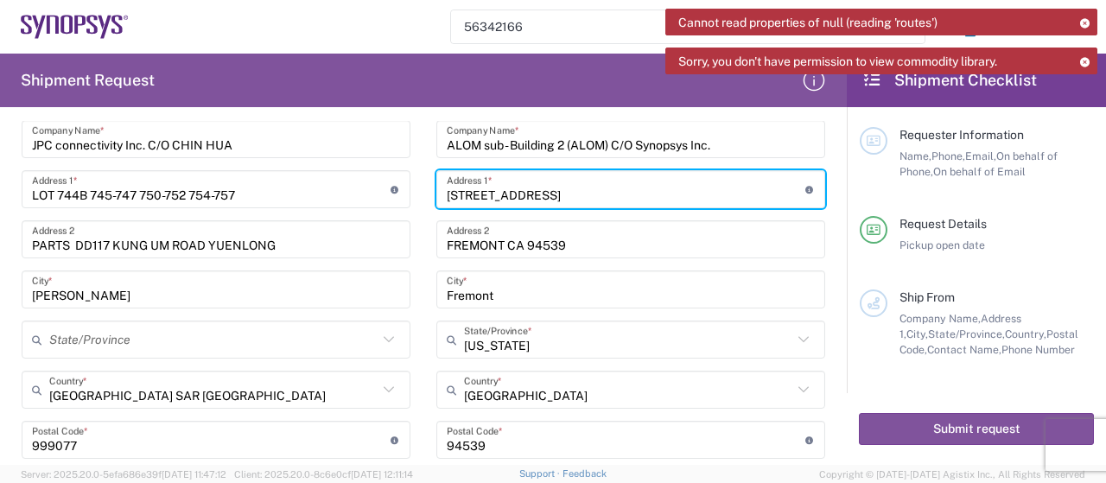
click at [605, 201] on input "[STREET_ADDRESS]" at bounding box center [626, 190] width 359 height 30
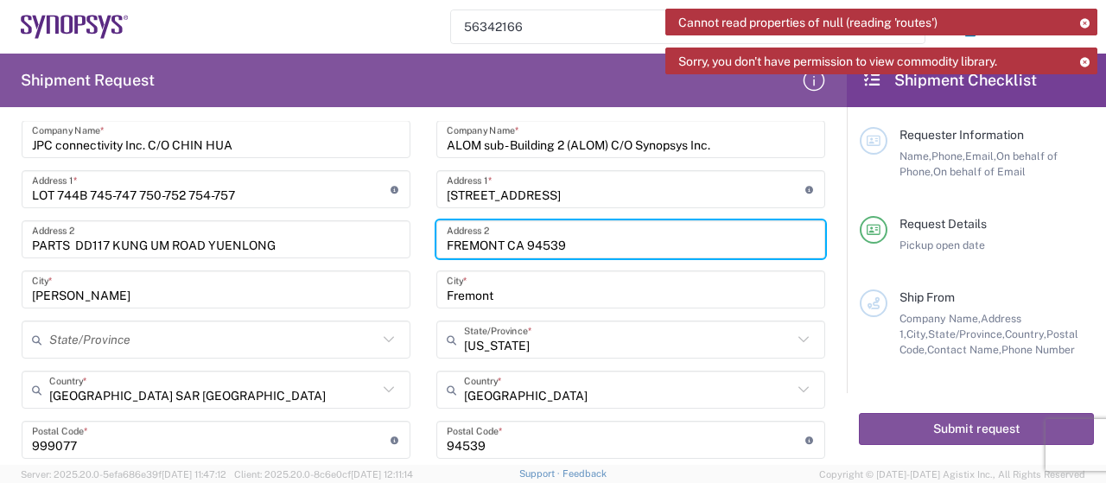
click at [573, 238] on input "FREMONT CA 94539" at bounding box center [631, 240] width 368 height 30
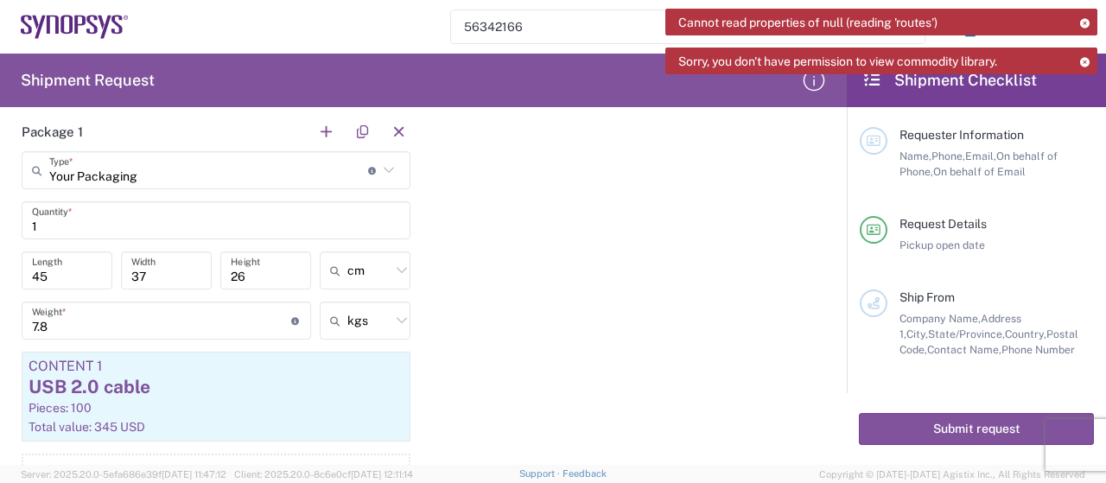
scroll to position [1556, 0]
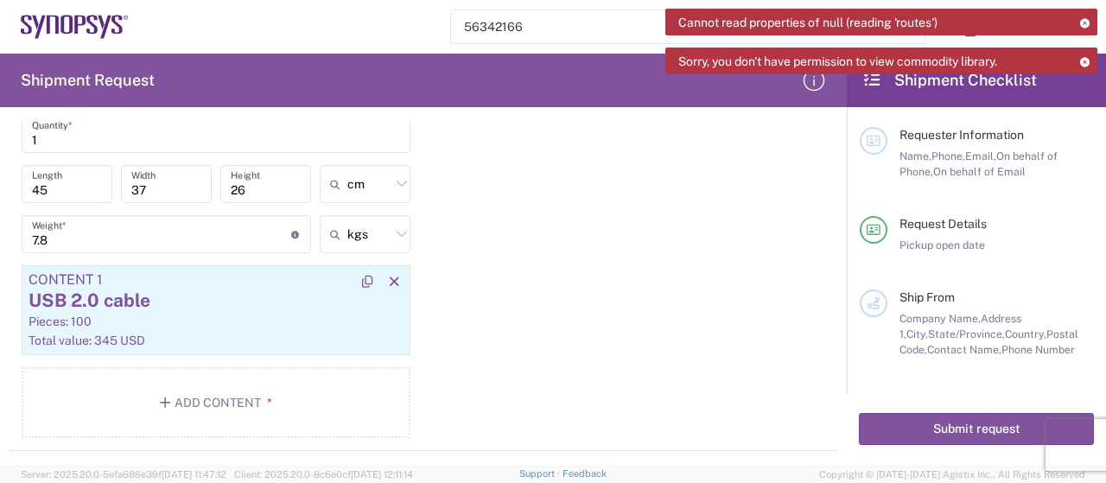
click at [246, 320] on div "Pieces: 100" at bounding box center [216, 322] width 375 height 16
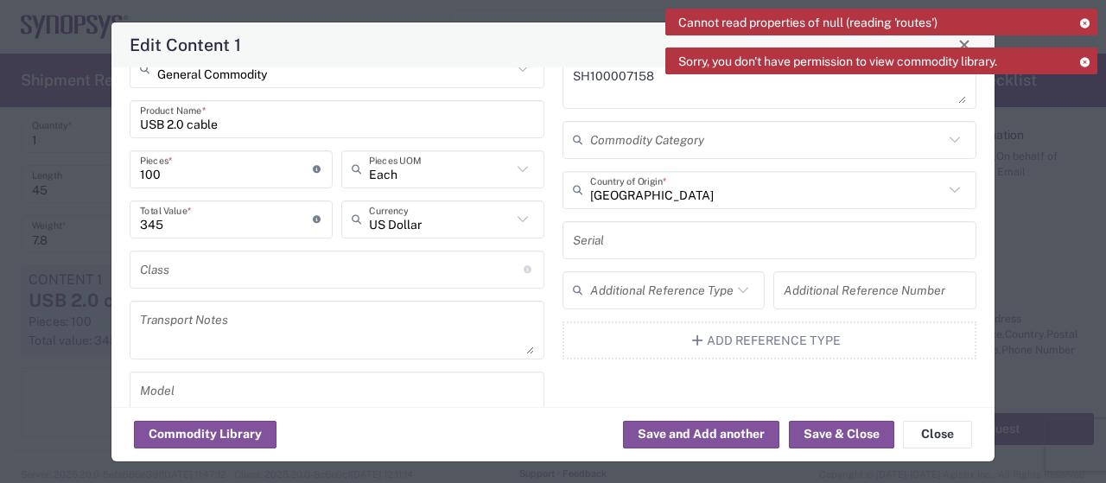
scroll to position [0, 0]
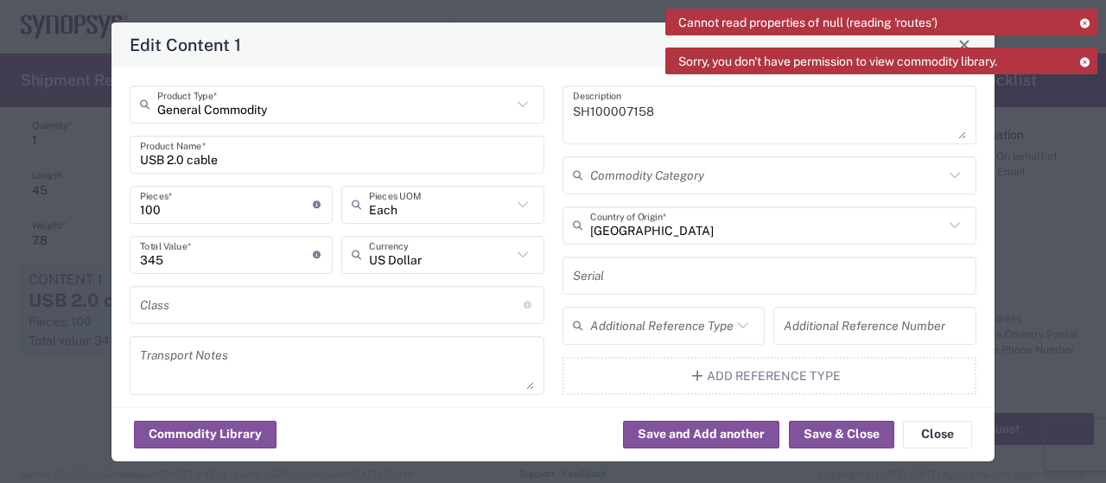
click at [669, 111] on textarea "SH100007158" at bounding box center [770, 115] width 394 height 48
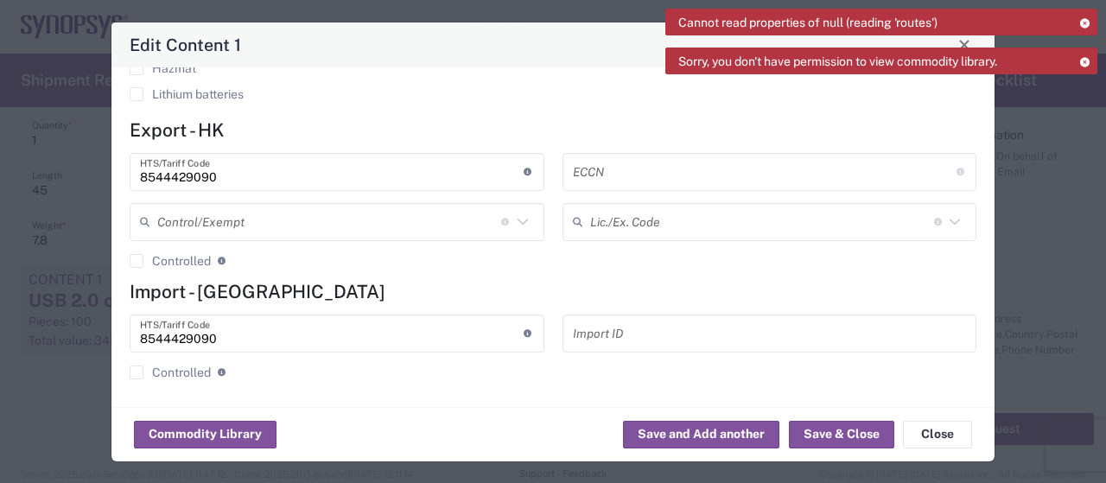
scroll to position [525, 0]
click at [845, 428] on button "Save & Close" at bounding box center [841, 435] width 105 height 28
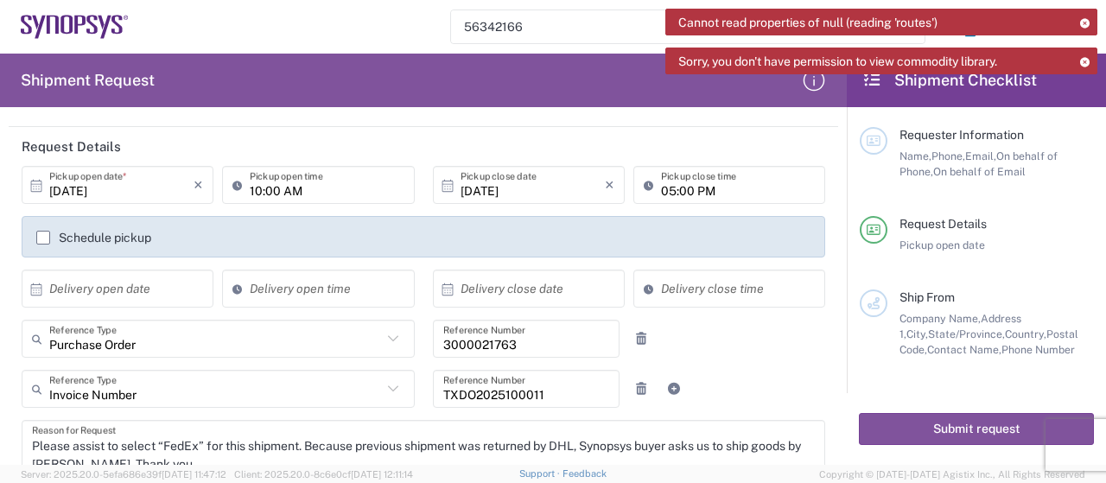
scroll to position [0, 0]
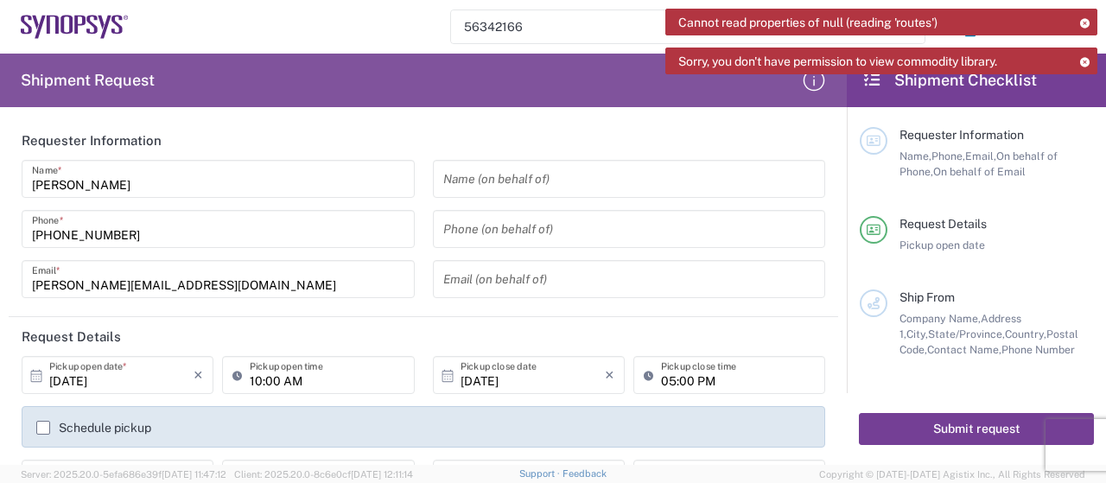
click at [984, 423] on button "Submit request" at bounding box center [976, 429] width 235 height 32
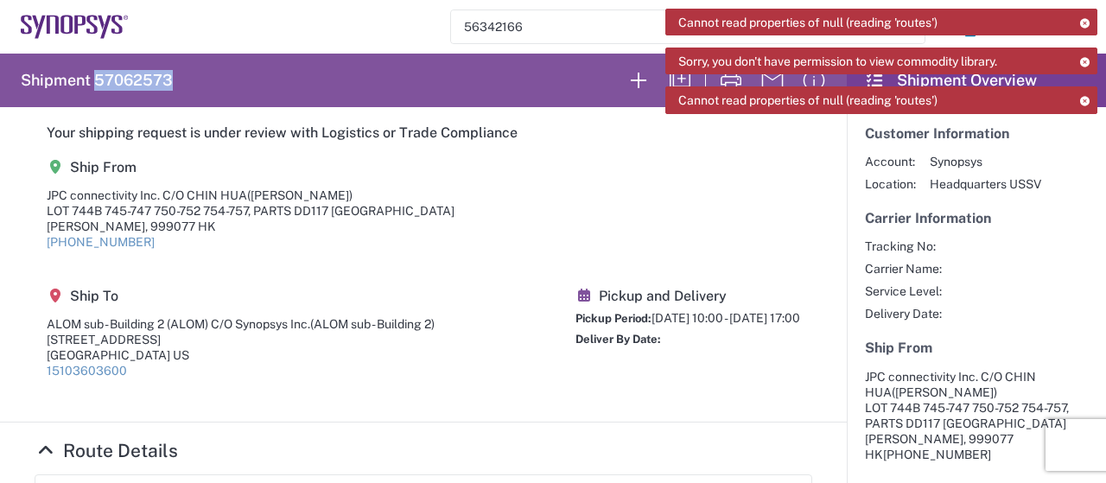
drag, startPoint x: 177, startPoint y: 77, endPoint x: 93, endPoint y: 91, distance: 85.0
click at [93, 91] on agx-form-header "Shipment 57062573" at bounding box center [423, 81] width 847 height 54
copy h2 "57062573"
click at [714, 227] on agx-shipment-main-routing-info "Ship From JPC connectivity Inc. C/O CHIN HUA ([PERSON_NAME]) LOT 744B 745-747 7…" at bounding box center [424, 276] width 778 height 258
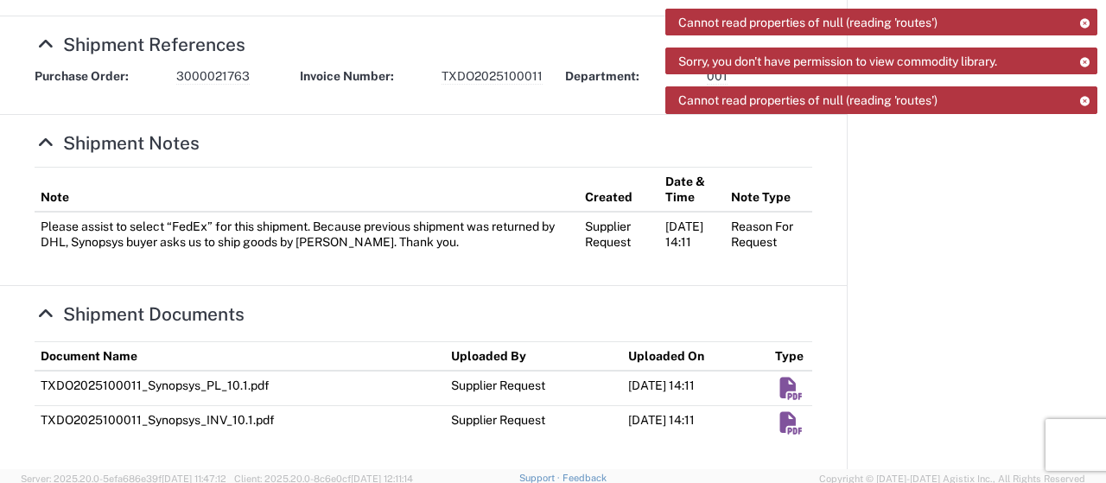
scroll to position [622, 0]
